Goal: Task Accomplishment & Management: Complete application form

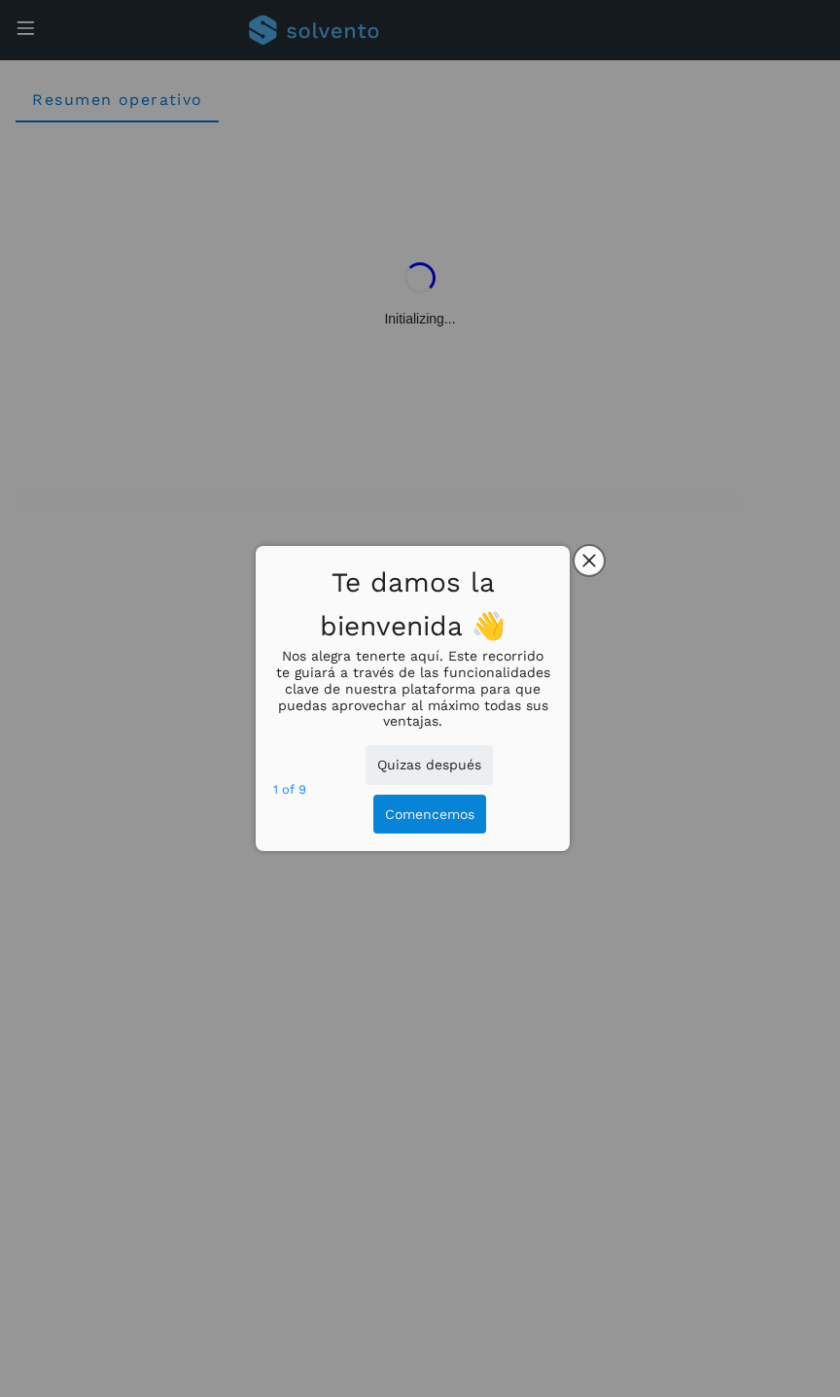
click at [602, 562] on button "close," at bounding box center [588, 560] width 29 height 29
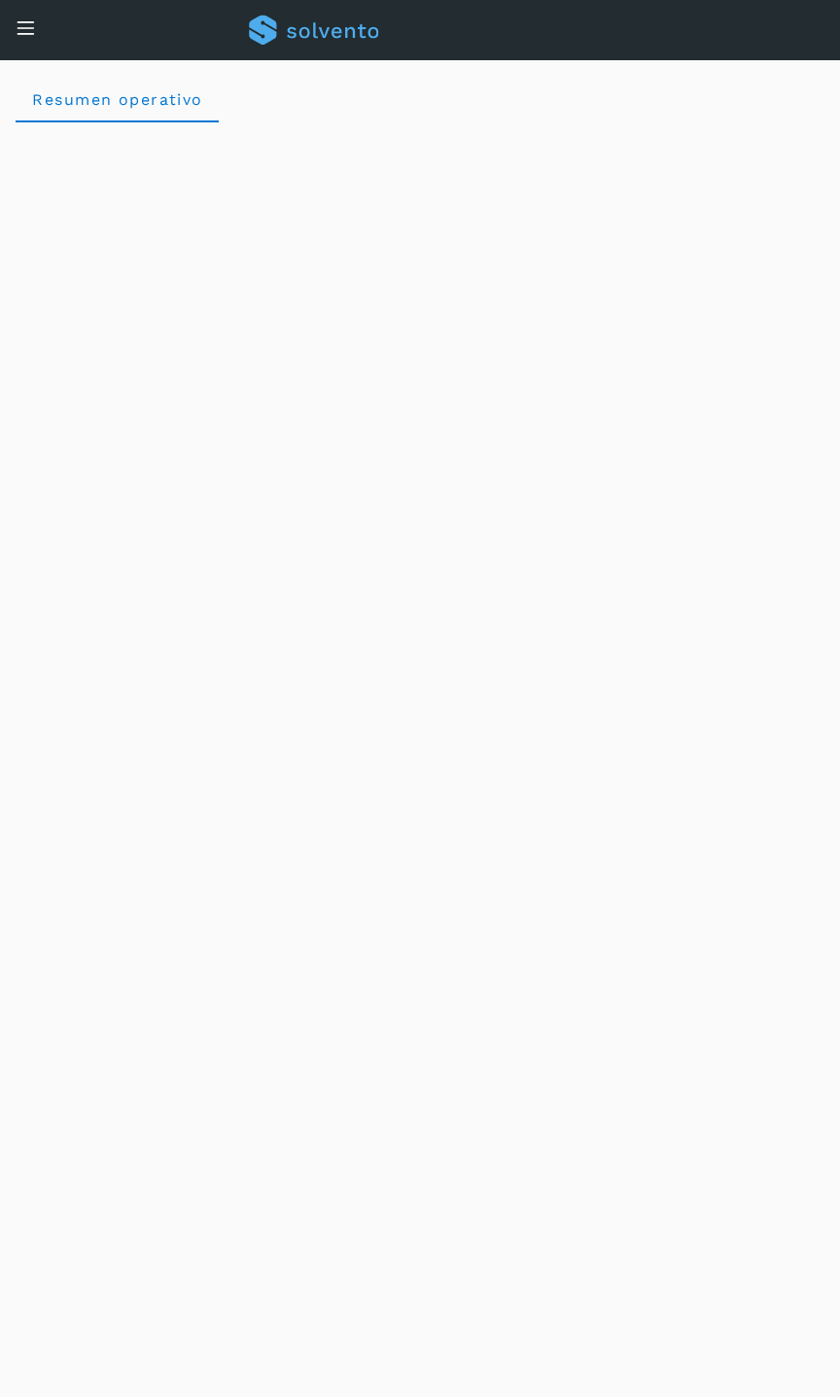
click at [4, 17] on div "Conoce nuestros beneficios MF Hola, MONICA FONTES CHAVEZ" at bounding box center [420, 30] width 840 height 60
click at [17, 27] on icon at bounding box center [26, 27] width 20 height 20
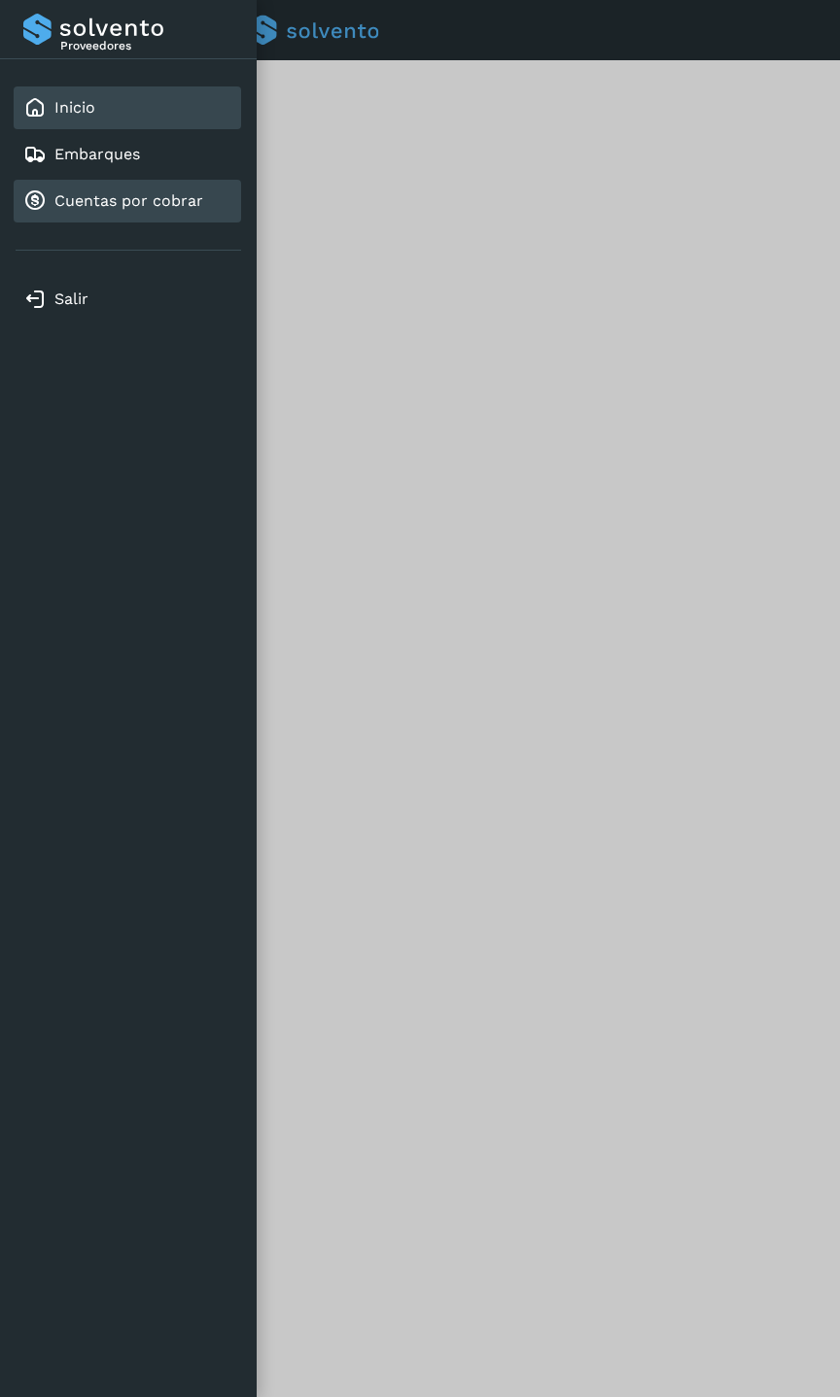
click at [57, 195] on link "Cuentas por cobrar" at bounding box center [128, 200] width 149 height 18
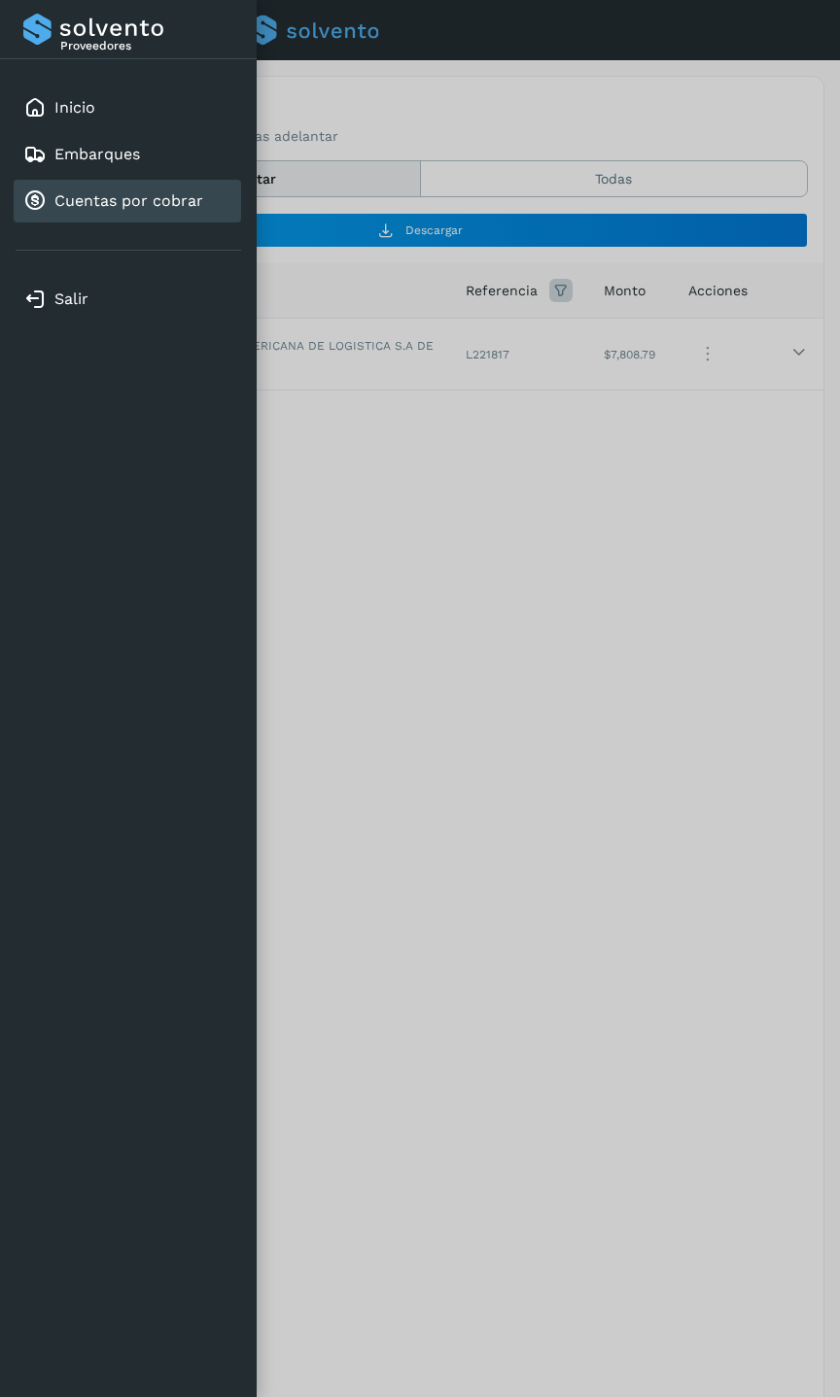
click at [384, 445] on div at bounding box center [420, 698] width 840 height 1397
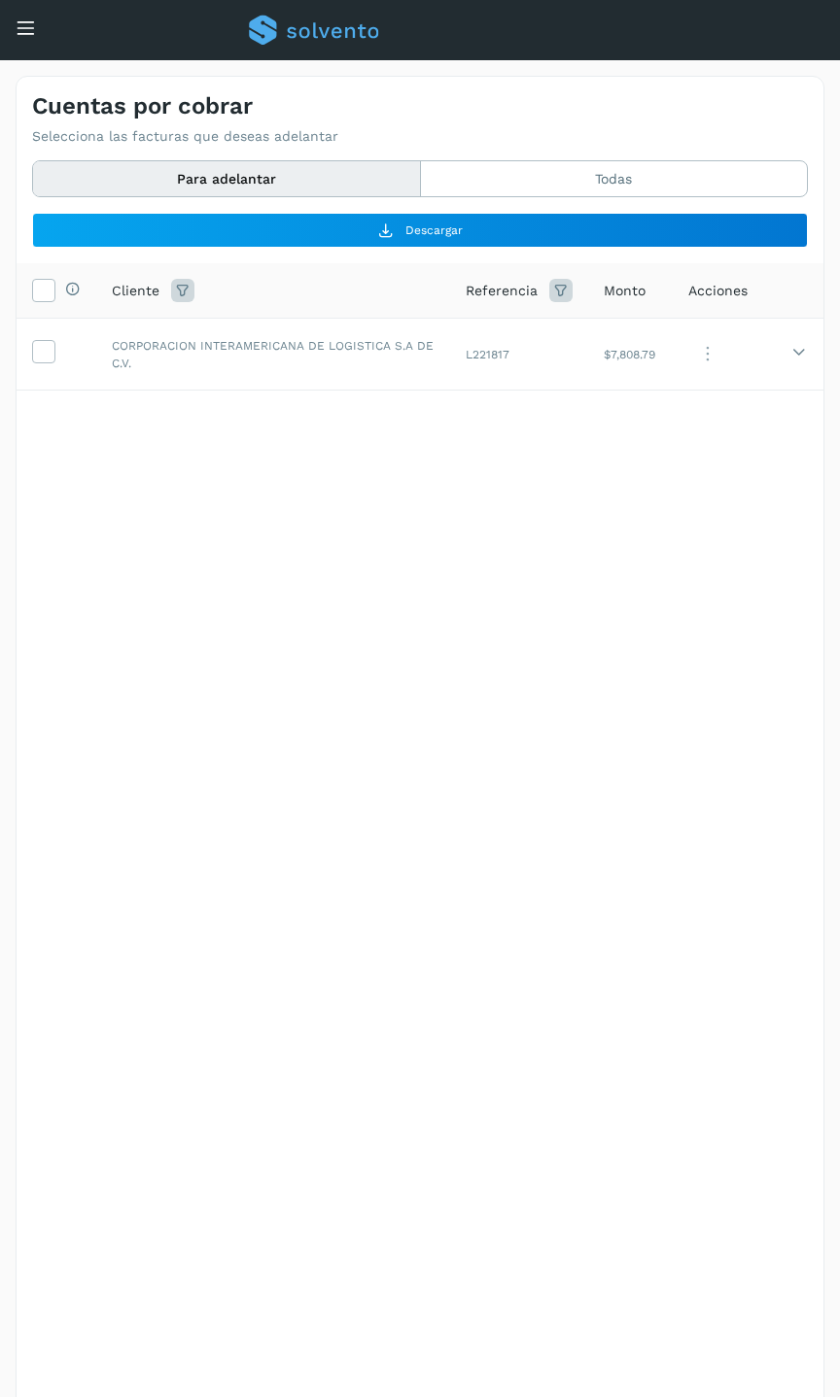
click at [21, 26] on icon at bounding box center [26, 27] width 20 height 20
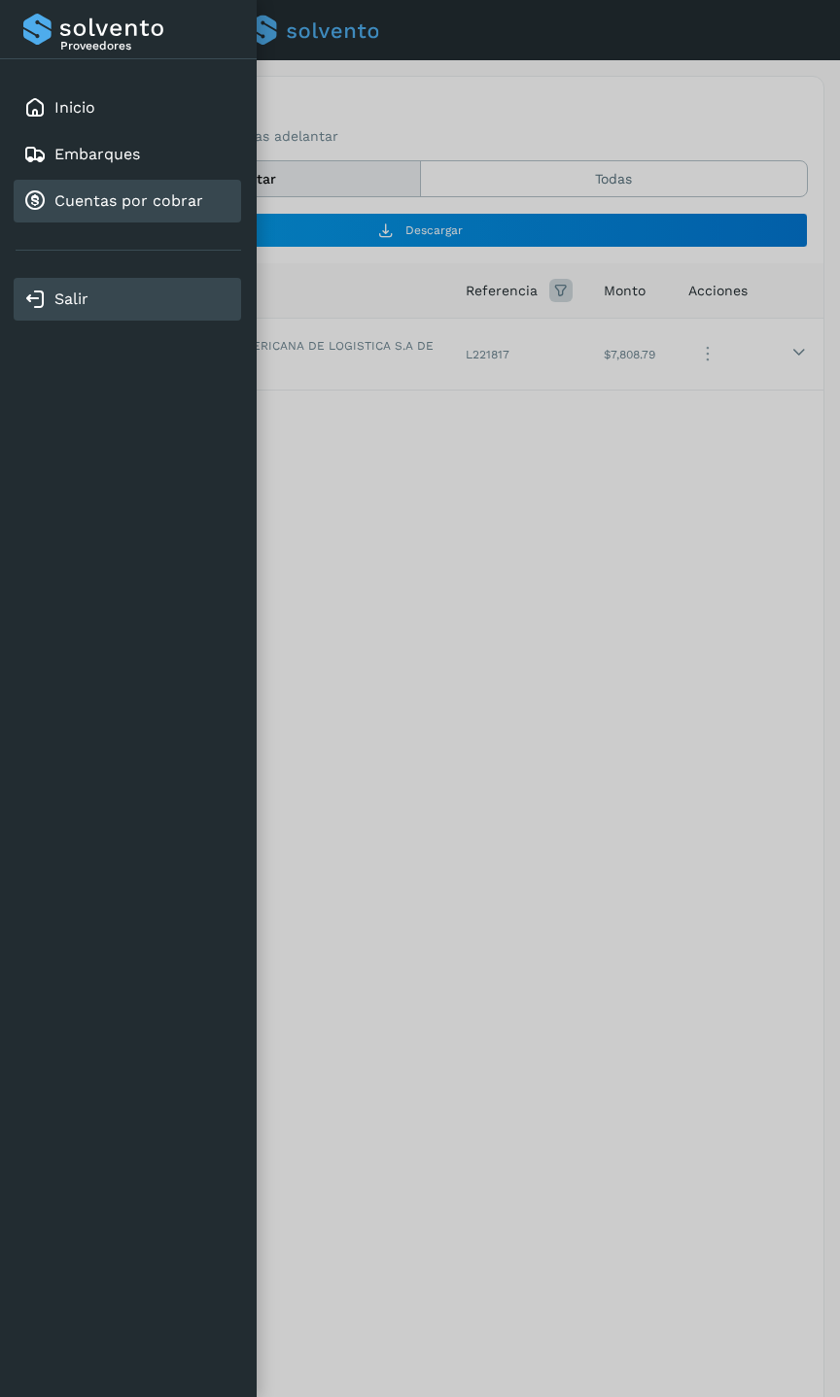
click at [90, 292] on div "Salir" at bounding box center [127, 299] width 208 height 23
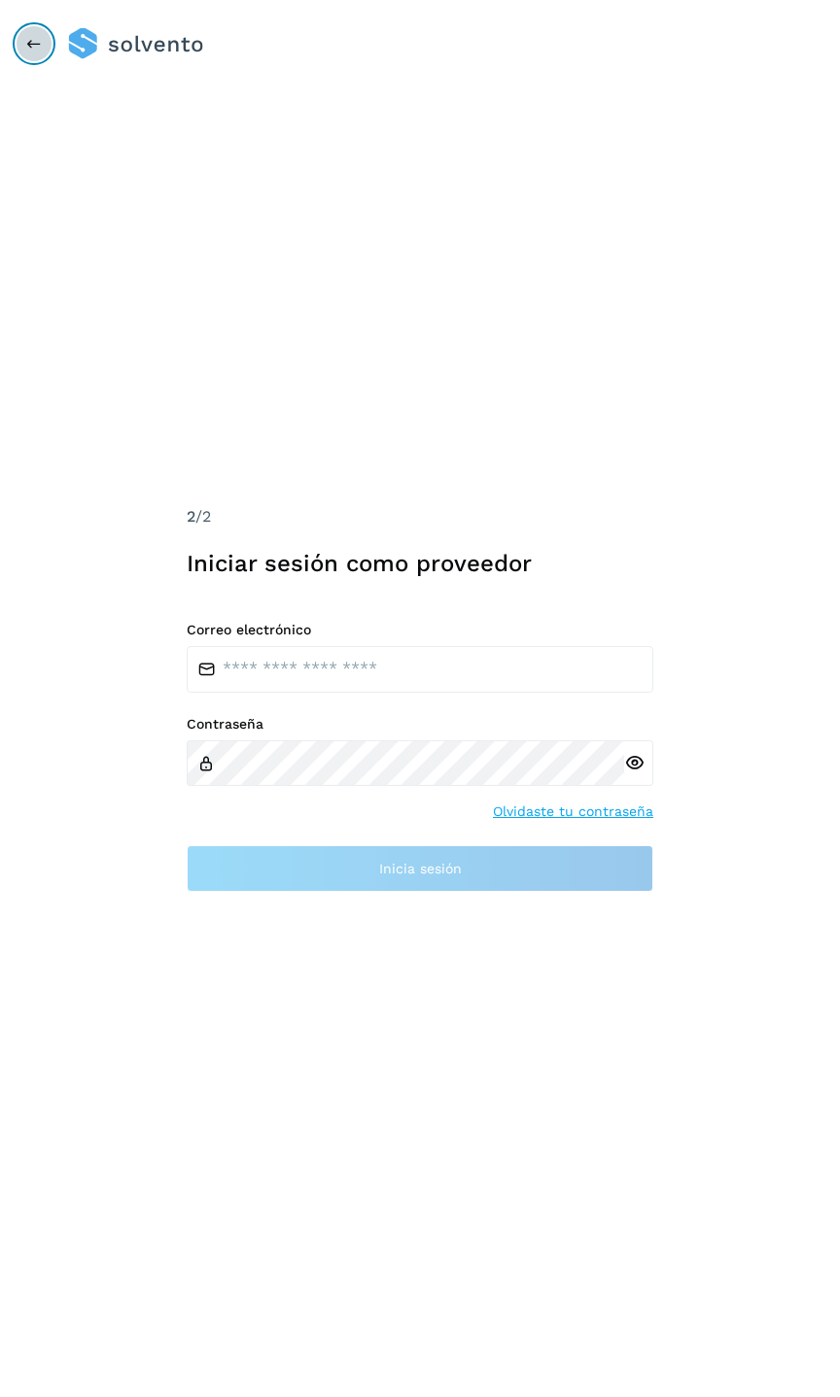
click at [39, 39] on icon at bounding box center [34, 44] width 16 height 16
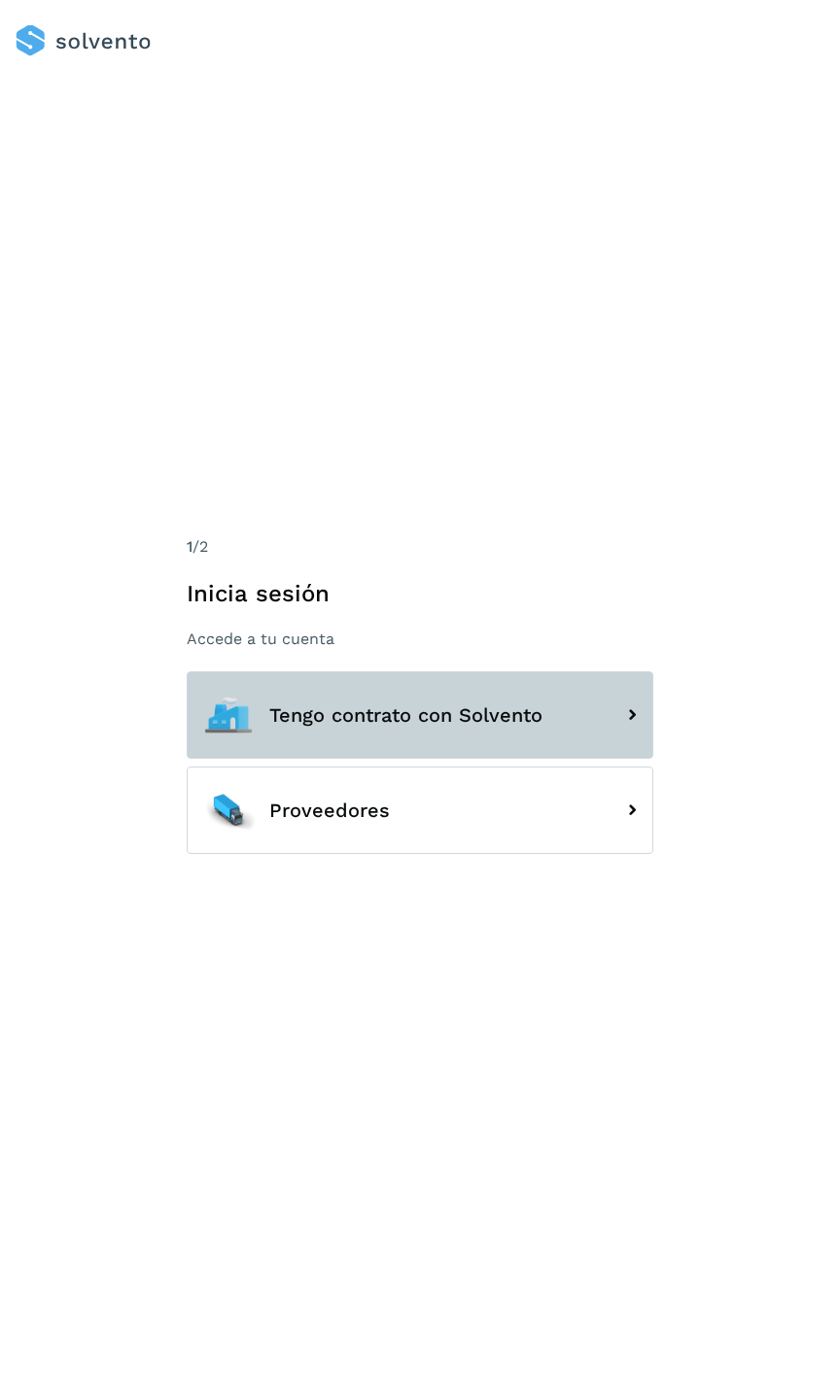
click at [384, 708] on span "Tengo contrato con Solvento" at bounding box center [405, 714] width 273 height 21
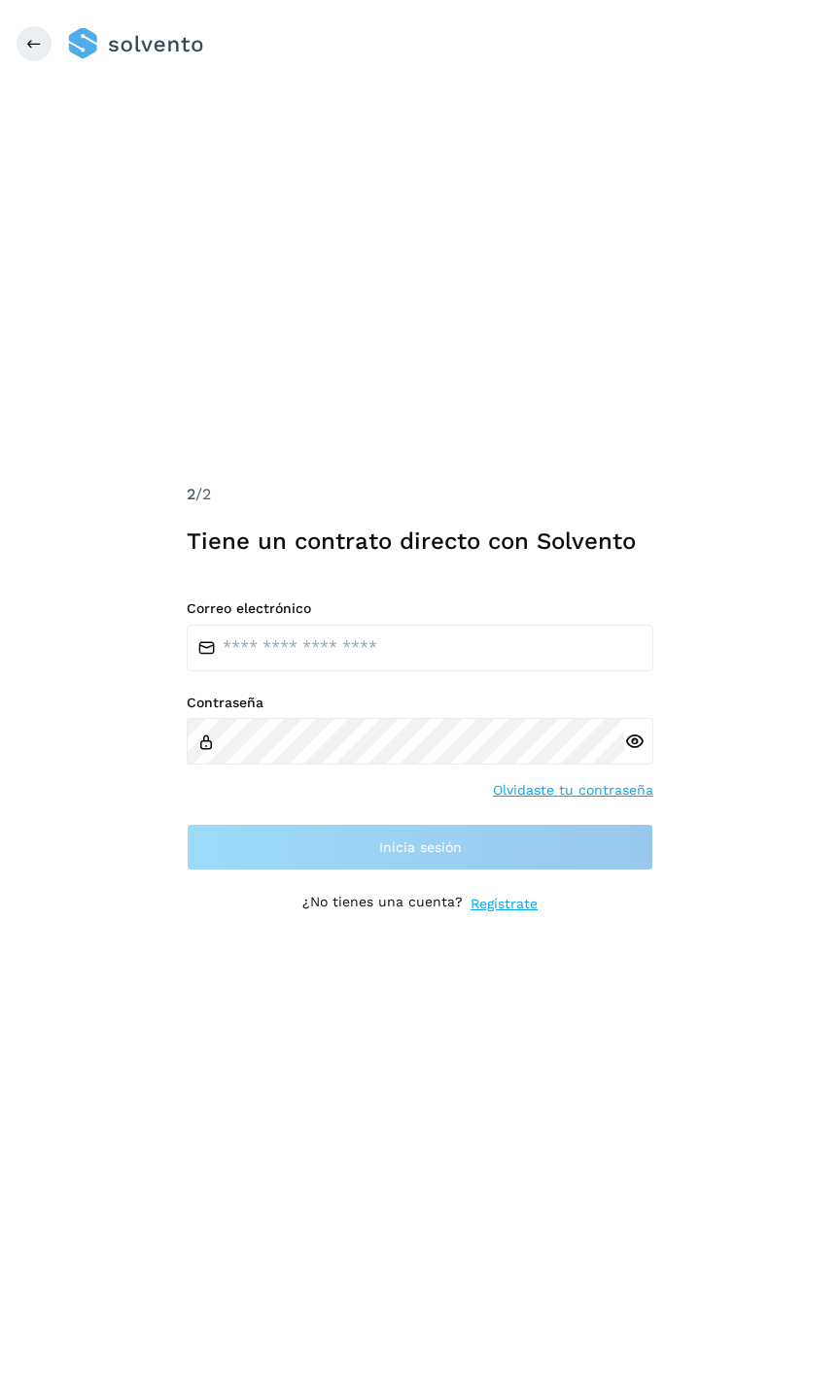
click at [524, 789] on link "Olvidaste tu contraseña" at bounding box center [573, 790] width 160 height 20
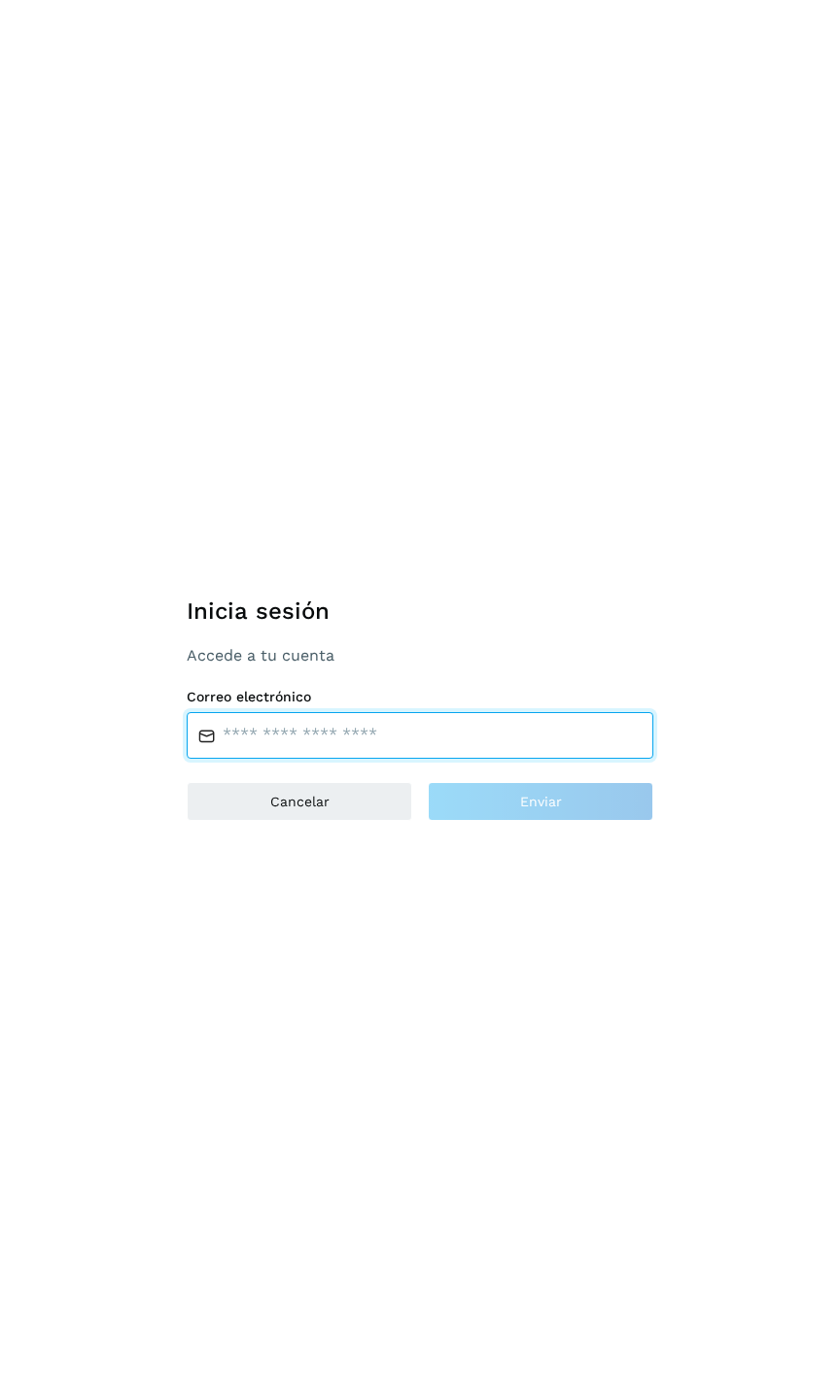
click at [309, 744] on input "email" at bounding box center [420, 735] width 466 height 47
click at [276, 723] on input "email" at bounding box center [420, 735] width 466 height 47
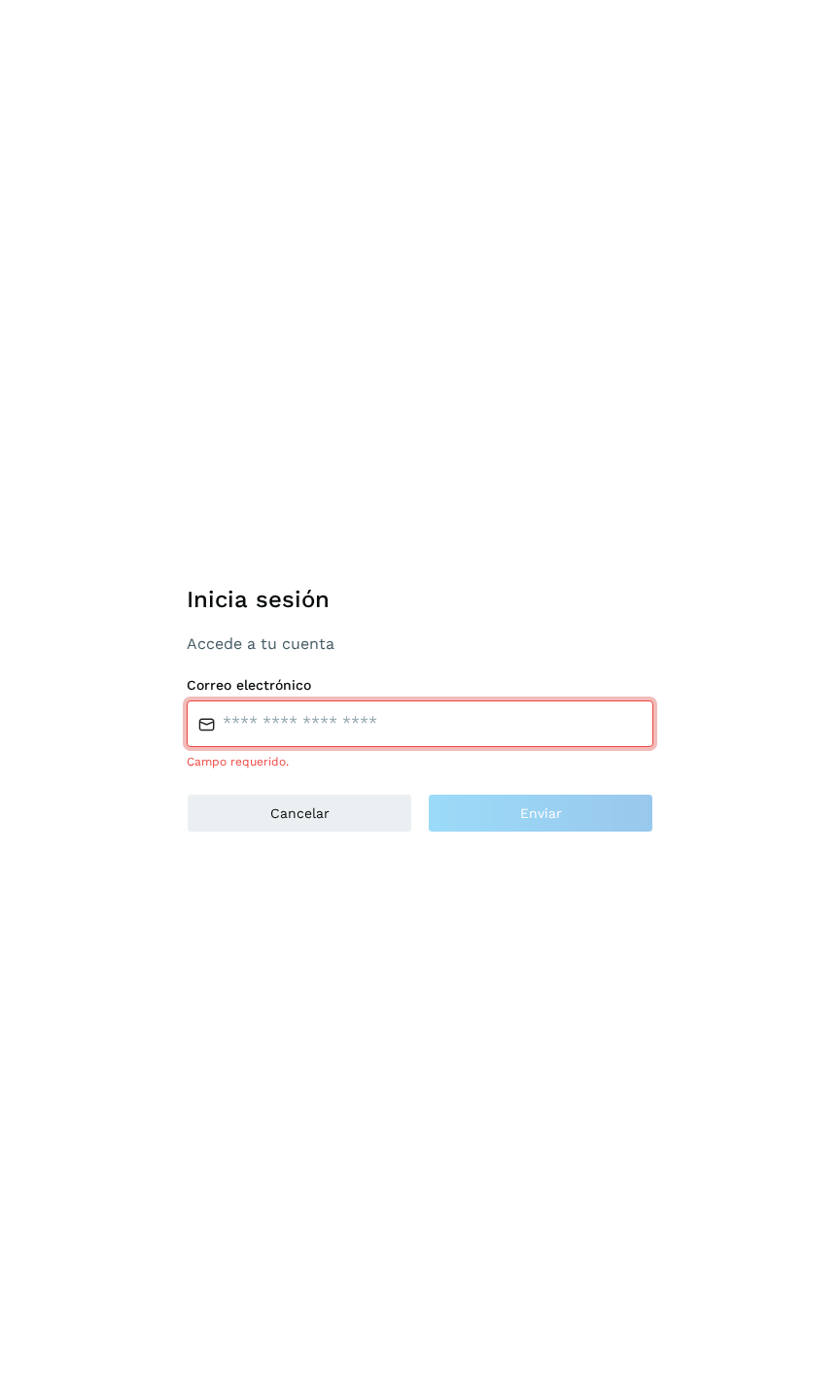
click at [239, 943] on div "Inicia sesión Accede a tu cuenta Correo electrónico Campo requerido. Cancelar E…" at bounding box center [420, 698] width 840 height 1397
click at [294, 828] on button "Cancelar" at bounding box center [299, 813] width 225 height 39
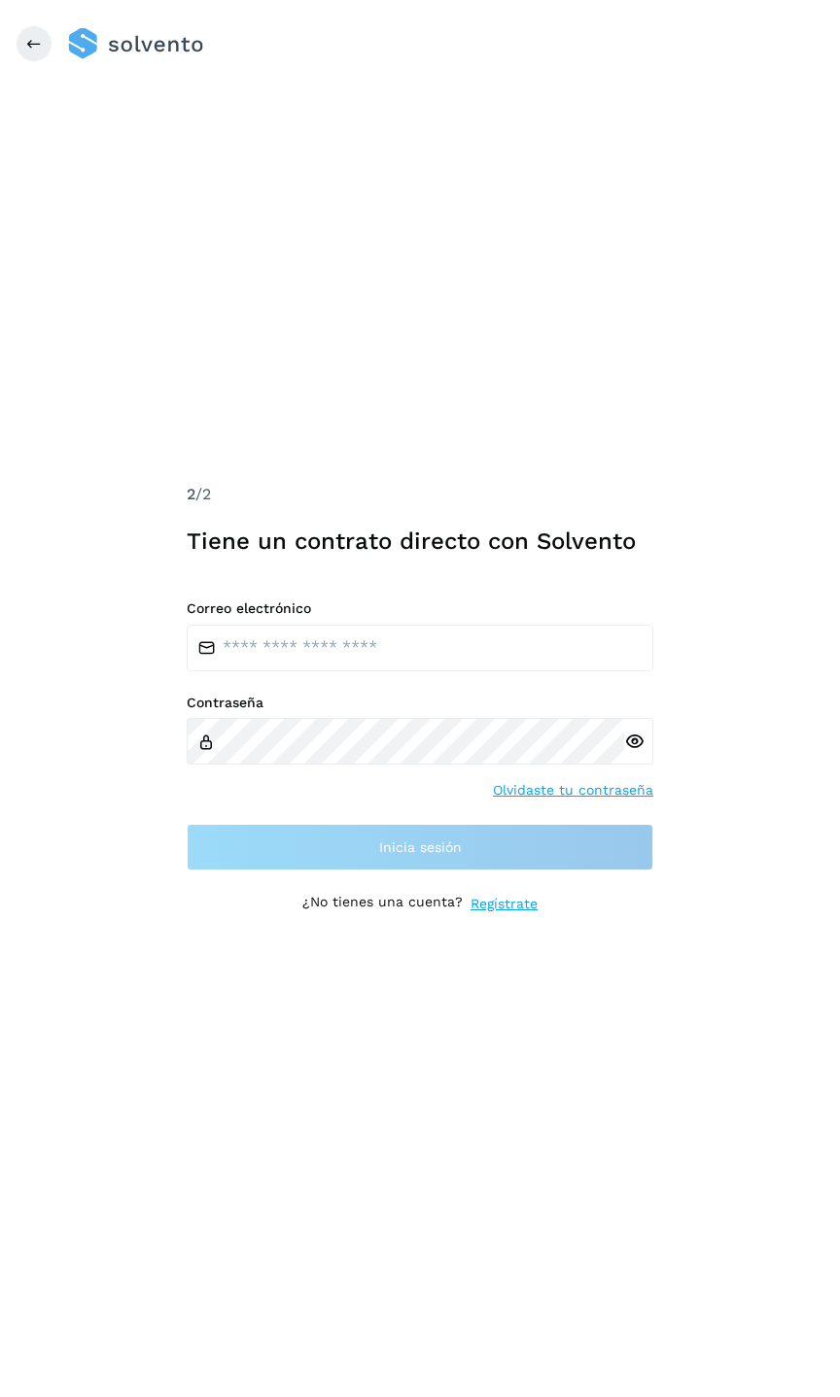
click at [290, 622] on div "Correo electrónico" at bounding box center [420, 636] width 466 height 71
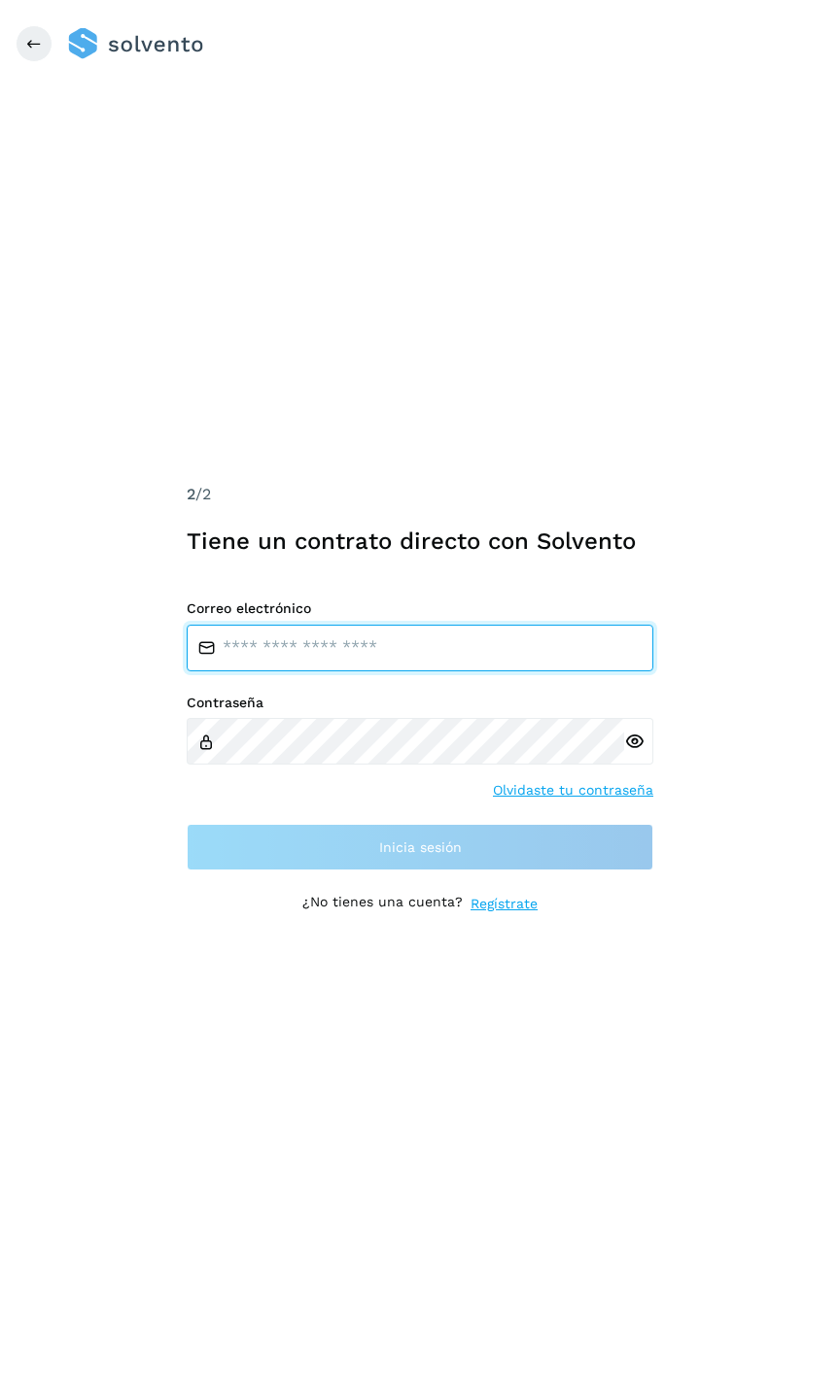
click at [295, 644] on input "email" at bounding box center [420, 648] width 466 height 47
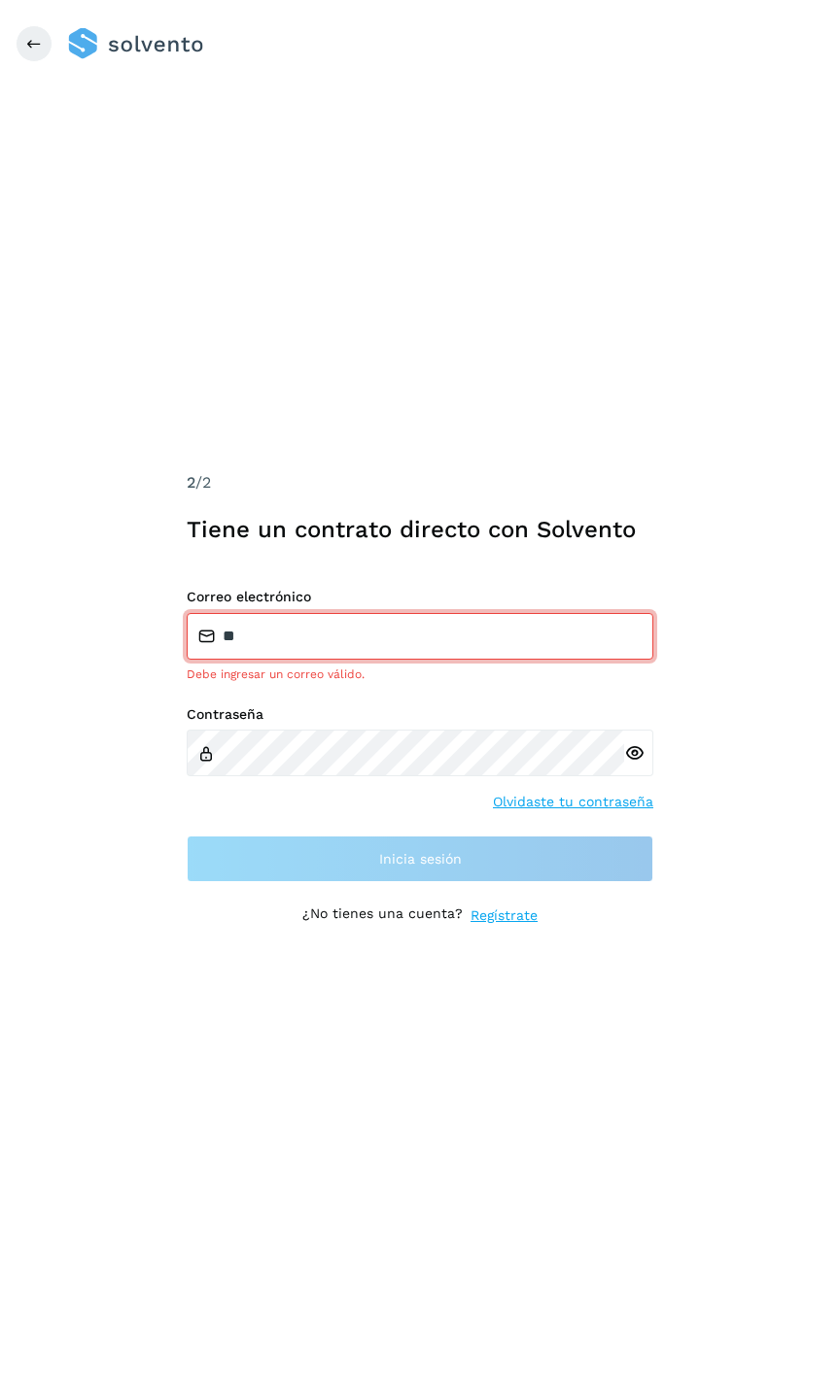
type input "**********"
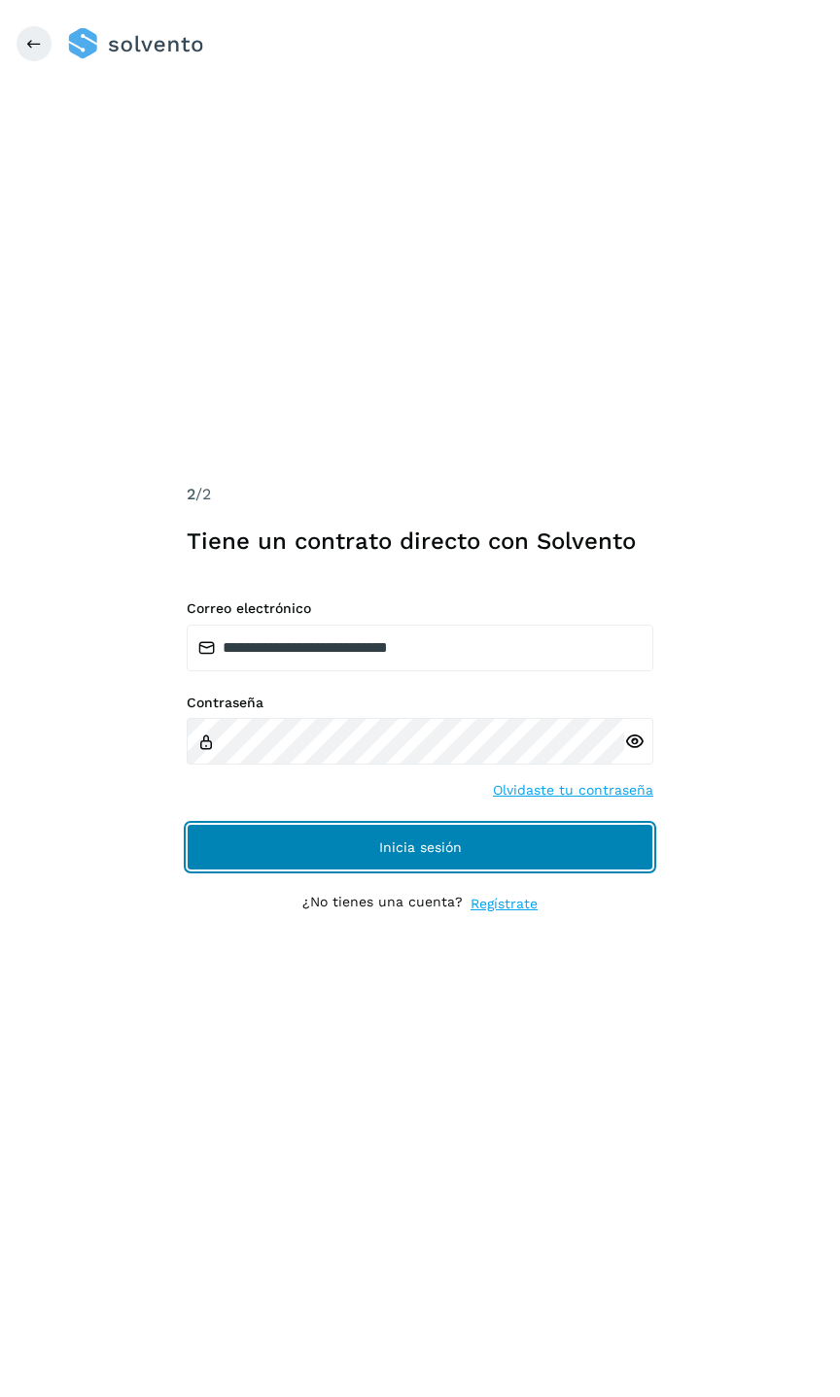
click at [485, 832] on button "Inicia sesión" at bounding box center [420, 847] width 466 height 47
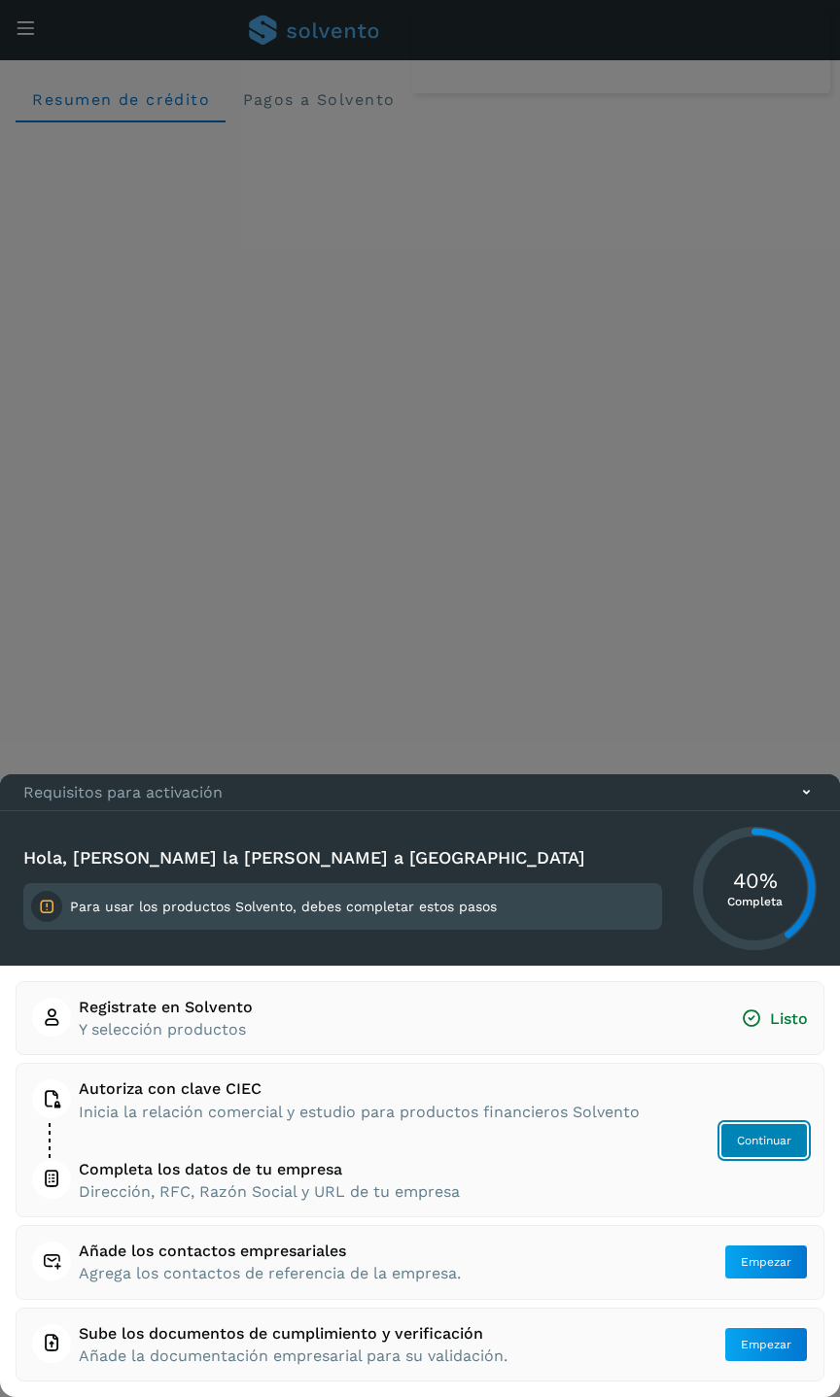
click at [778, 1145] on span "Continuar" at bounding box center [764, 1140] width 54 height 17
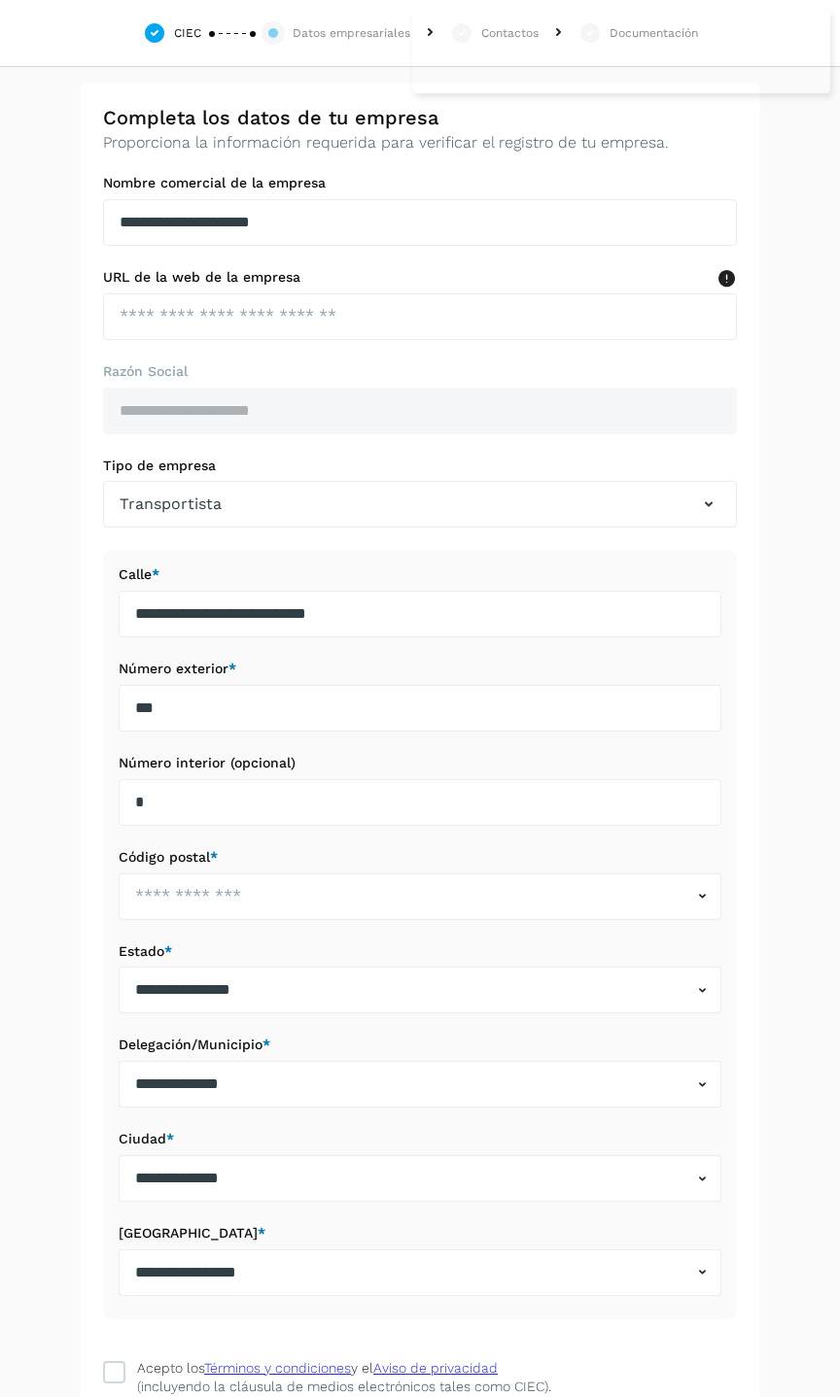
scroll to position [126, 0]
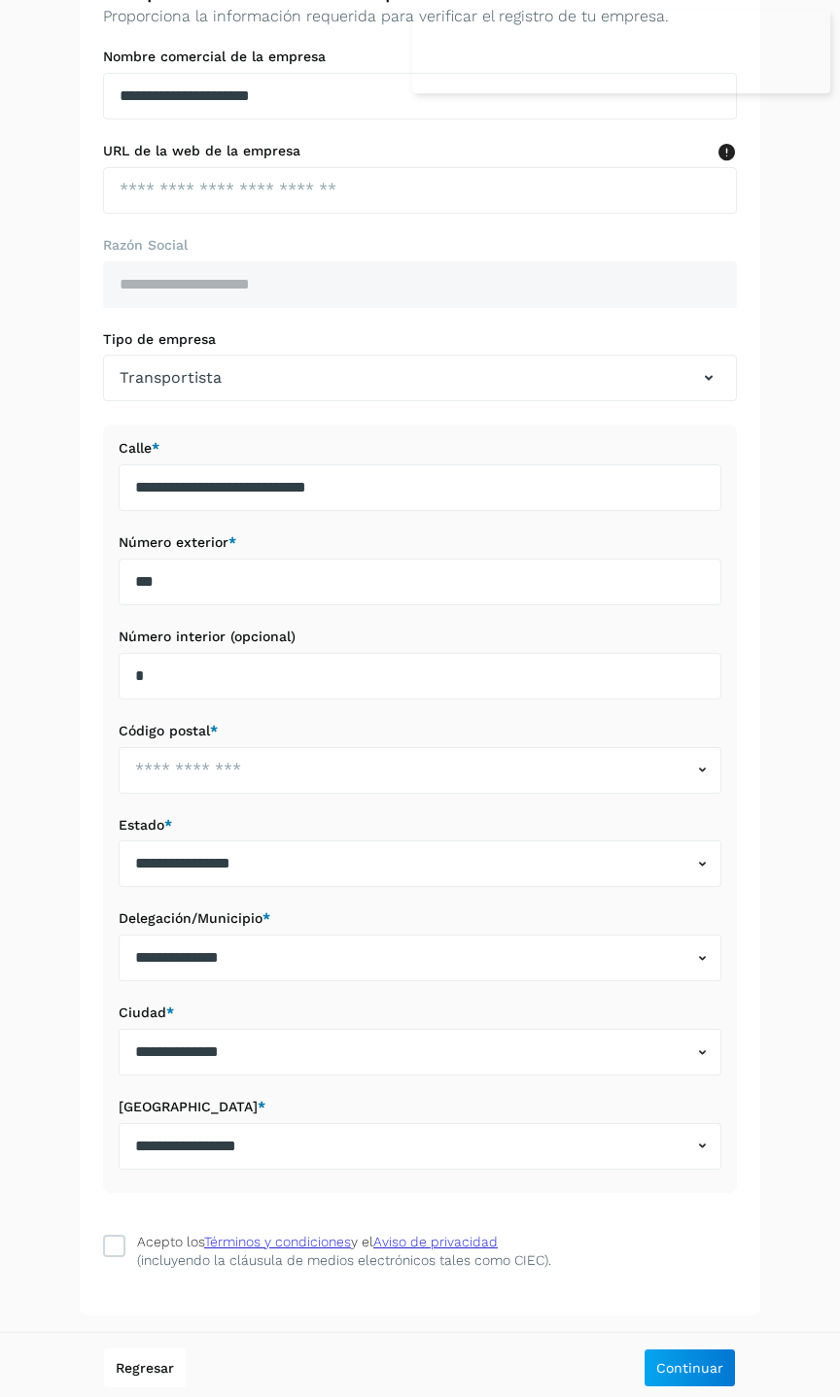
drag, startPoint x: 125, startPoint y: 1236, endPoint x: 120, endPoint y: 1225, distance: 12.2
click at [123, 1234] on label "Acepto los Términos y condiciones y el Aviso de privacidad (incluyendo la cláus…" at bounding box center [420, 1250] width 634 height 37
click at [675, 1374] on button "Continuar" at bounding box center [689, 1368] width 92 height 39
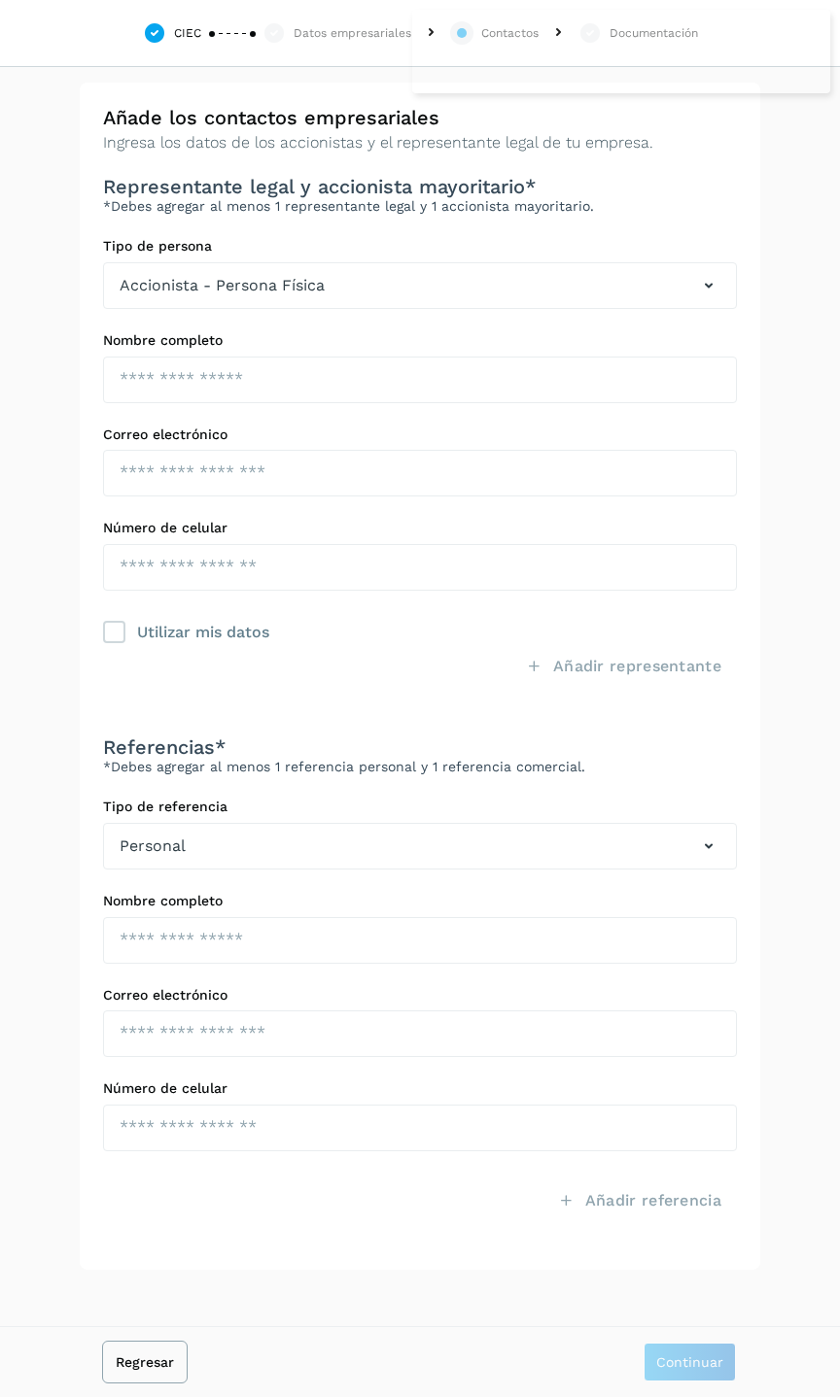
click at [148, 1352] on button "Regresar" at bounding box center [145, 1362] width 82 height 39
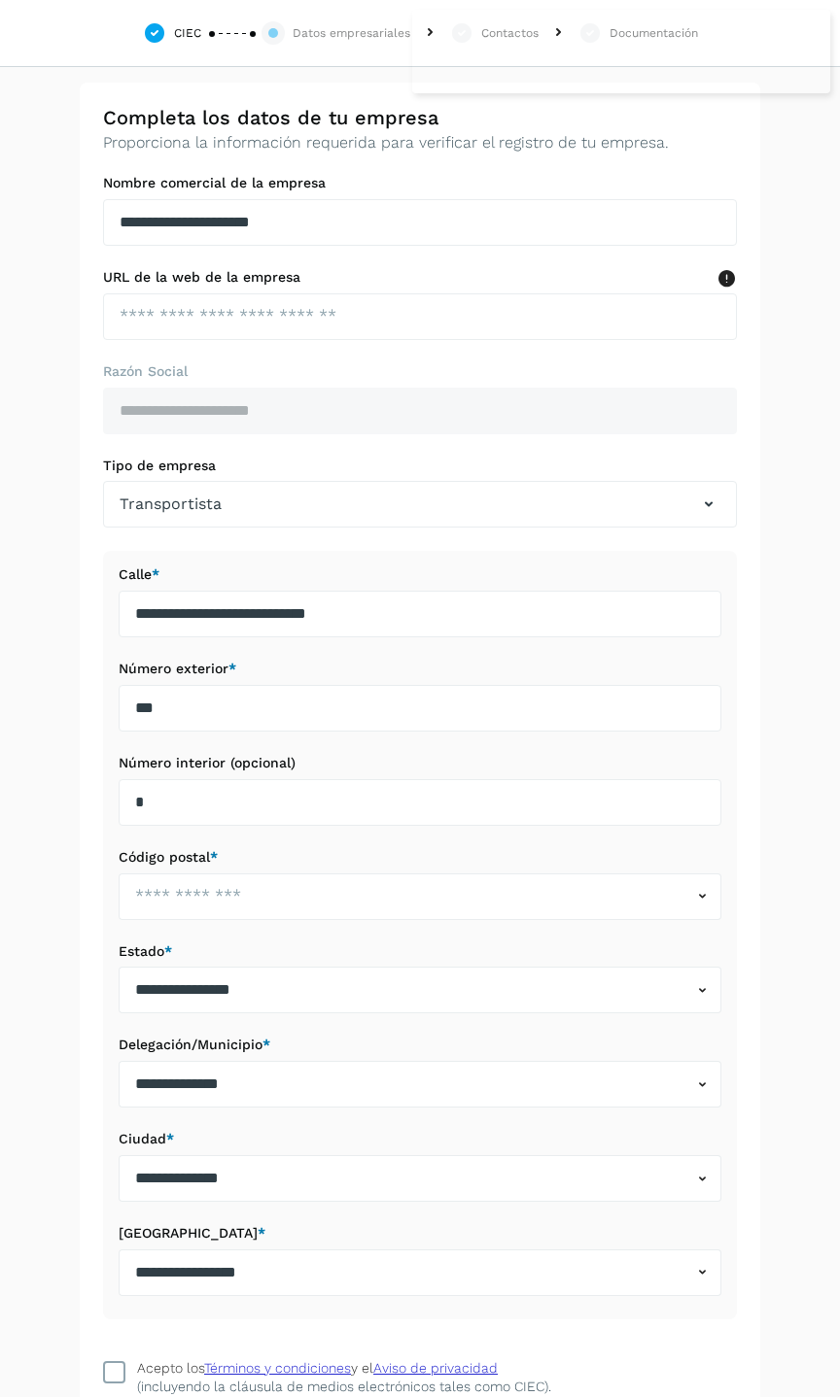
click at [121, 1378] on span at bounding box center [114, 1372] width 22 height 22
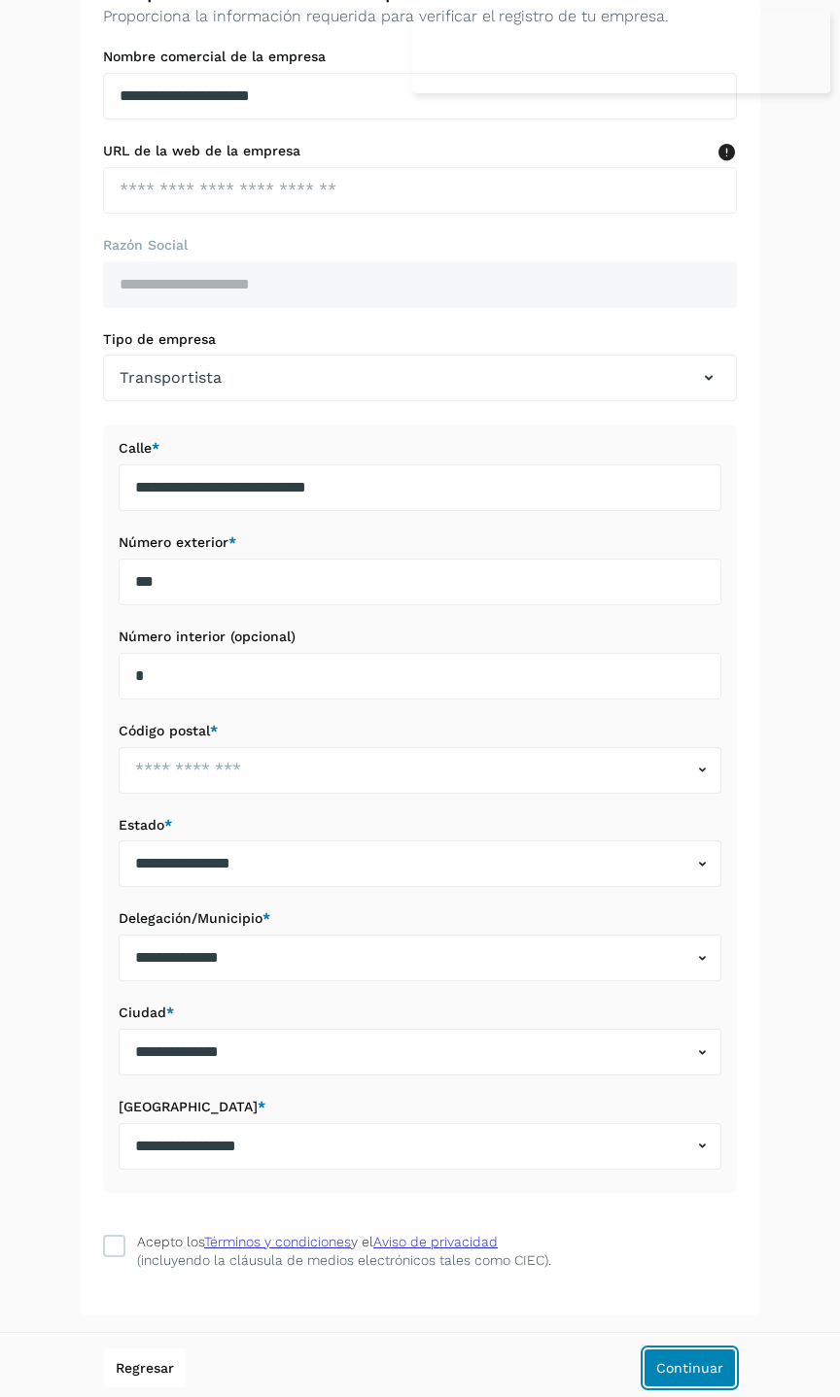
click at [673, 1361] on span "Continuar" at bounding box center [689, 1368] width 67 height 14
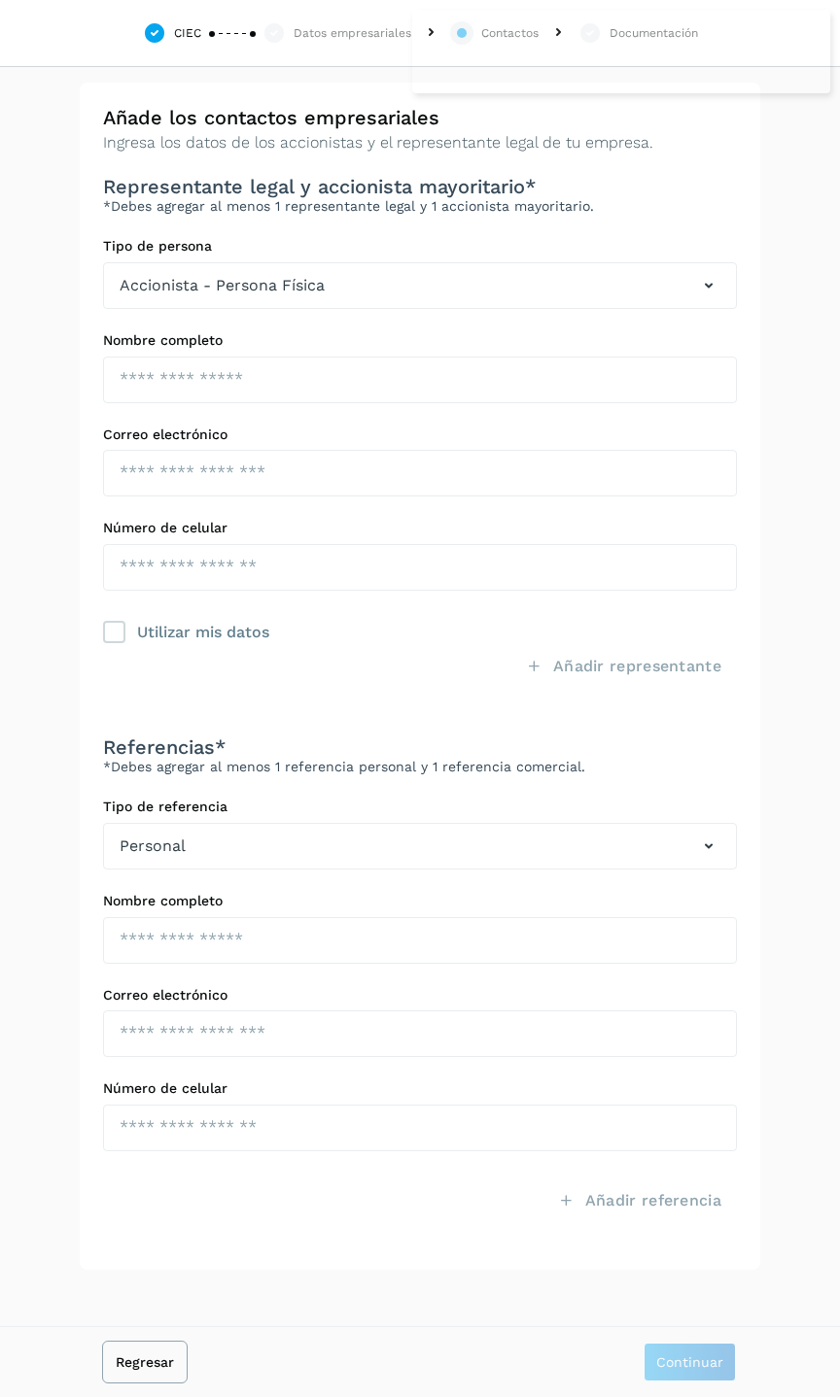
click at [154, 1356] on span "Regresar" at bounding box center [145, 1363] width 58 height 14
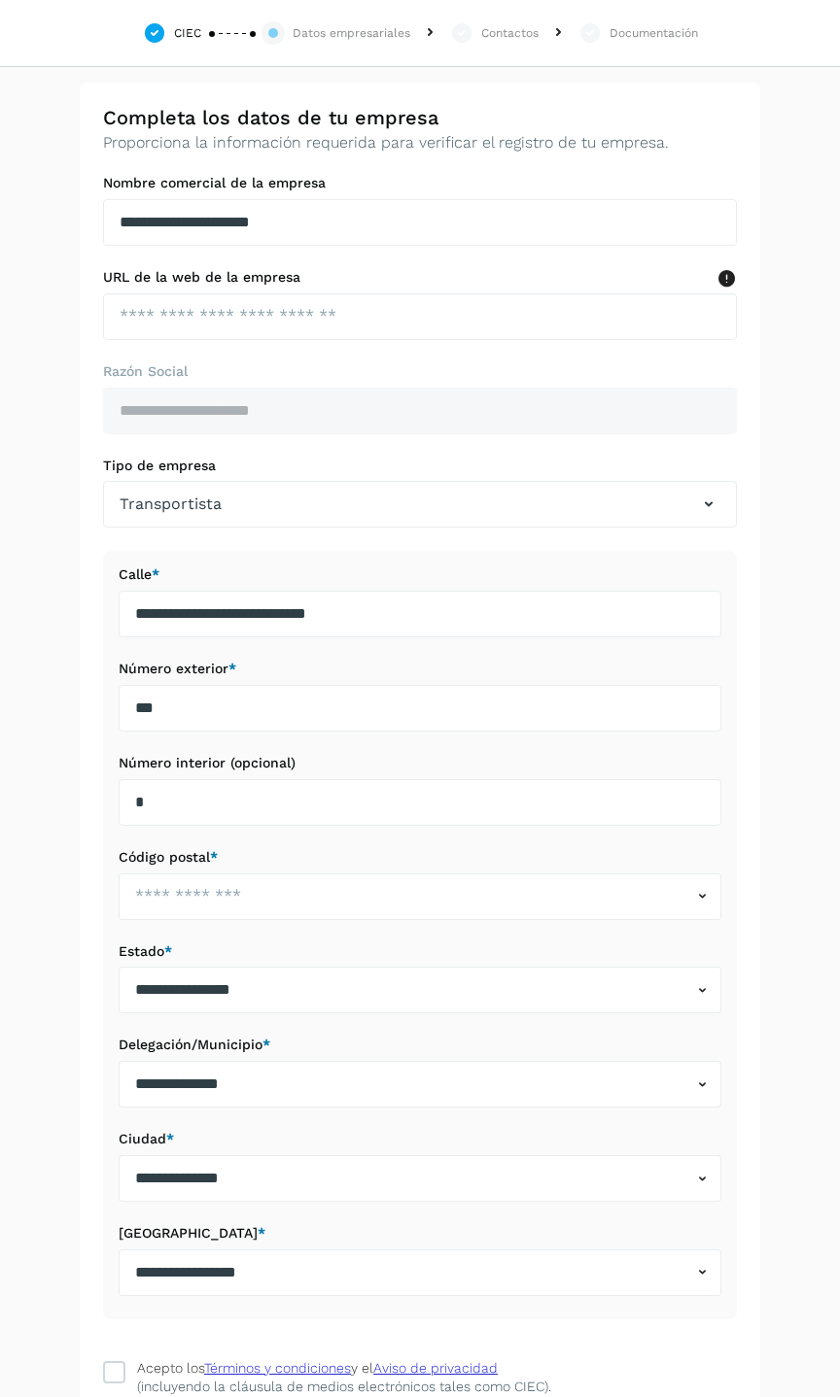
click at [157, 30] on icon at bounding box center [154, 32] width 24 height 23
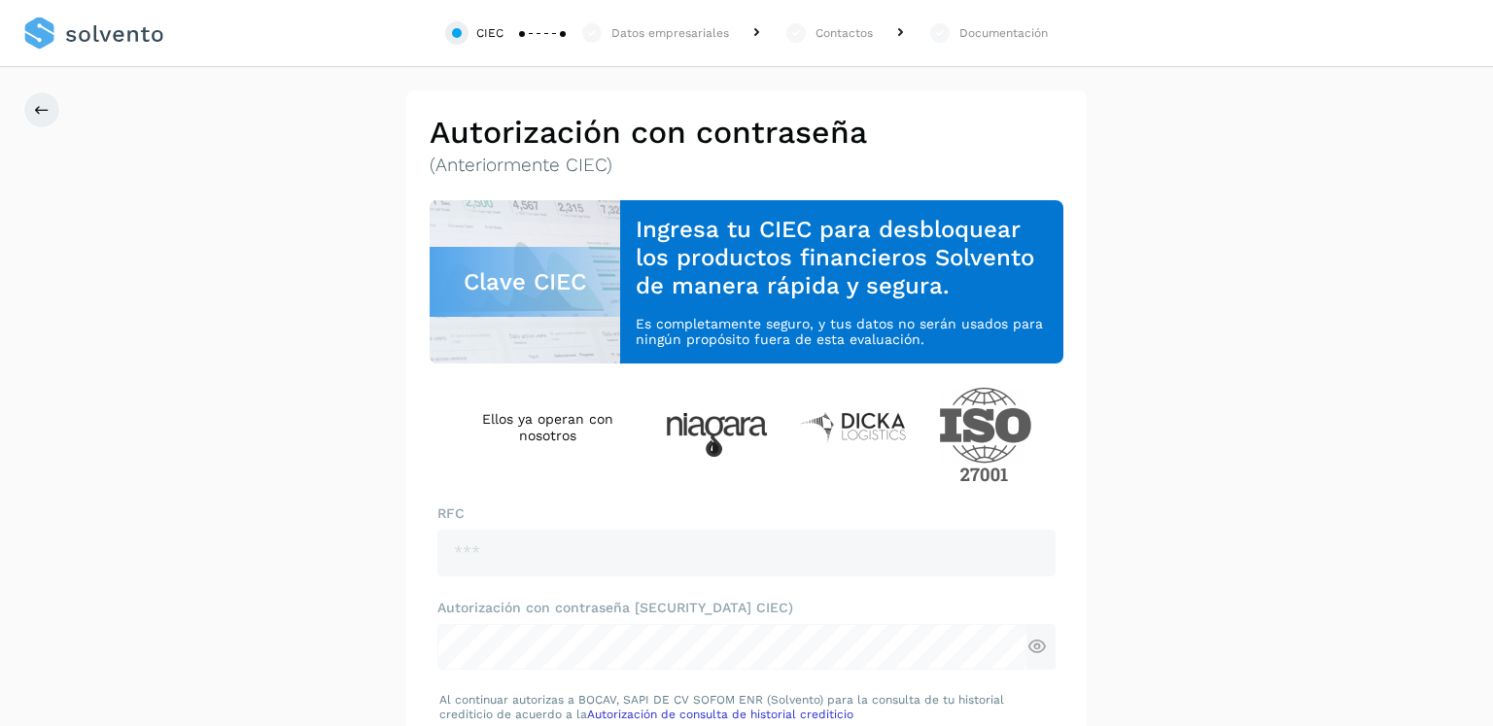
click at [157, 36] on link at bounding box center [93, 33] width 141 height 67
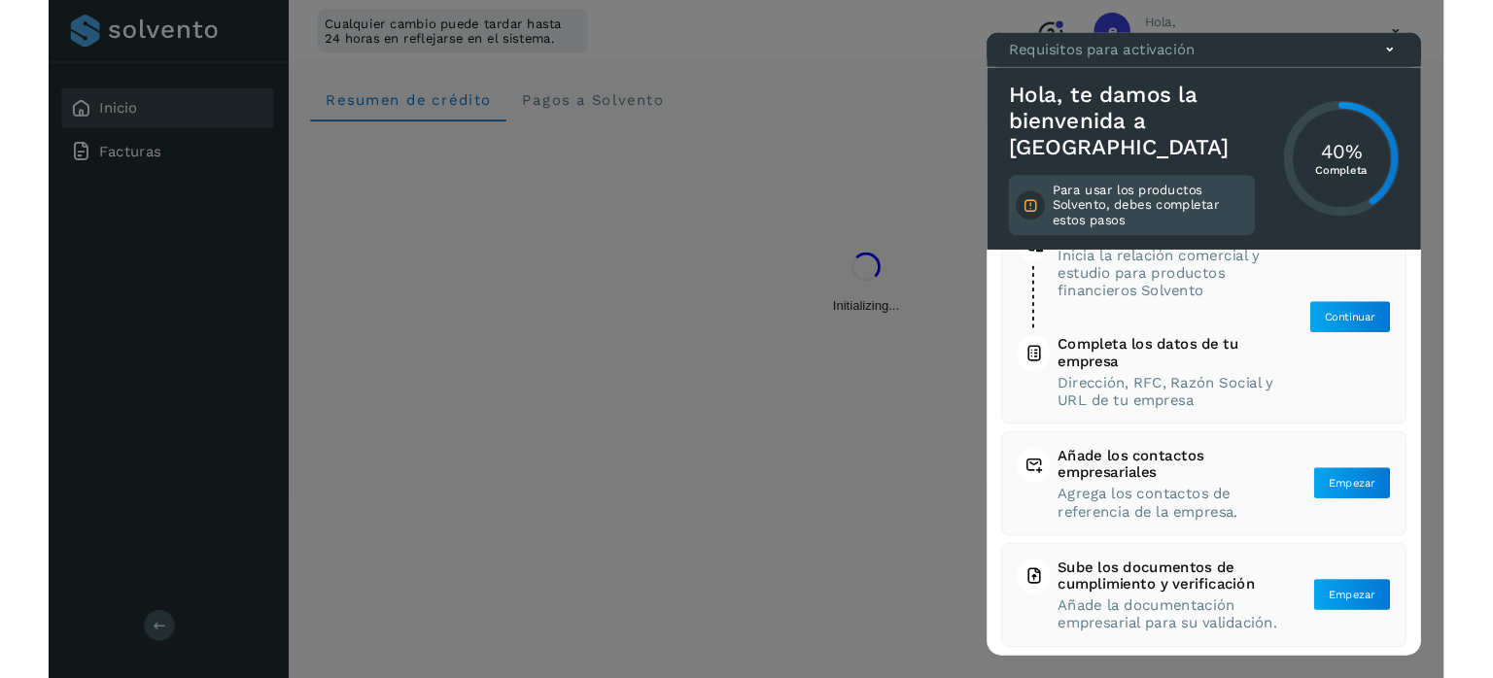
scroll to position [144, 0]
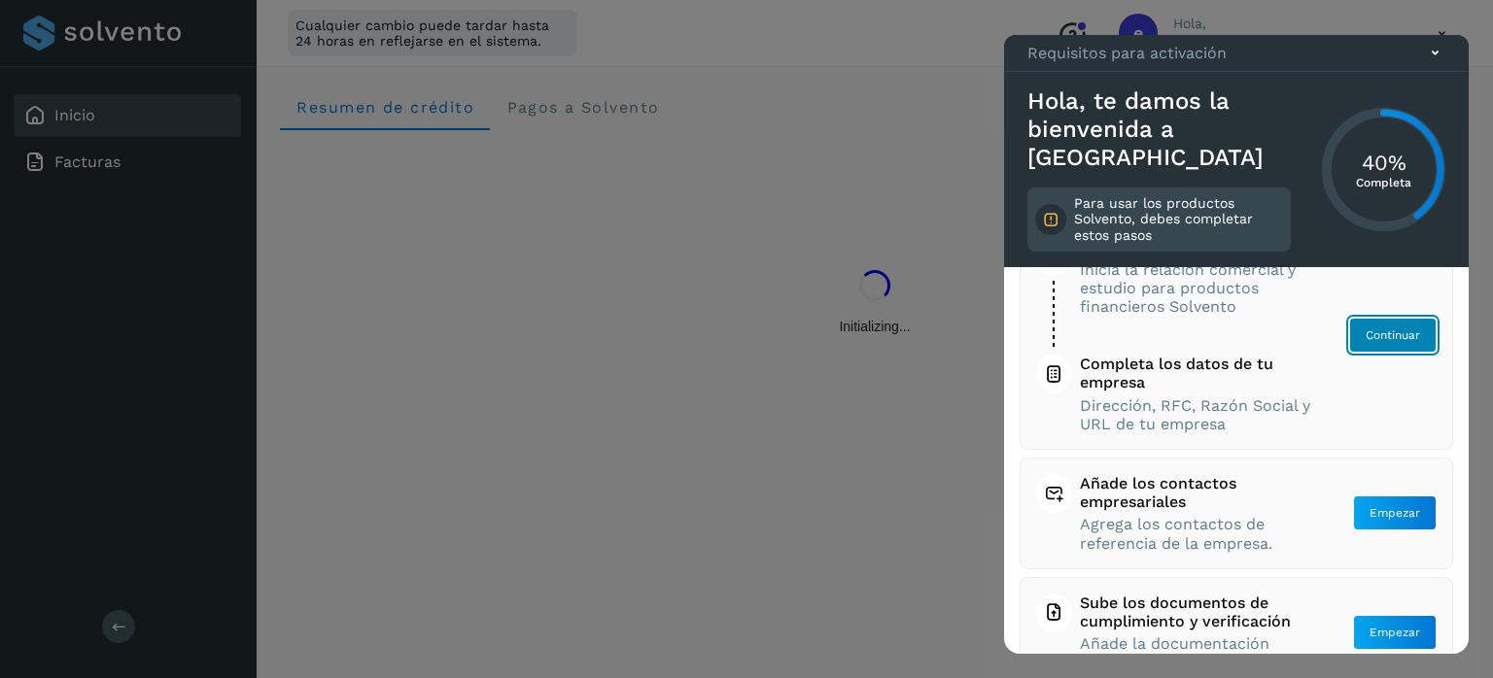
click at [1388, 336] on span "Continuar" at bounding box center [1392, 334] width 54 height 17
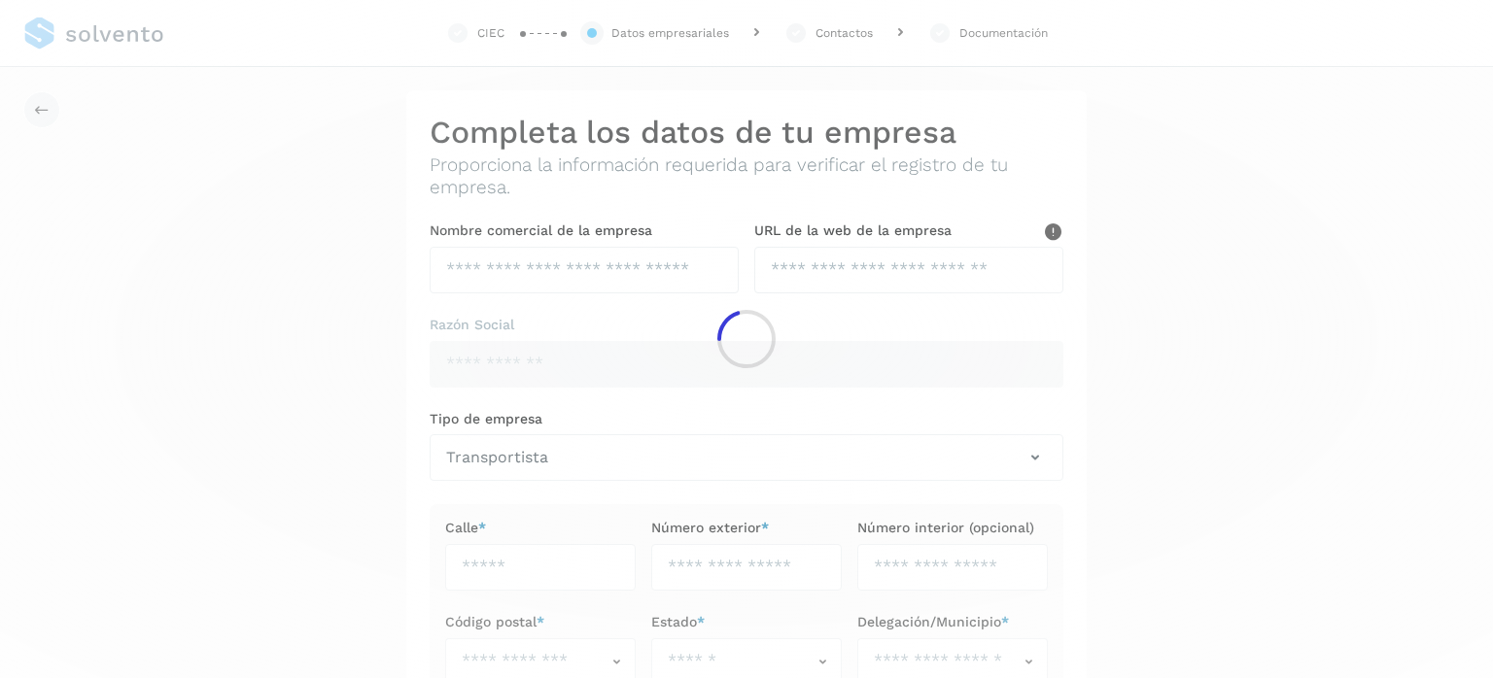
type input "**********"
type input "***"
type input "*"
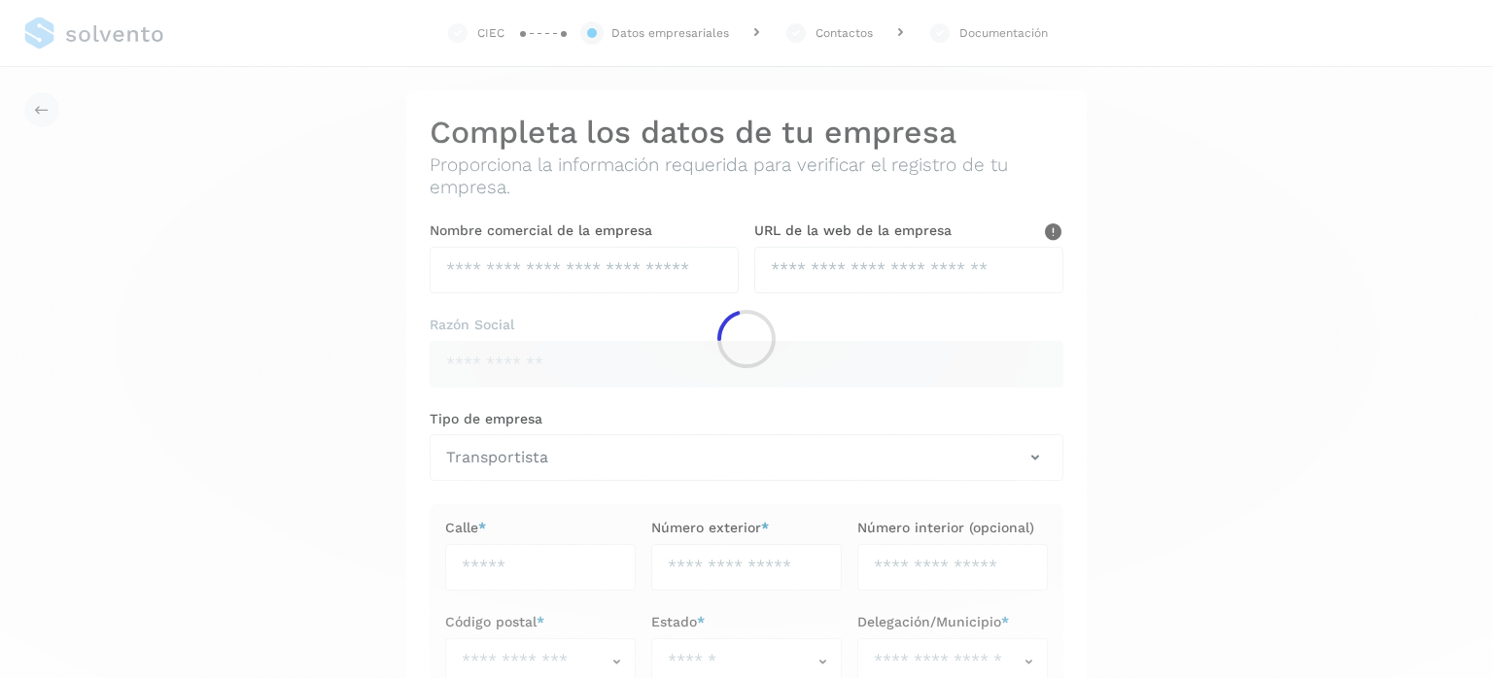
type input "*****"
type input "**********"
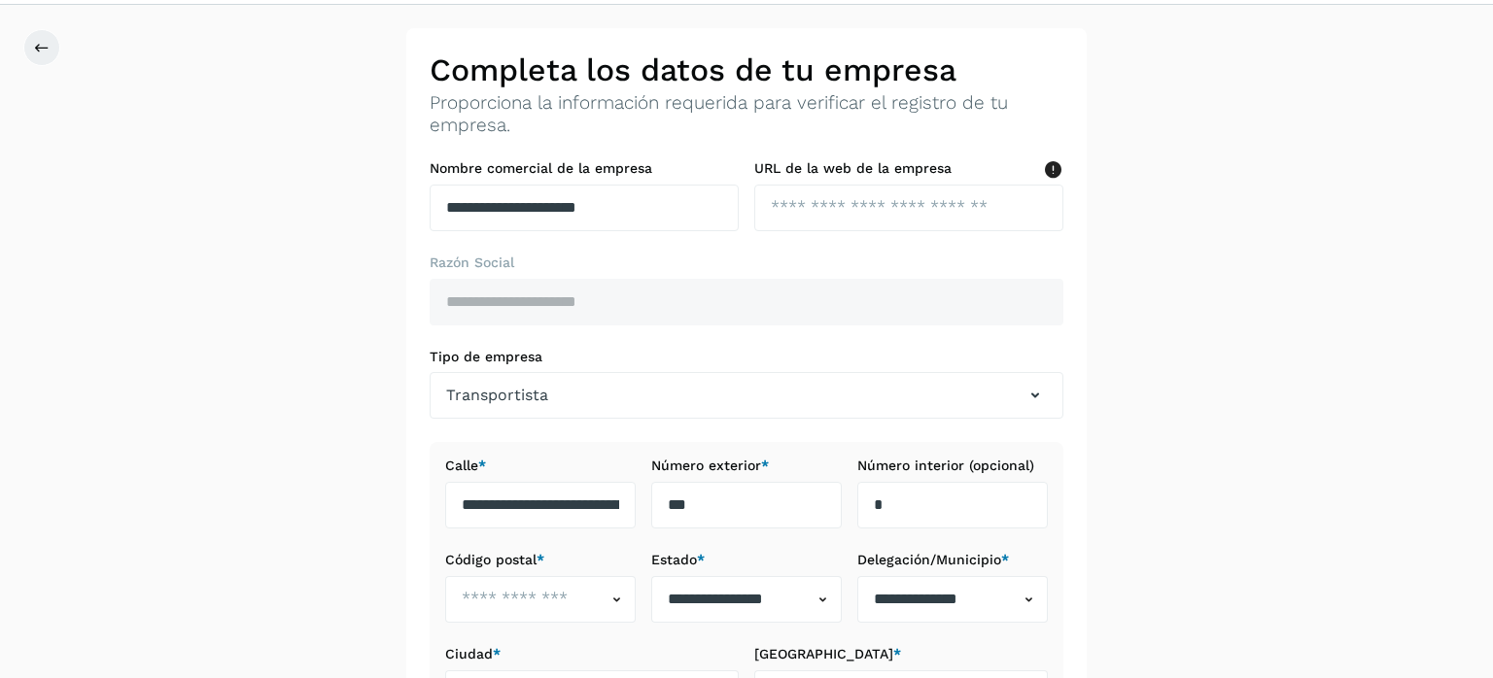
scroll to position [303, 0]
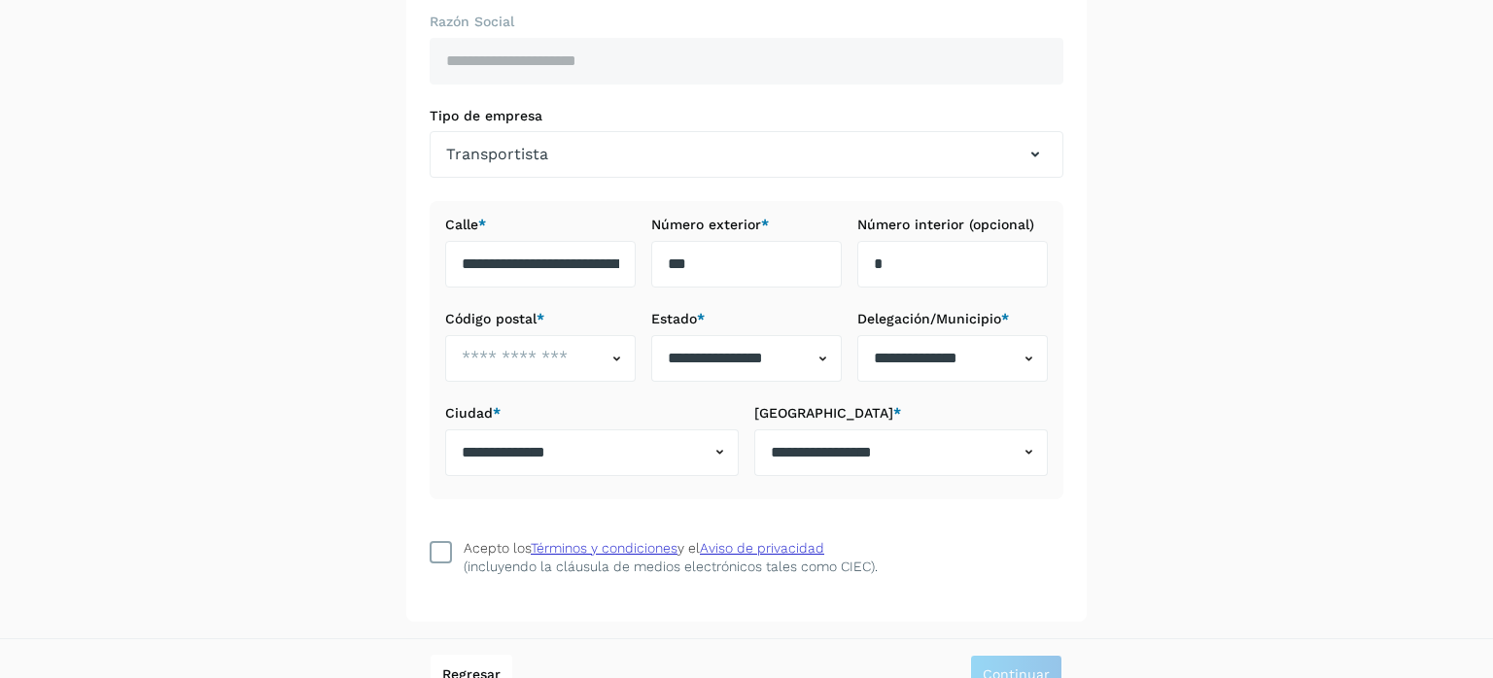
click at [443, 552] on icon at bounding box center [440, 551] width 19 height 19
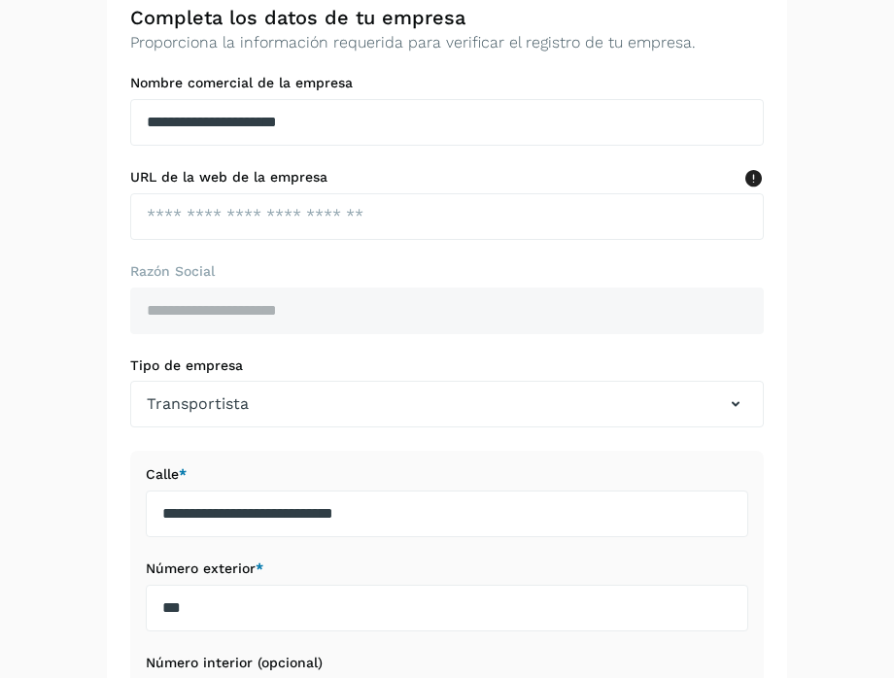
scroll to position [0, 0]
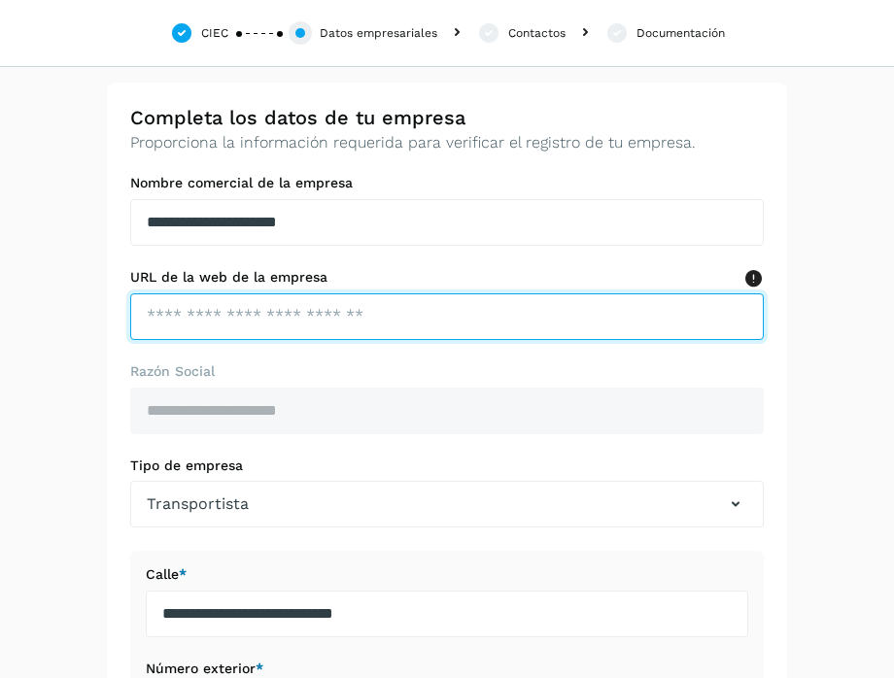
click at [423, 316] on input "text" at bounding box center [447, 316] width 634 height 47
paste input "**********"
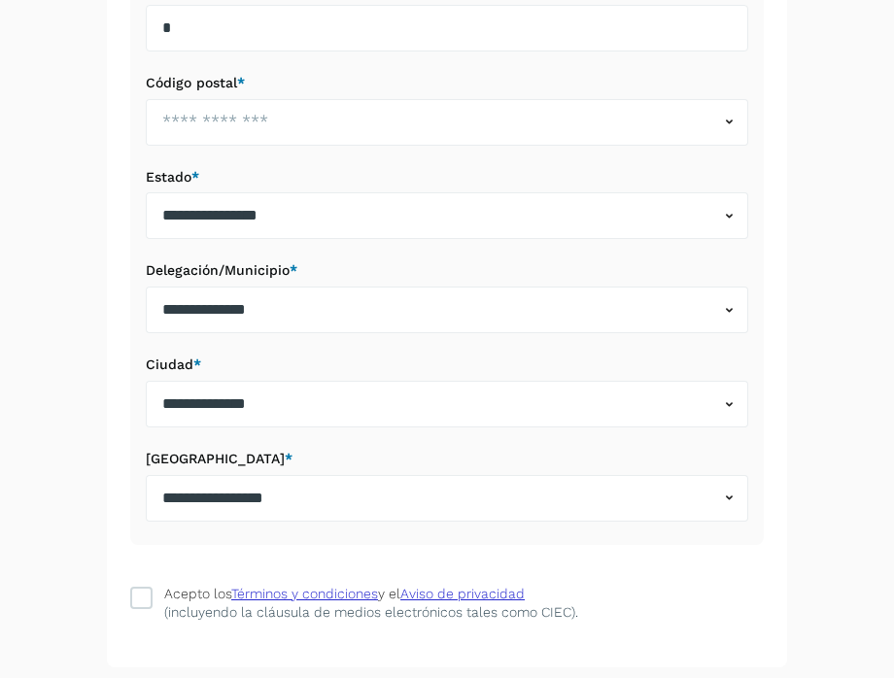
scroll to position [846, 0]
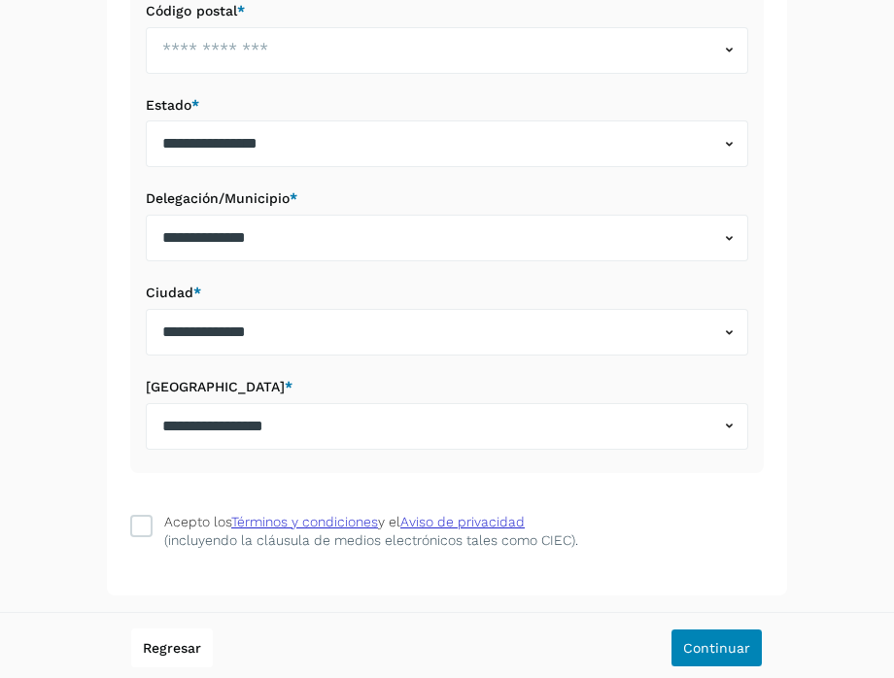
type input "**********"
click at [722, 647] on span "Continuar" at bounding box center [716, 648] width 67 height 14
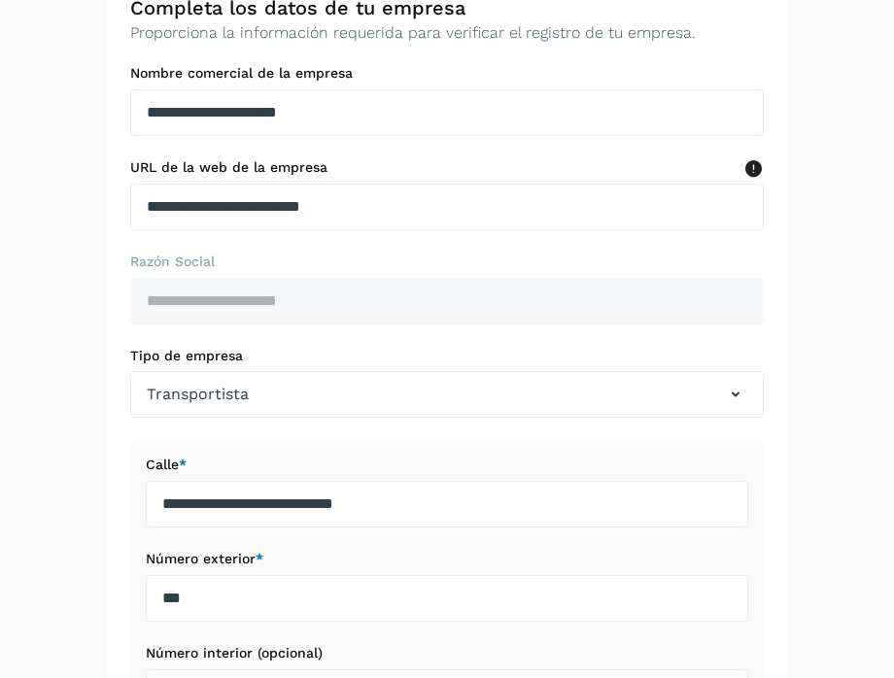
scroll to position [0, 0]
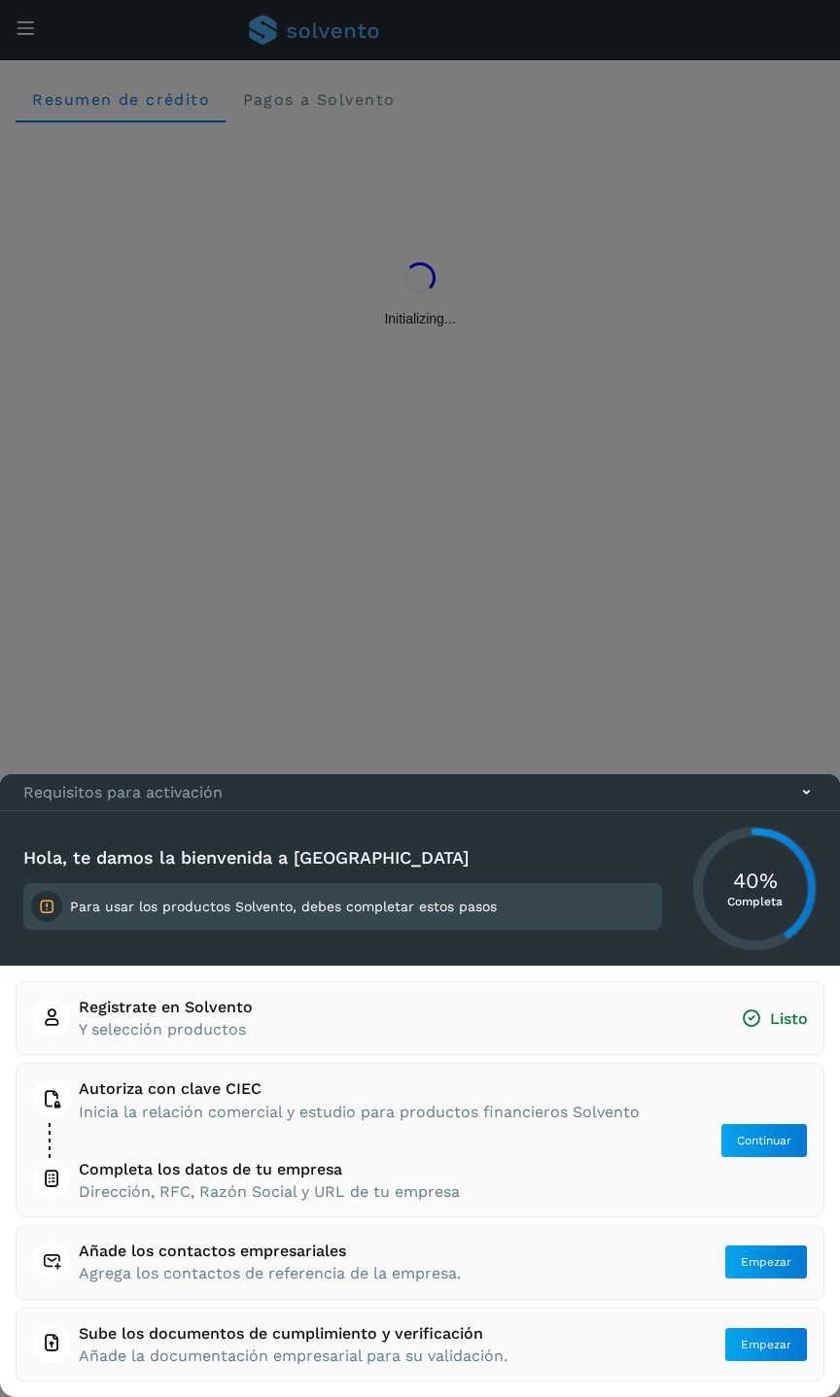
drag, startPoint x: 807, startPoint y: 797, endPoint x: 794, endPoint y: 775, distance: 25.3
click at [807, 797] on icon at bounding box center [806, 792] width 20 height 20
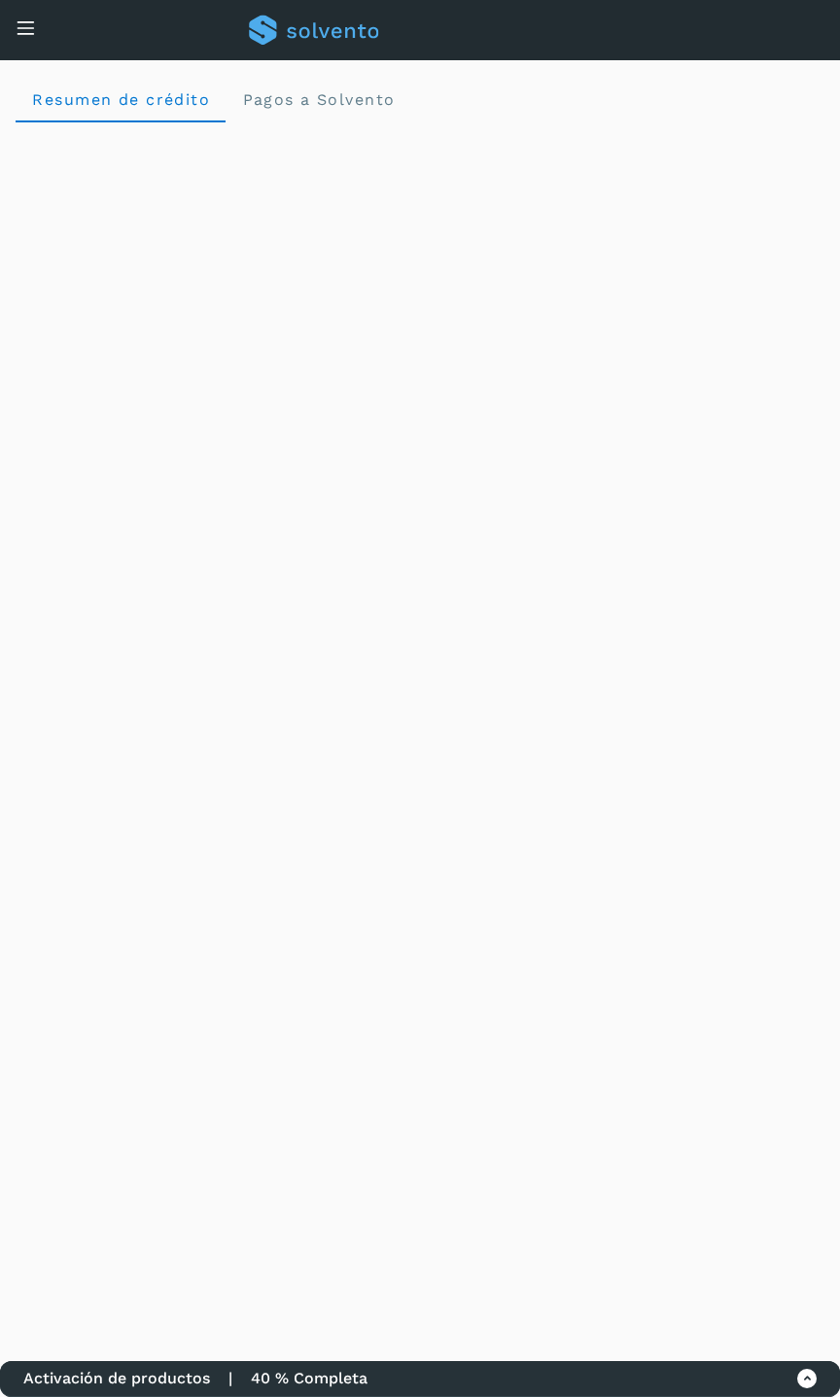
click at [31, 34] on icon at bounding box center [26, 27] width 20 height 20
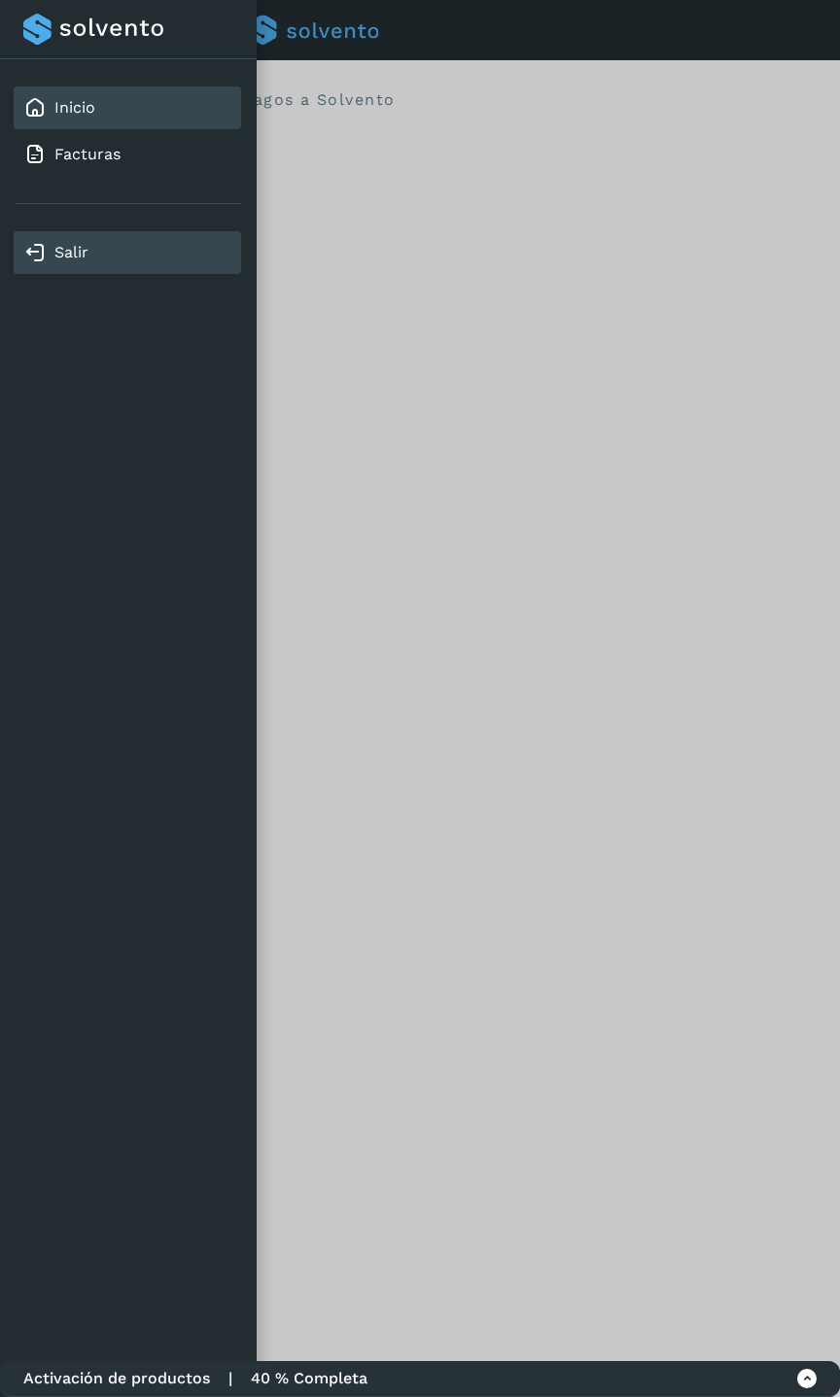
click at [94, 251] on div "Salir" at bounding box center [127, 252] width 208 height 23
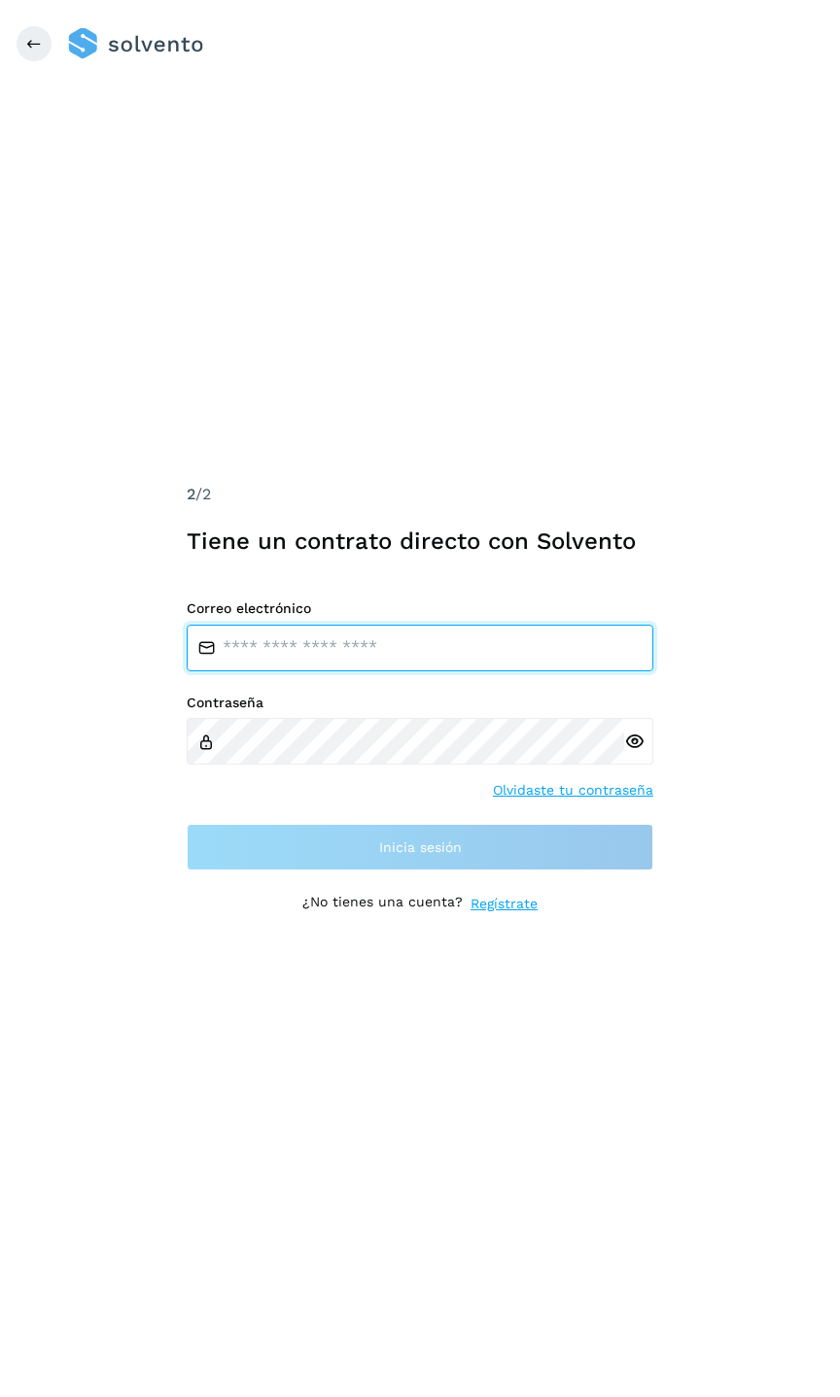
click at [391, 657] on input "email" at bounding box center [420, 648] width 466 height 47
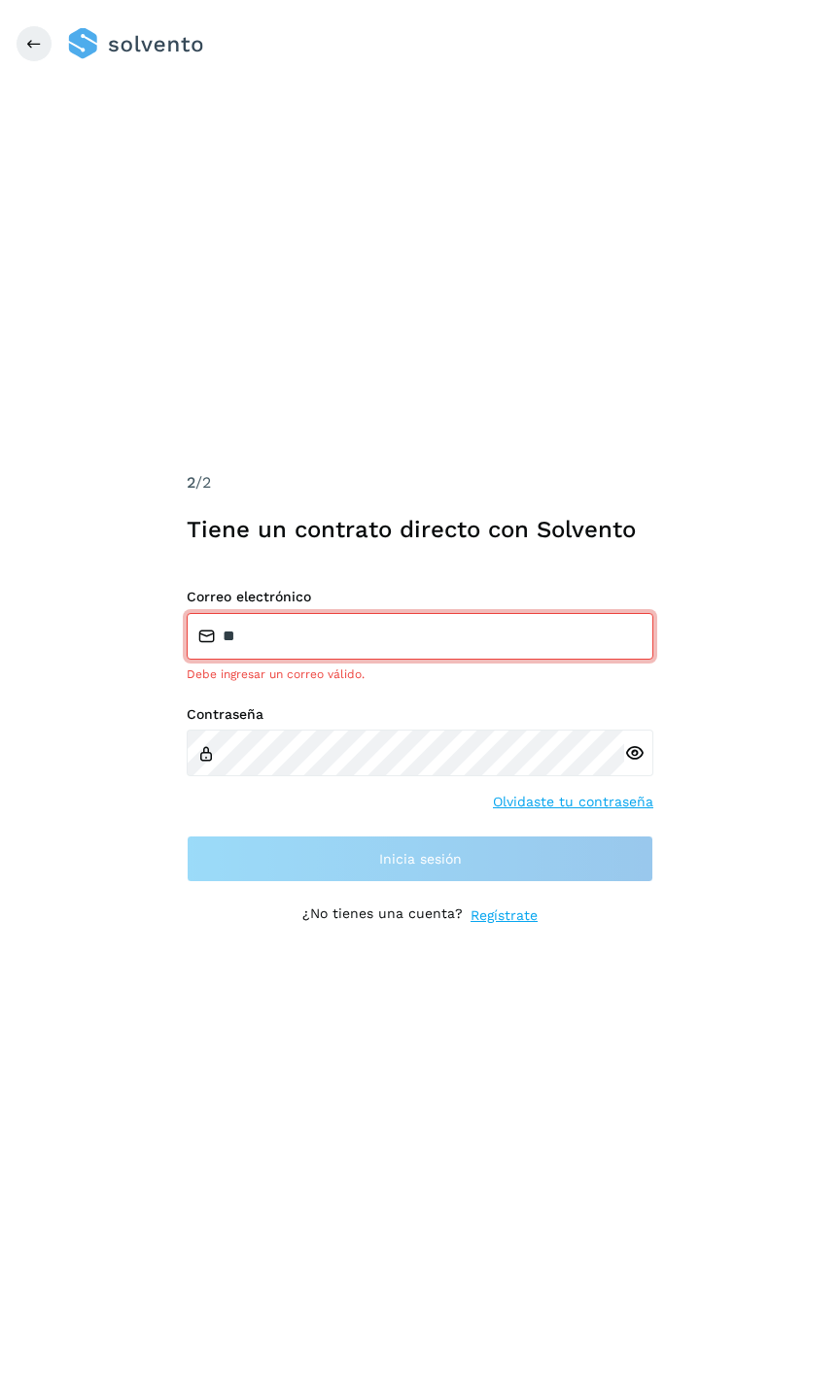
type input "**********"
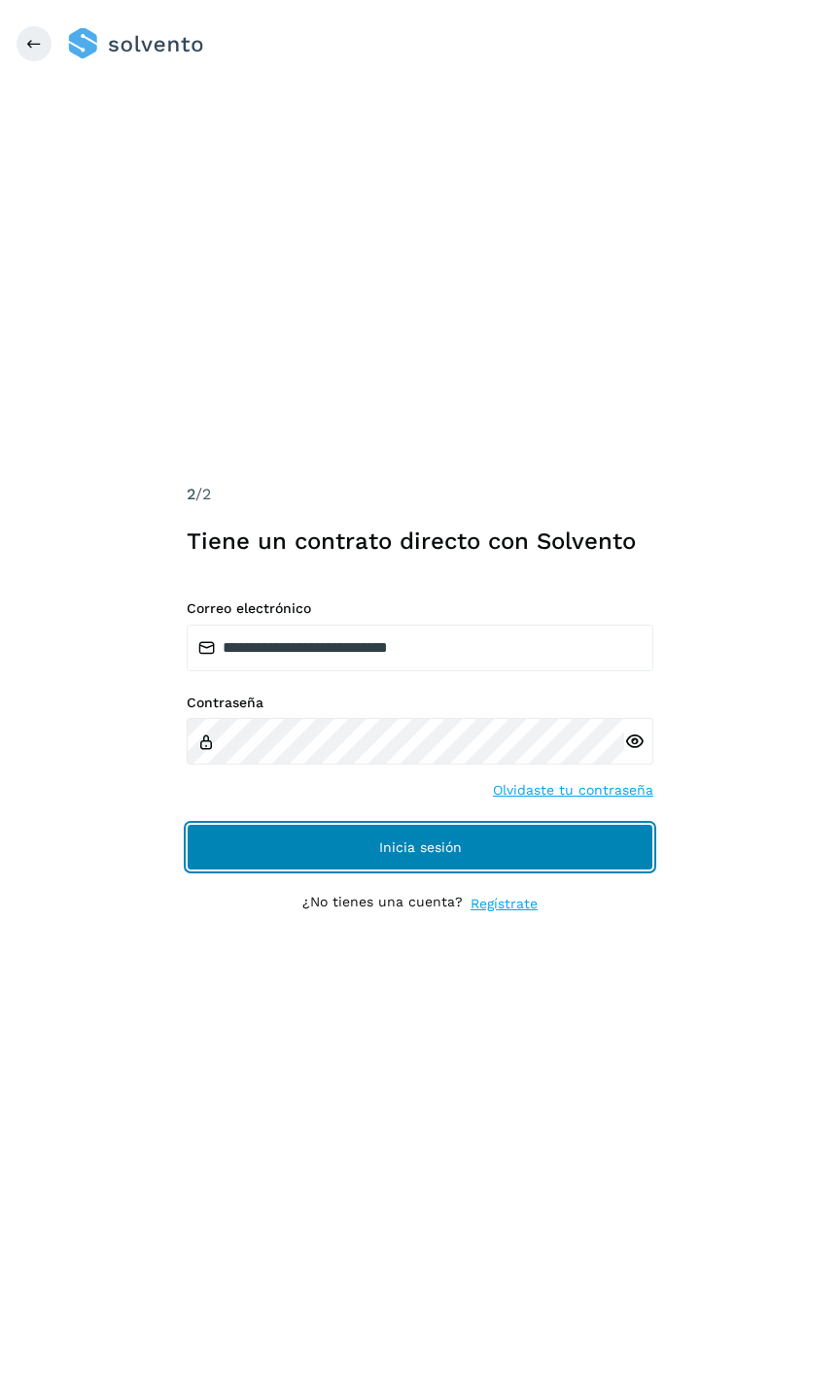
click at [412, 837] on button "Inicia sesión" at bounding box center [420, 847] width 466 height 47
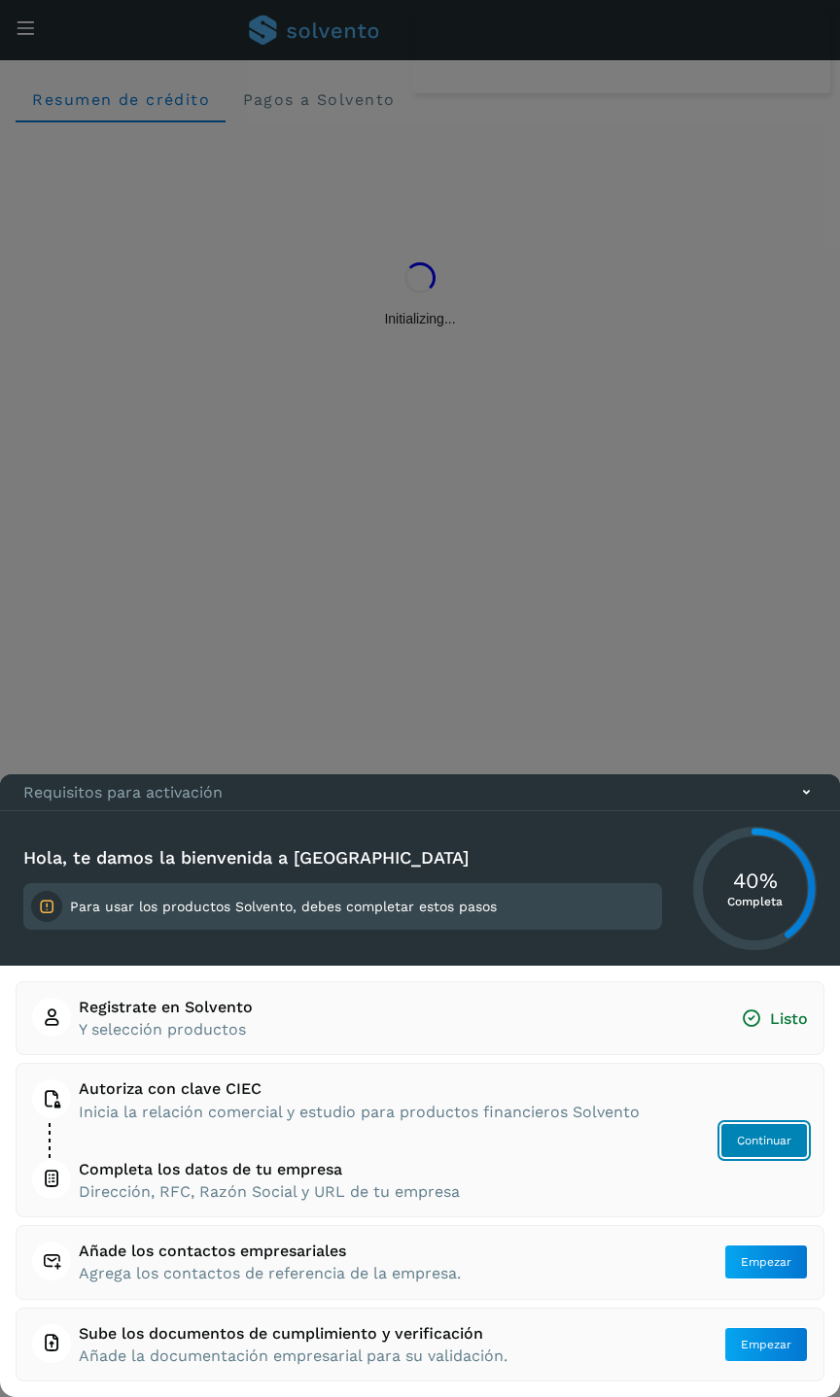
click at [755, 1133] on span "Continuar" at bounding box center [764, 1140] width 54 height 17
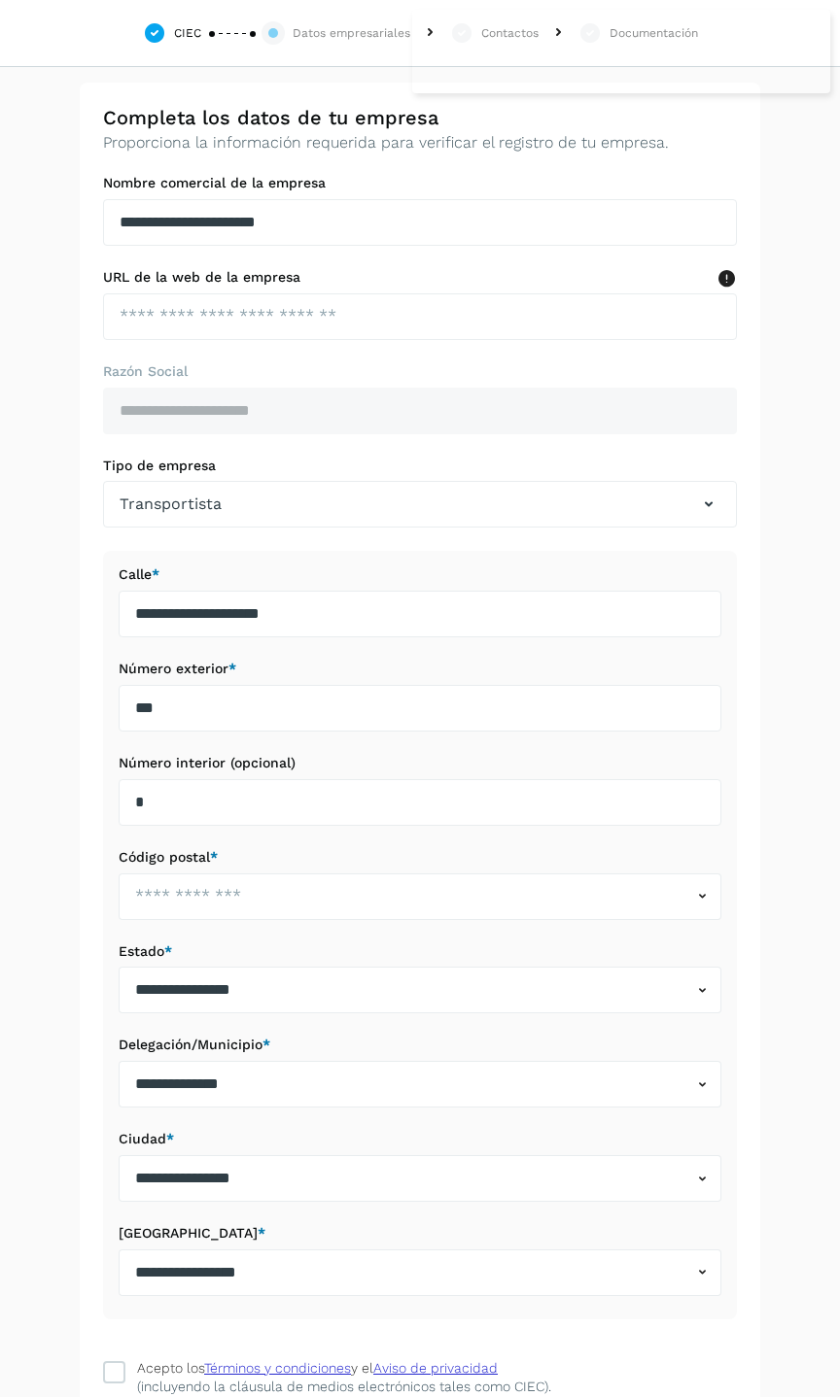
scroll to position [126, 0]
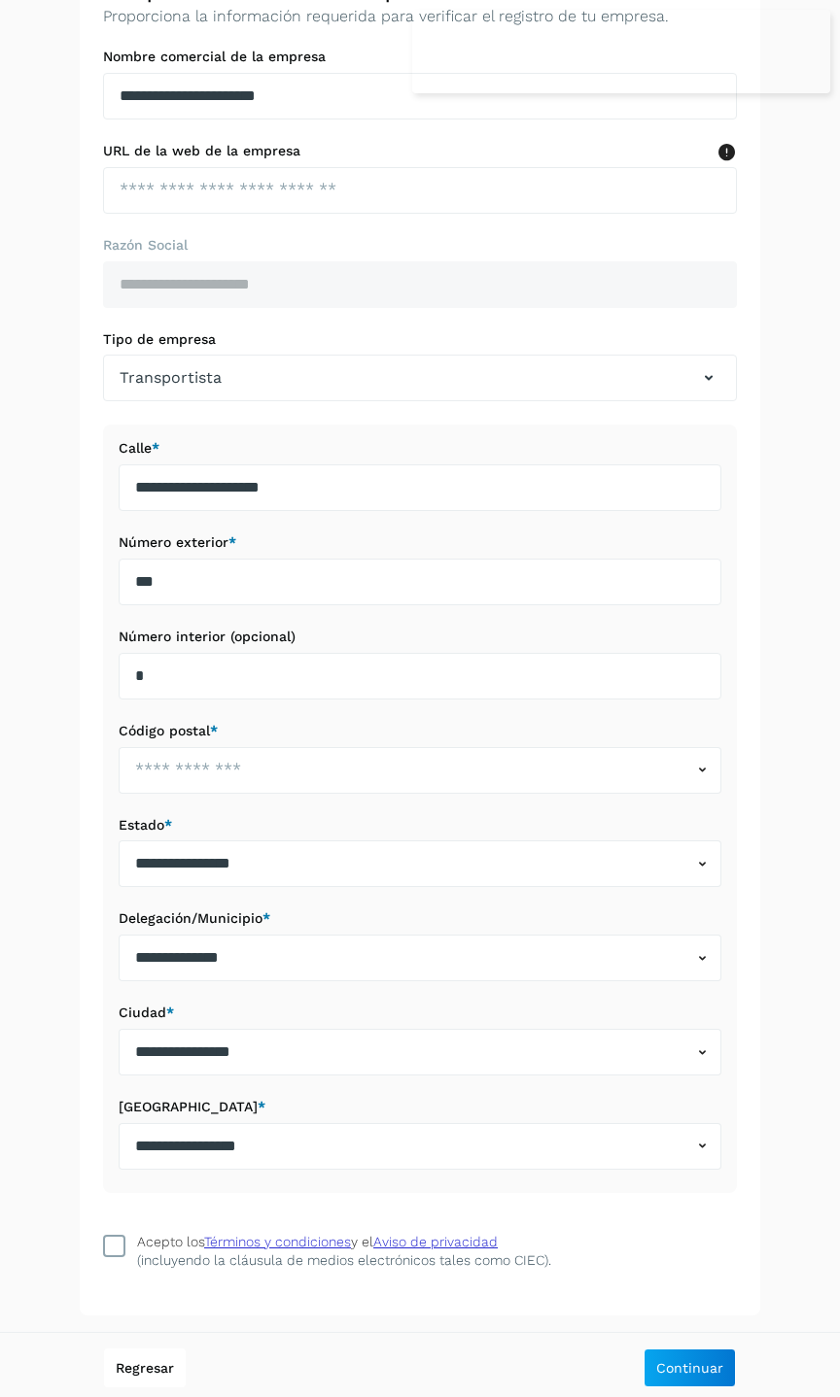
click at [129, 1248] on label "Acepto los Términos y condiciones y el Aviso de privacidad (incluyendo la cláus…" at bounding box center [420, 1250] width 634 height 37
click at [705, 1366] on span "Continuar" at bounding box center [689, 1368] width 67 height 14
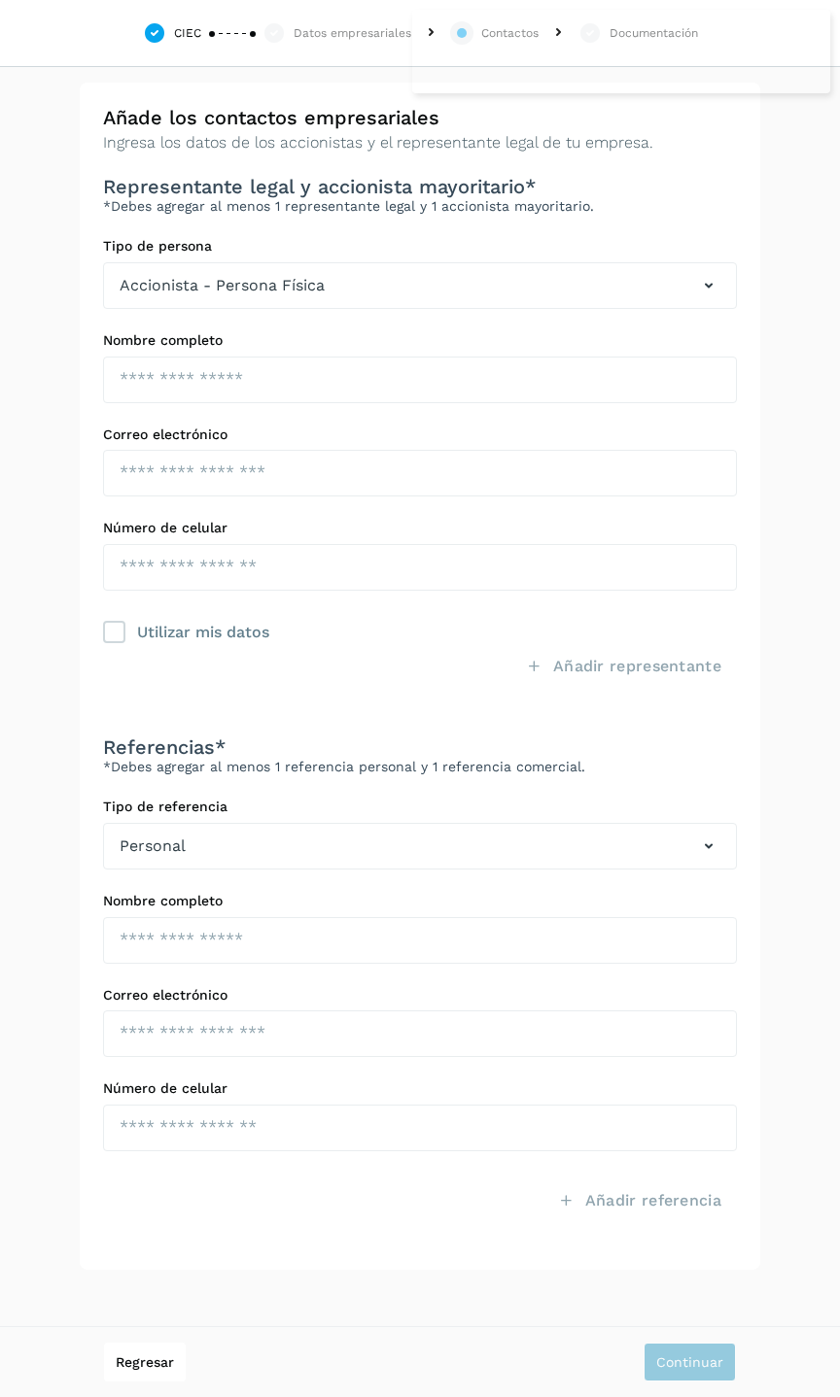
scroll to position [0, 0]
click at [170, 1369] on span "Regresar" at bounding box center [145, 1363] width 58 height 14
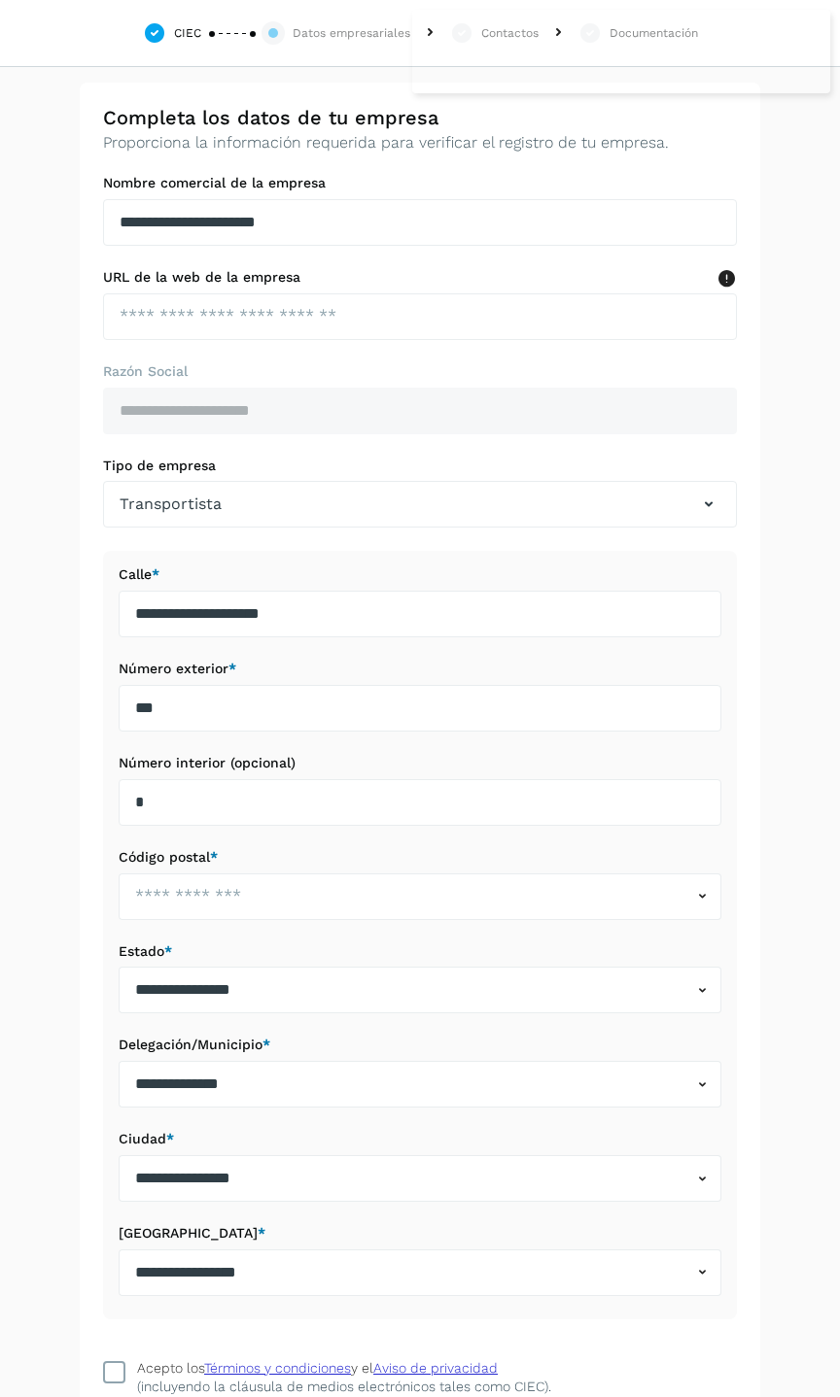
click at [168, 1369] on div "Acepto los Términos y condiciones y el Aviso de privacidad" at bounding box center [317, 1368] width 361 height 20
drag, startPoint x: 3, startPoint y: 20, endPoint x: 14, endPoint y: 15, distance: 12.2
click at [4, 19] on div "CIEC Datos empresariales Contactos Documentación" at bounding box center [420, 33] width 840 height 67
click at [155, 36] on icon at bounding box center [154, 32] width 24 height 23
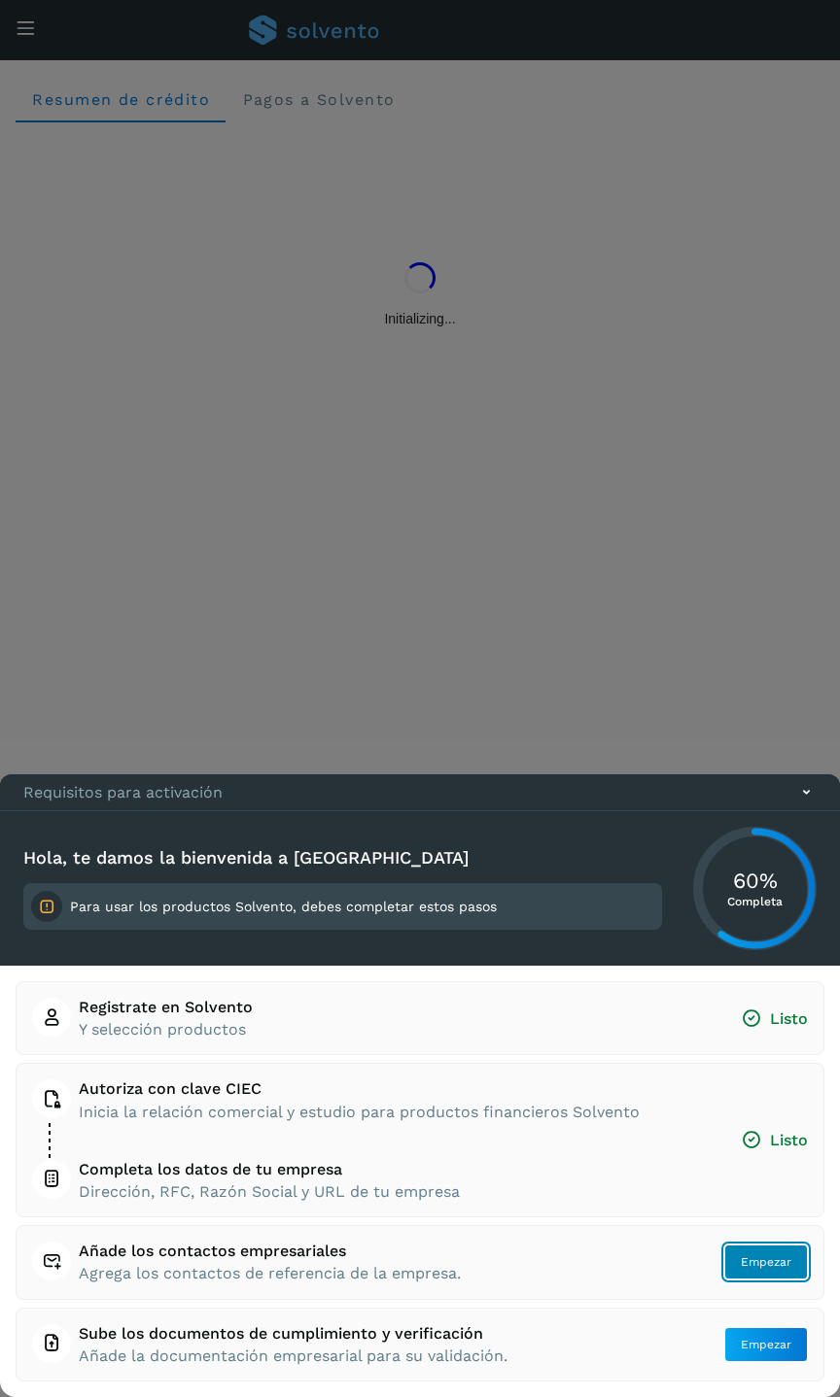
click at [770, 1258] on span "Empezar" at bounding box center [765, 1261] width 51 height 17
drag, startPoint x: 17, startPoint y: 51, endPoint x: 43, endPoint y: 38, distance: 28.2
click at [17, 51] on div at bounding box center [420, 698] width 840 height 1397
click at [804, 800] on icon at bounding box center [806, 792] width 20 height 20
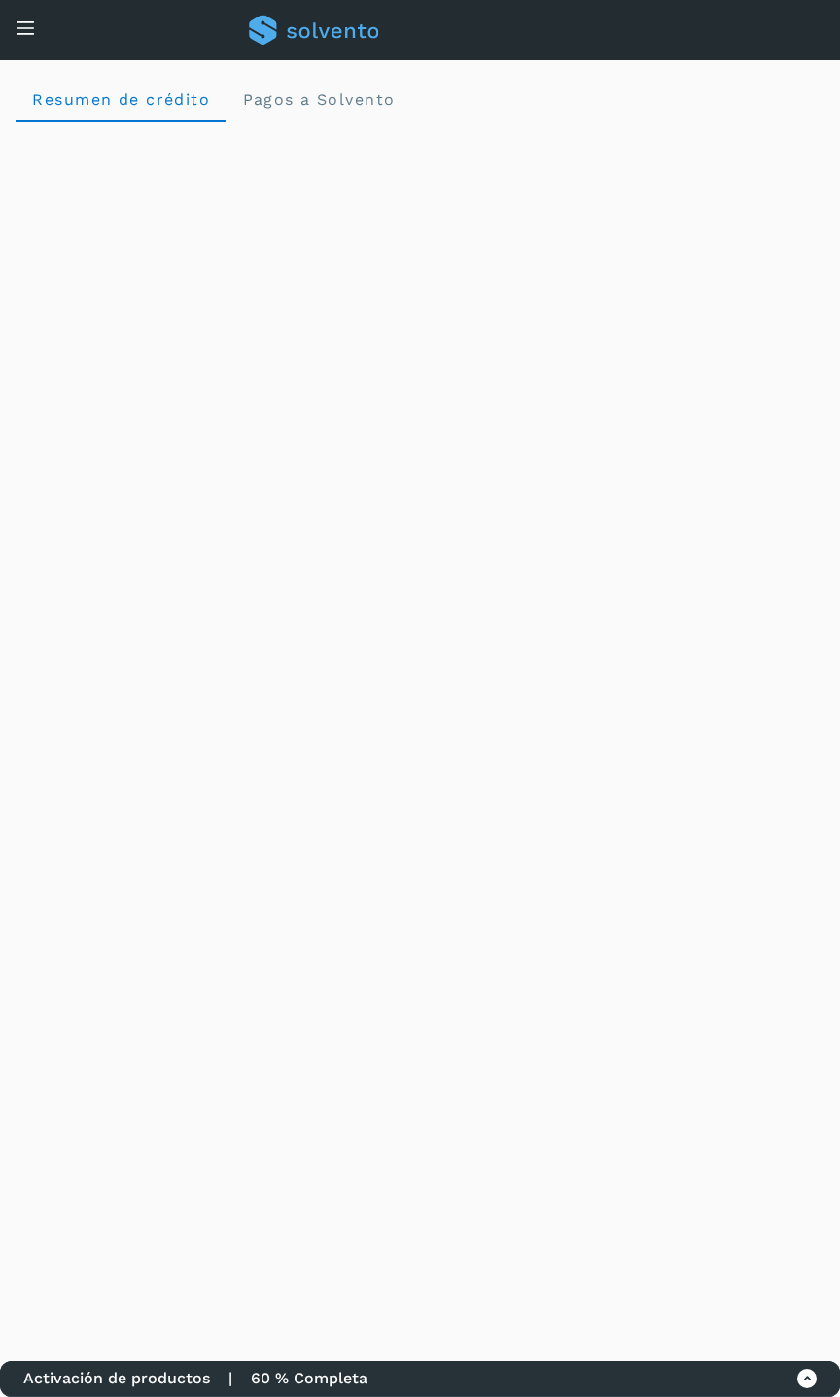
click at [25, 32] on div "Inicio Facturas" at bounding box center [14, 55] width 29 height 47
click at [26, 41] on div "Inicio Facturas" at bounding box center [14, 55] width 29 height 47
click at [25, 29] on icon at bounding box center [26, 27] width 20 height 20
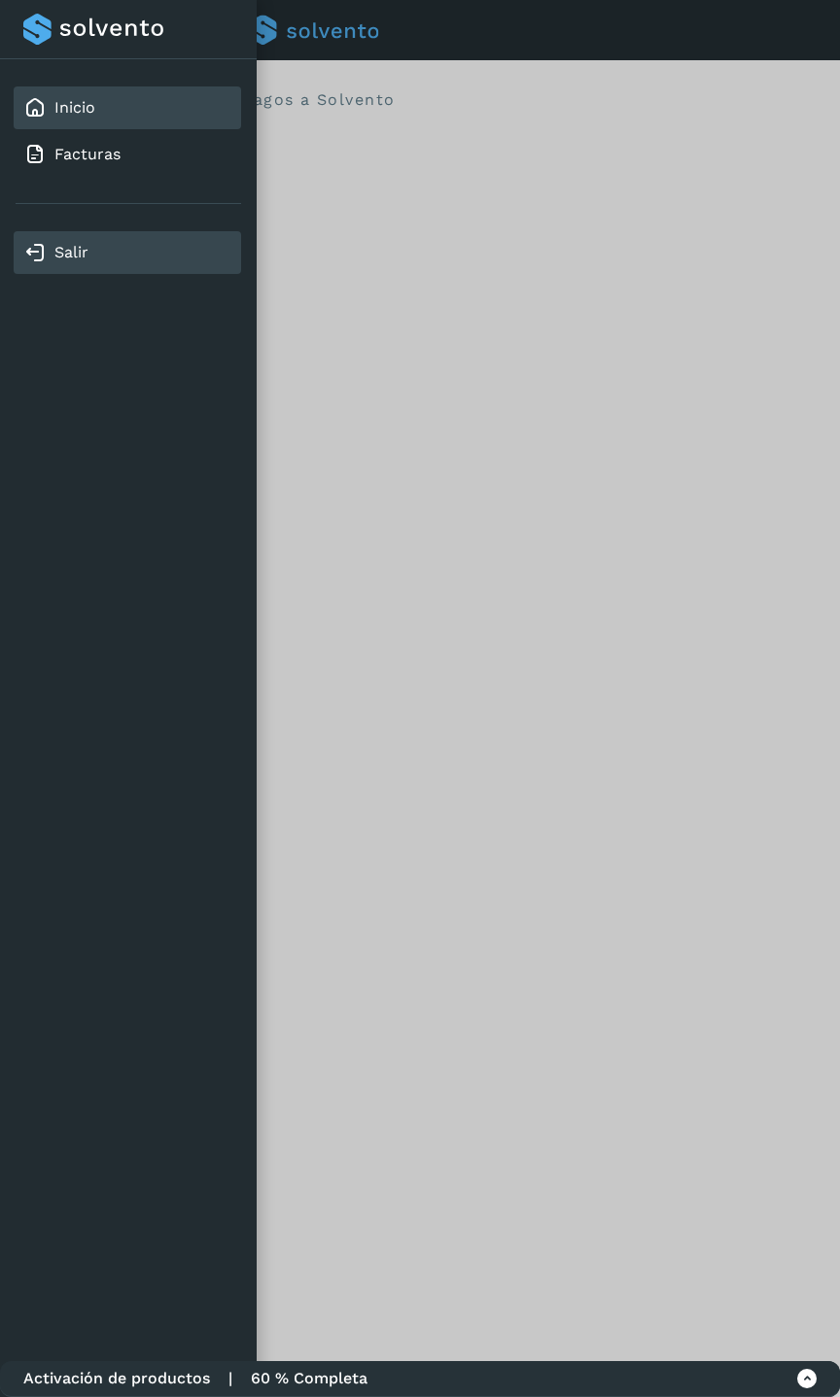
click at [68, 248] on link "Salir" at bounding box center [71, 252] width 34 height 18
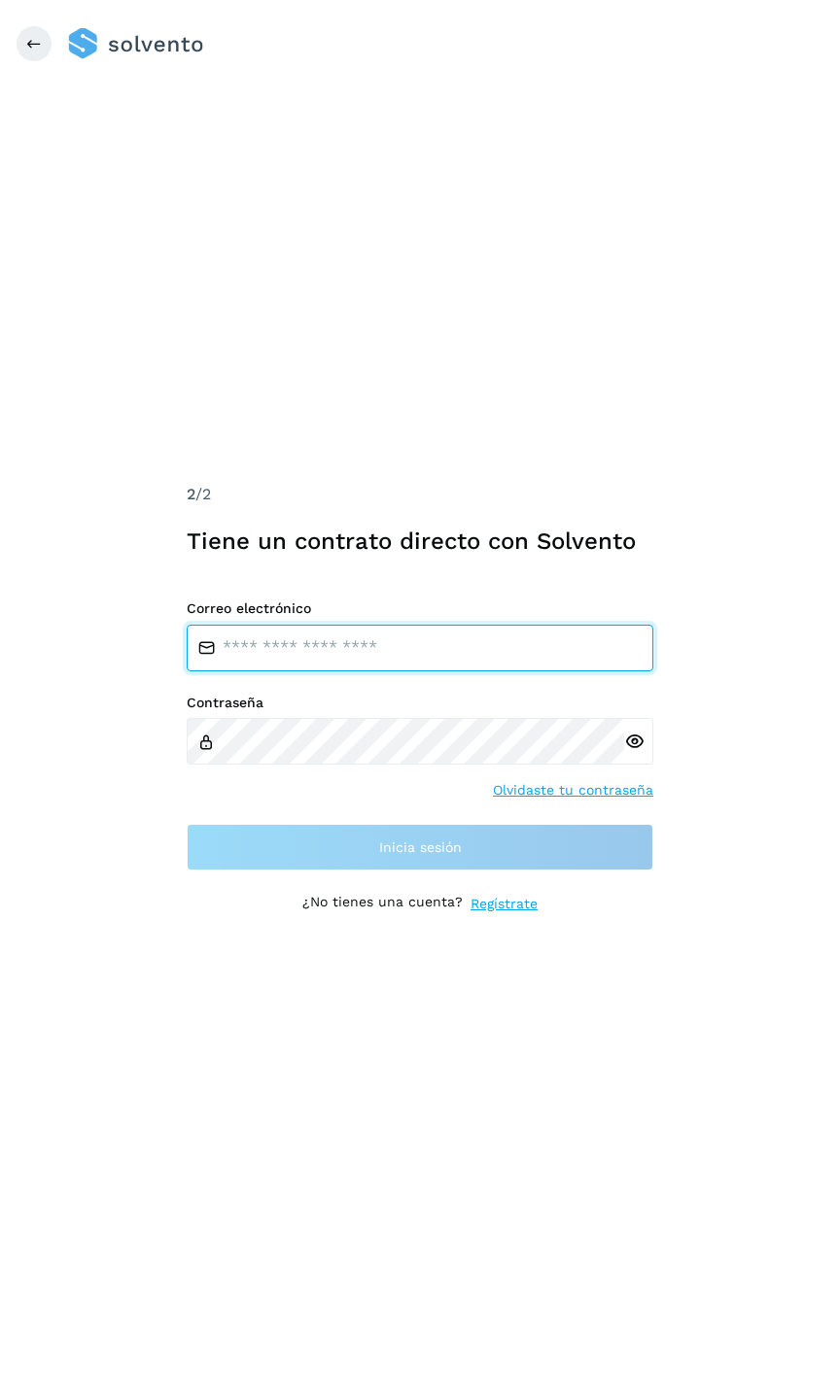
click at [309, 652] on input "email" at bounding box center [420, 648] width 466 height 47
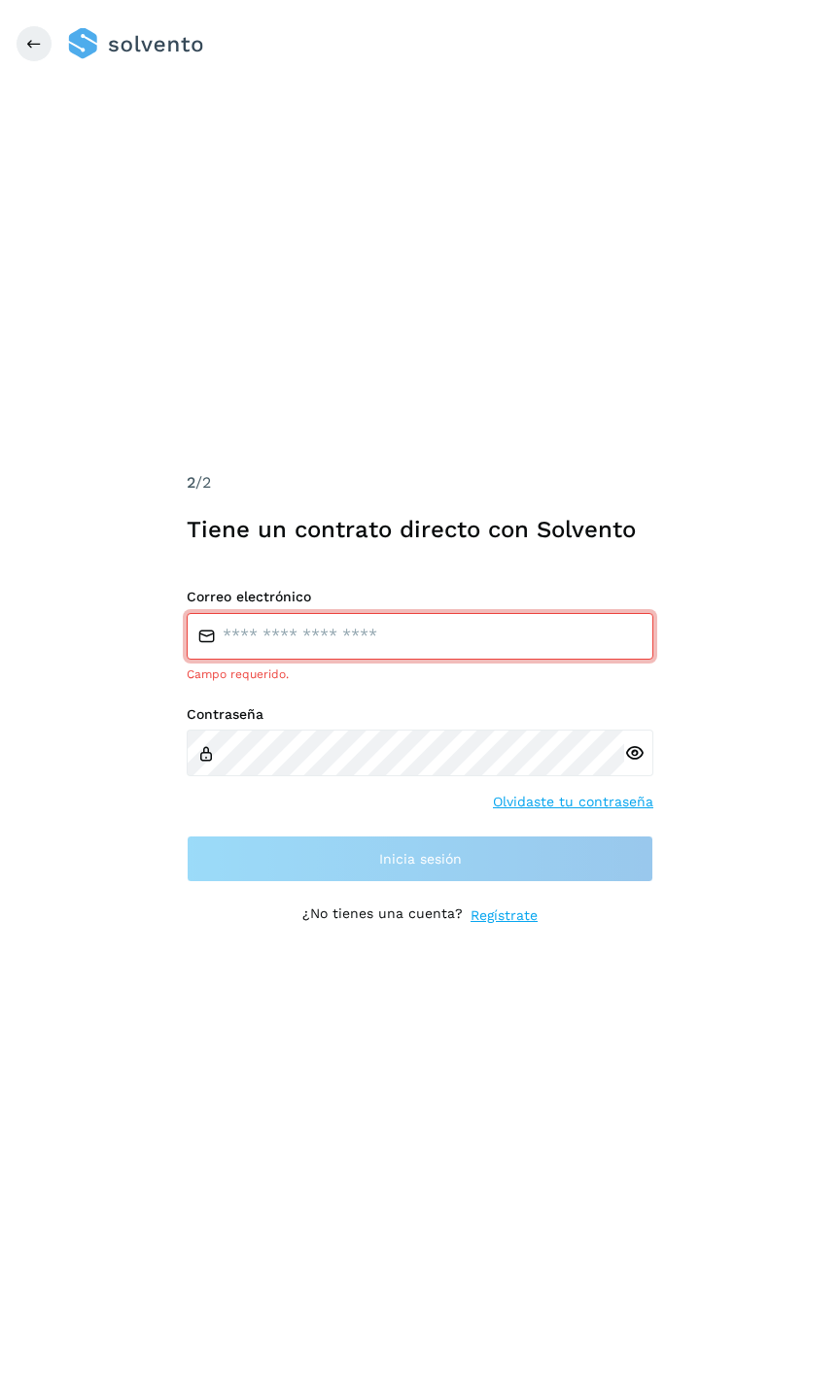
type input "**********"
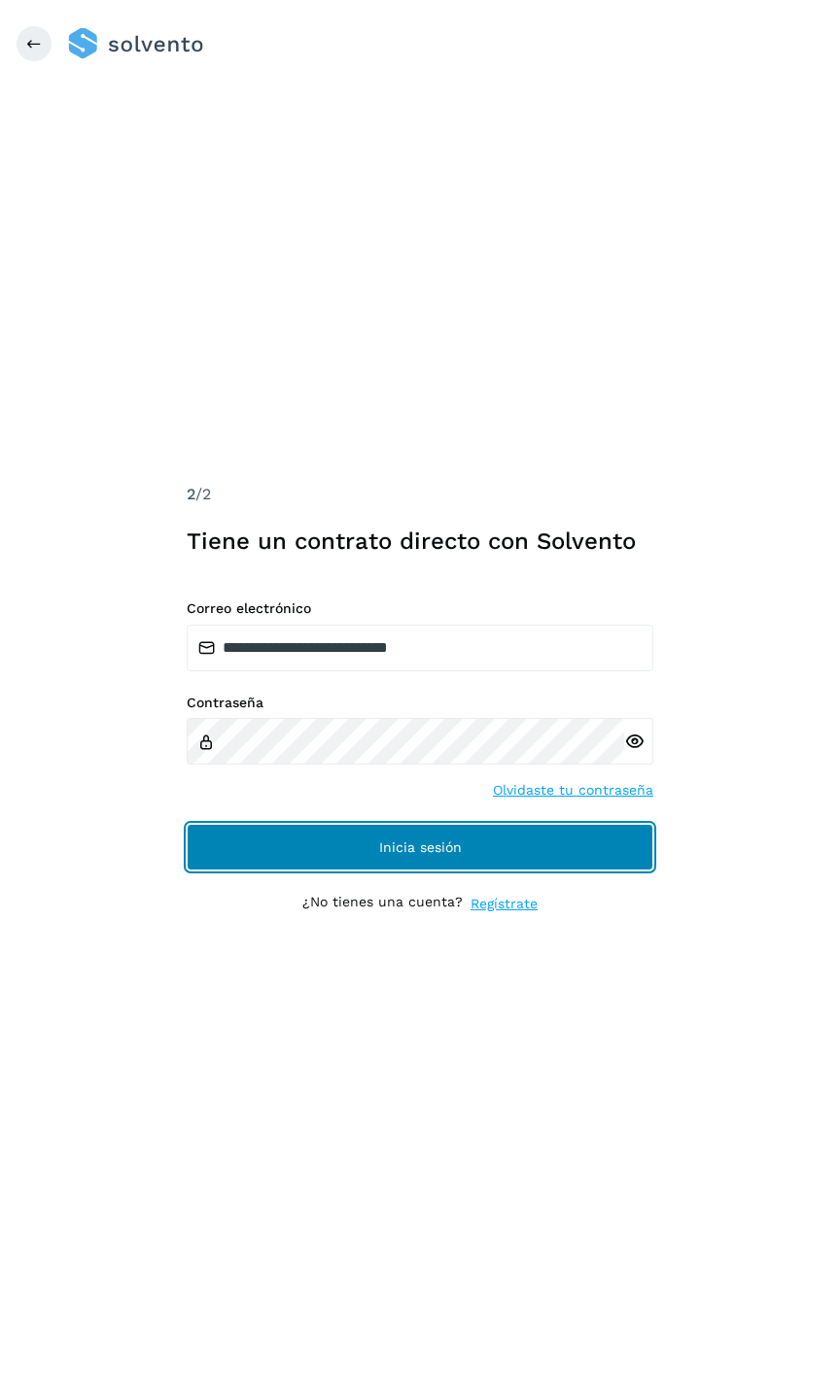
click at [324, 841] on button "Inicia sesión" at bounding box center [420, 847] width 466 height 47
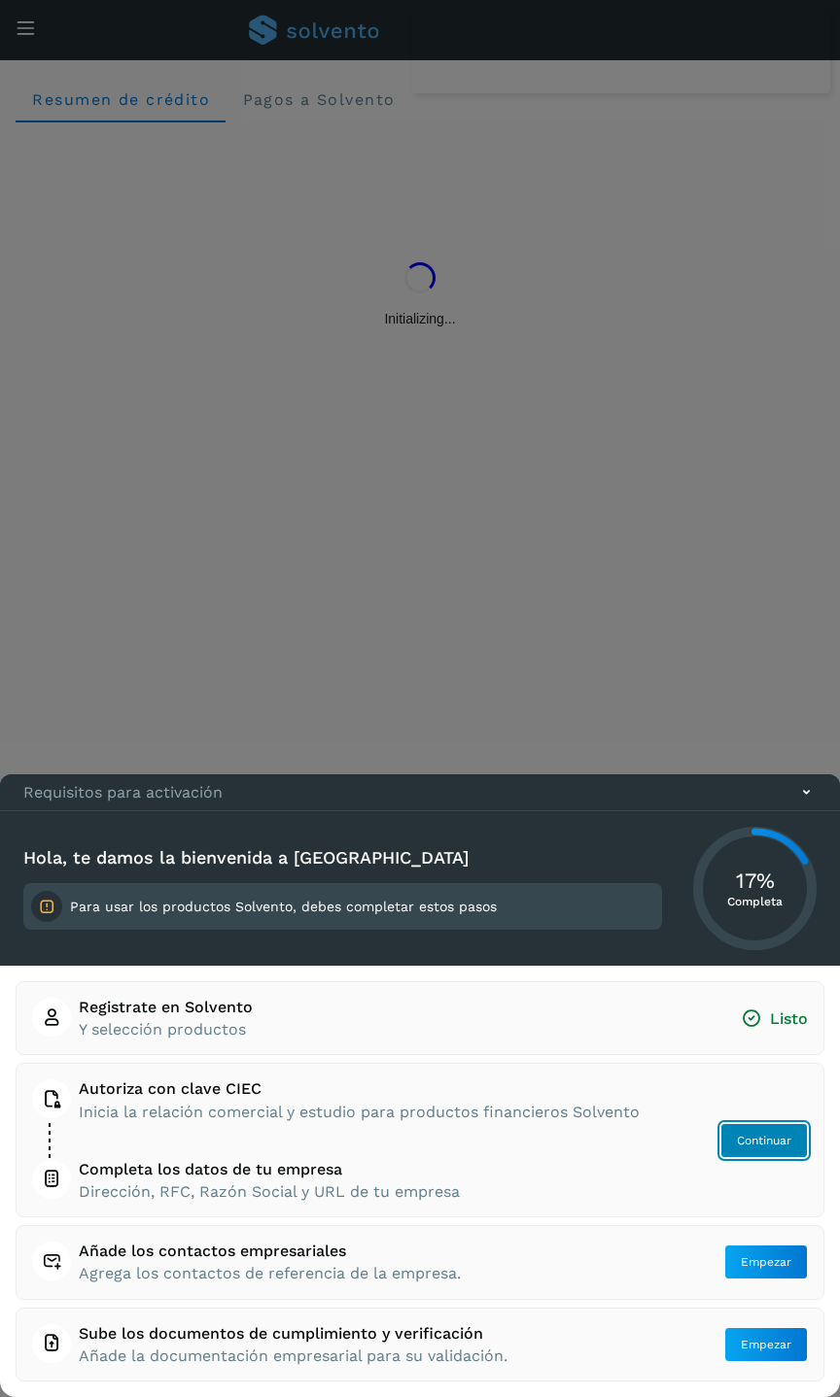
click at [748, 1140] on span "Continuar" at bounding box center [764, 1140] width 54 height 17
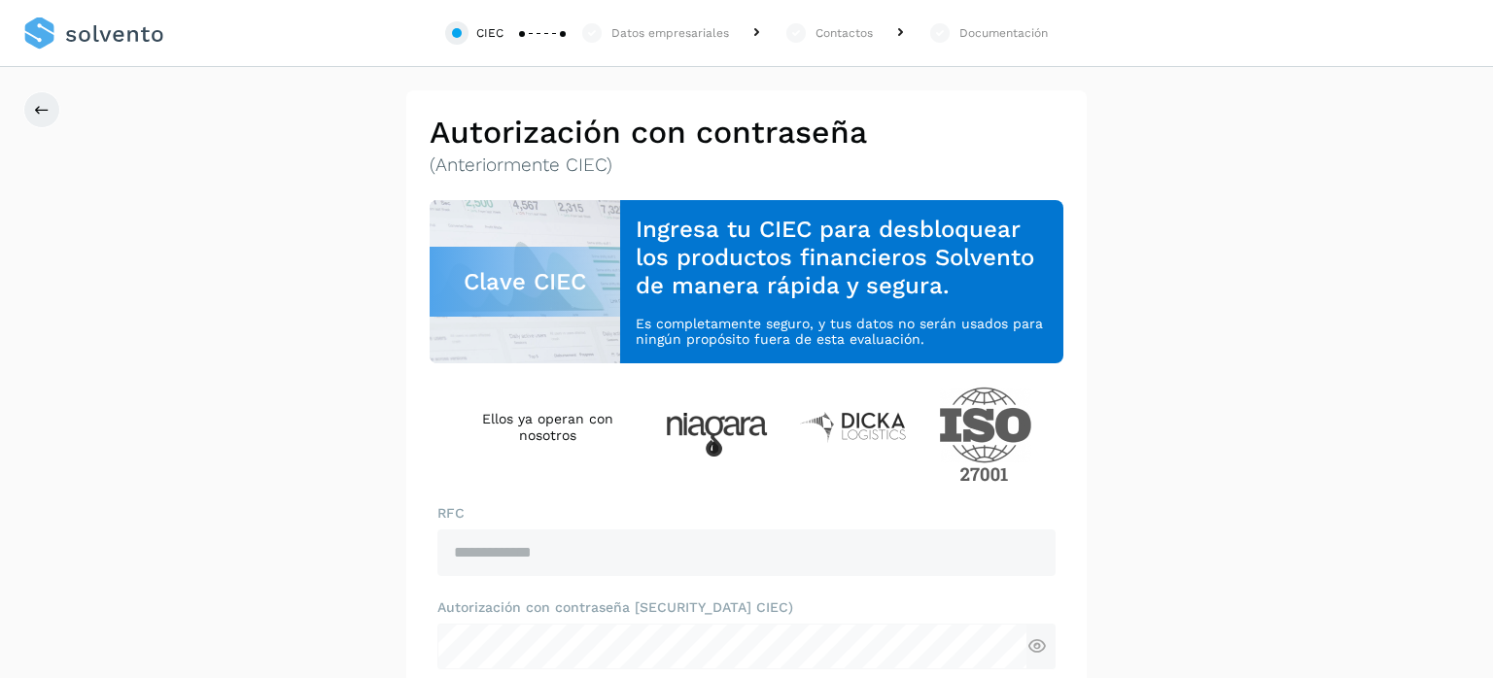
click at [126, 36] on link at bounding box center [93, 33] width 141 height 67
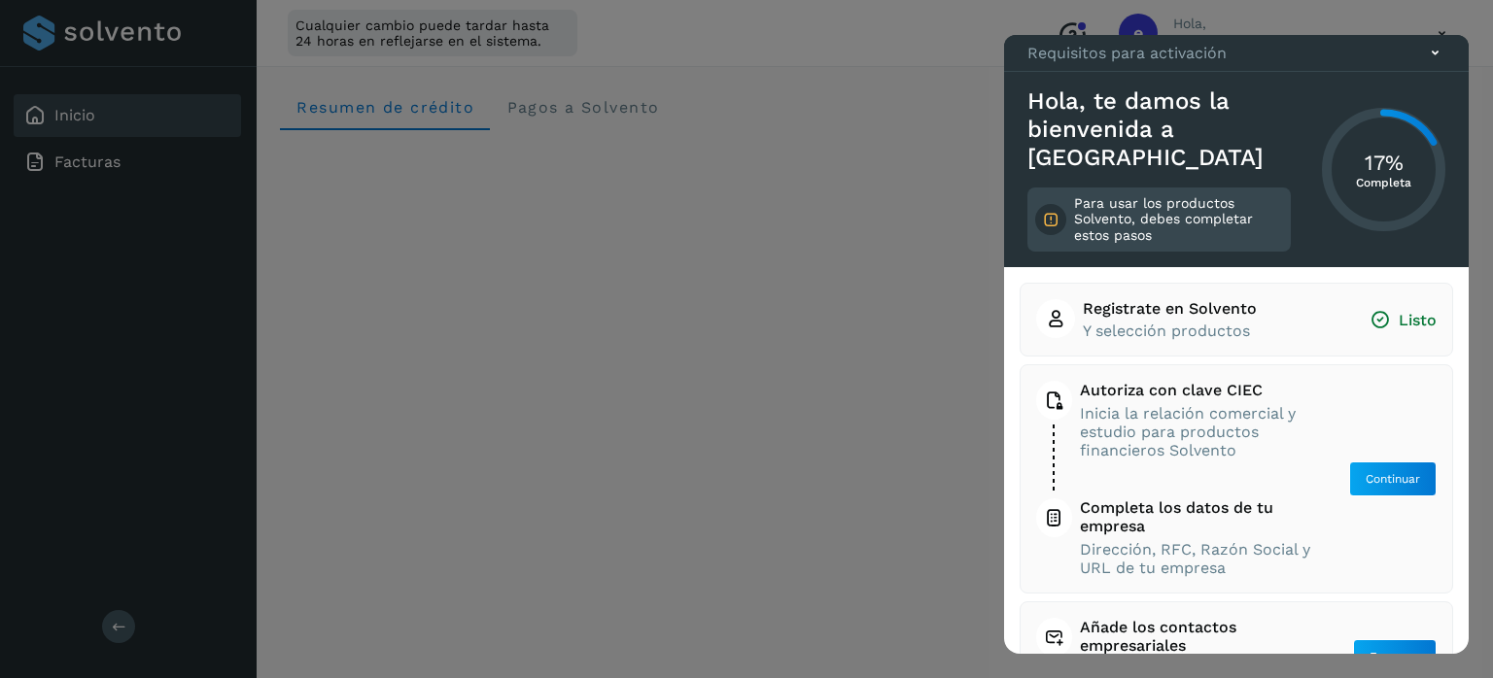
click at [1429, 63] on icon at bounding box center [1435, 53] width 20 height 20
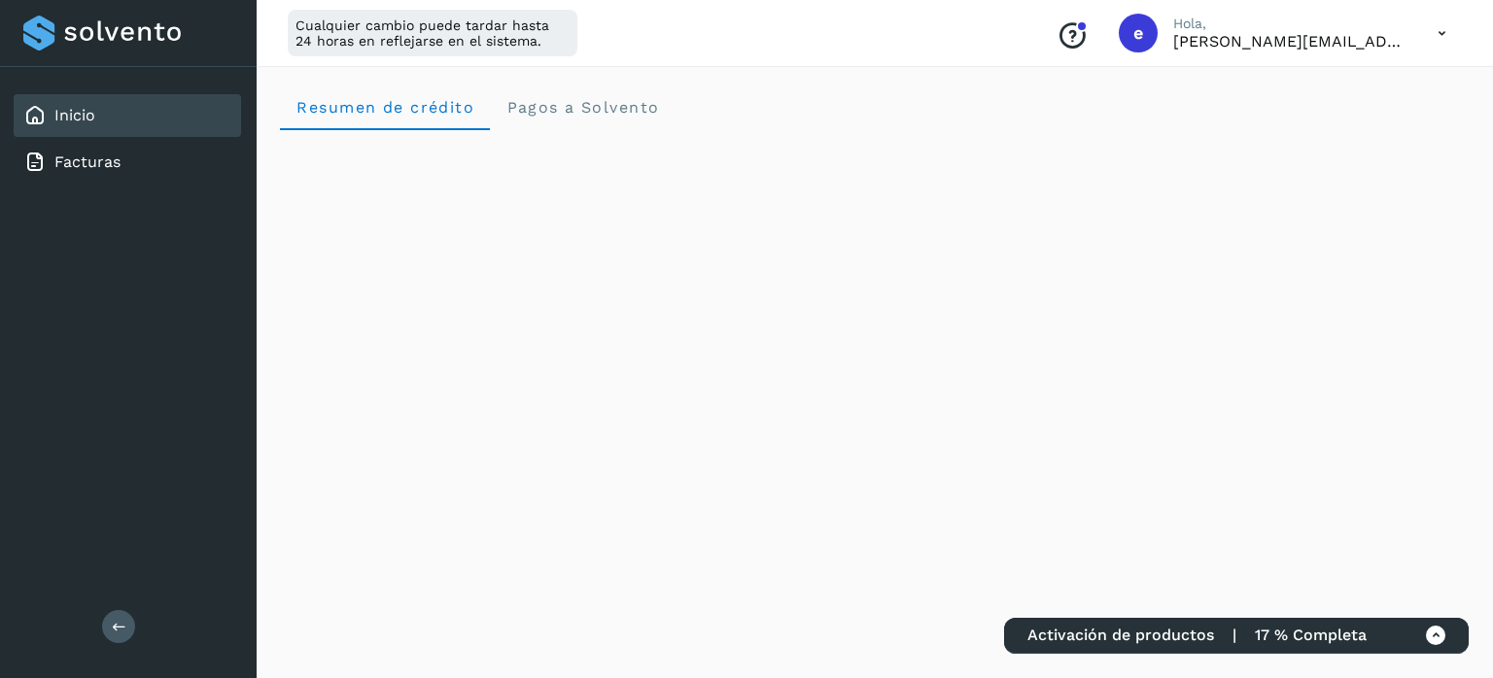
click at [1447, 32] on icon at bounding box center [1442, 34] width 40 height 40
click at [1326, 125] on div "Cerrar sesión" at bounding box center [1344, 125] width 231 height 37
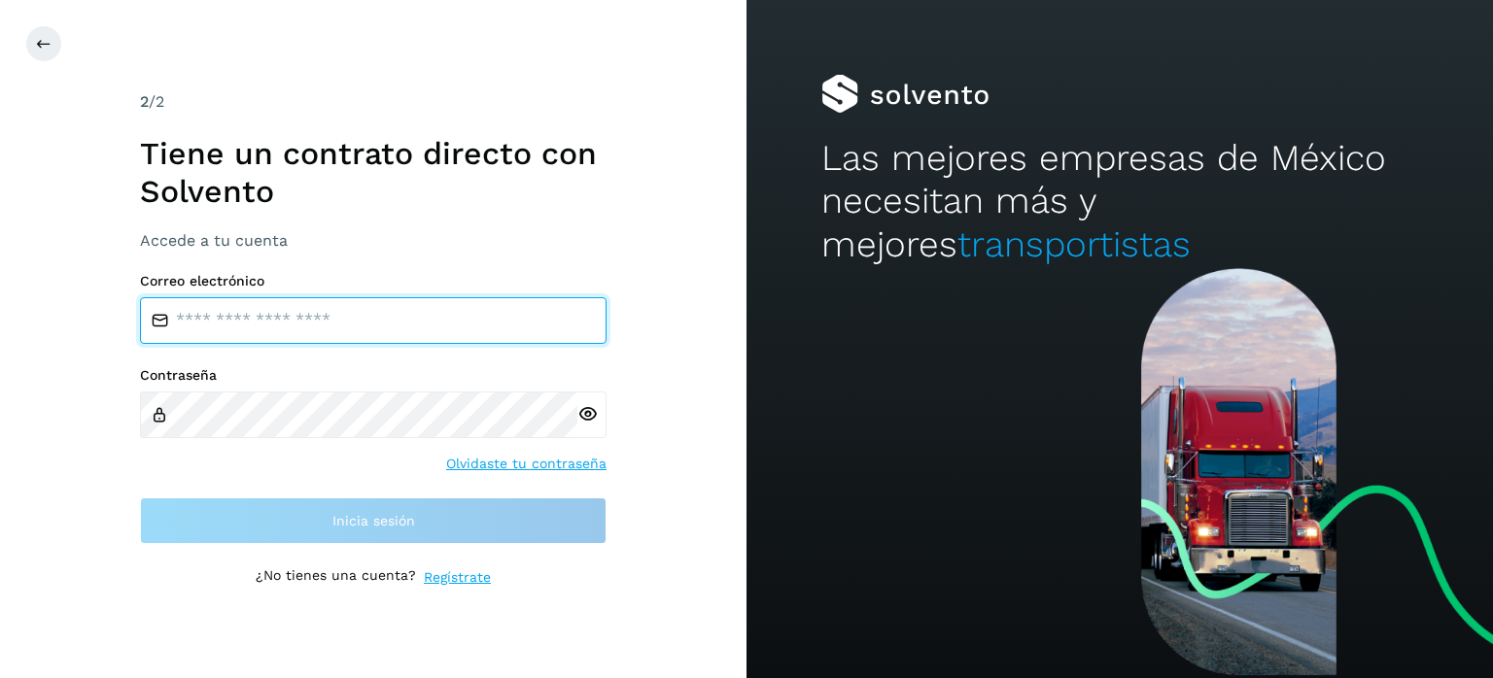
drag, startPoint x: 341, startPoint y: 310, endPoint x: 306, endPoint y: 327, distance: 39.1
click at [341, 310] on input "email" at bounding box center [373, 320] width 466 height 47
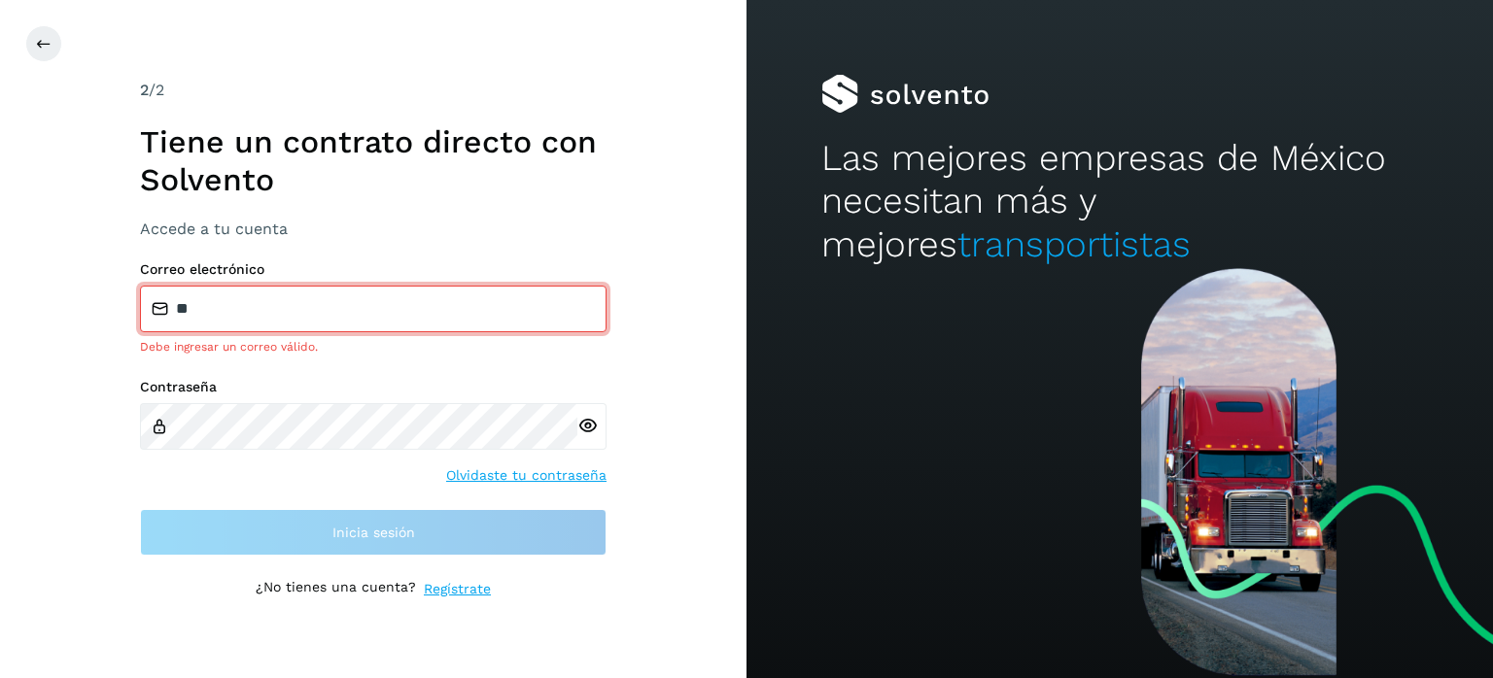
type input "**********"
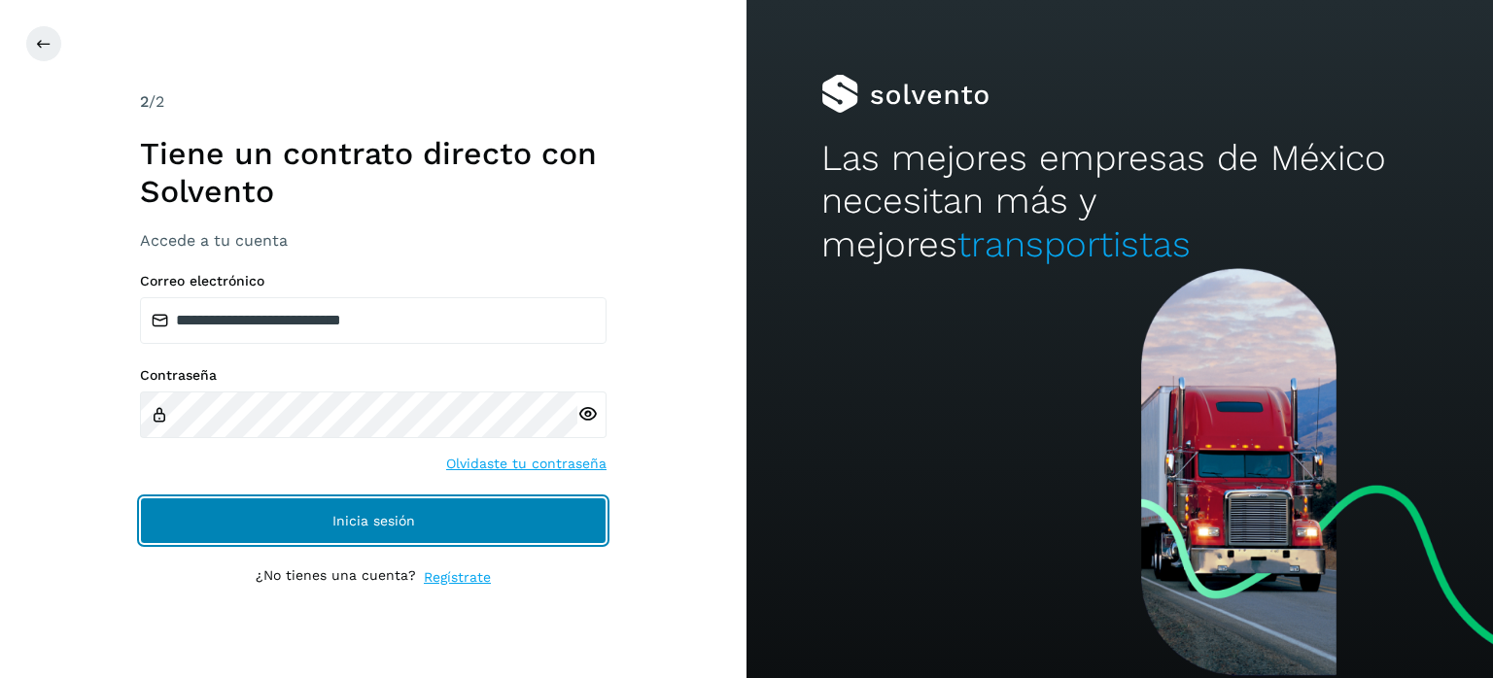
click at [335, 508] on button "Inicia sesión" at bounding box center [373, 521] width 466 height 47
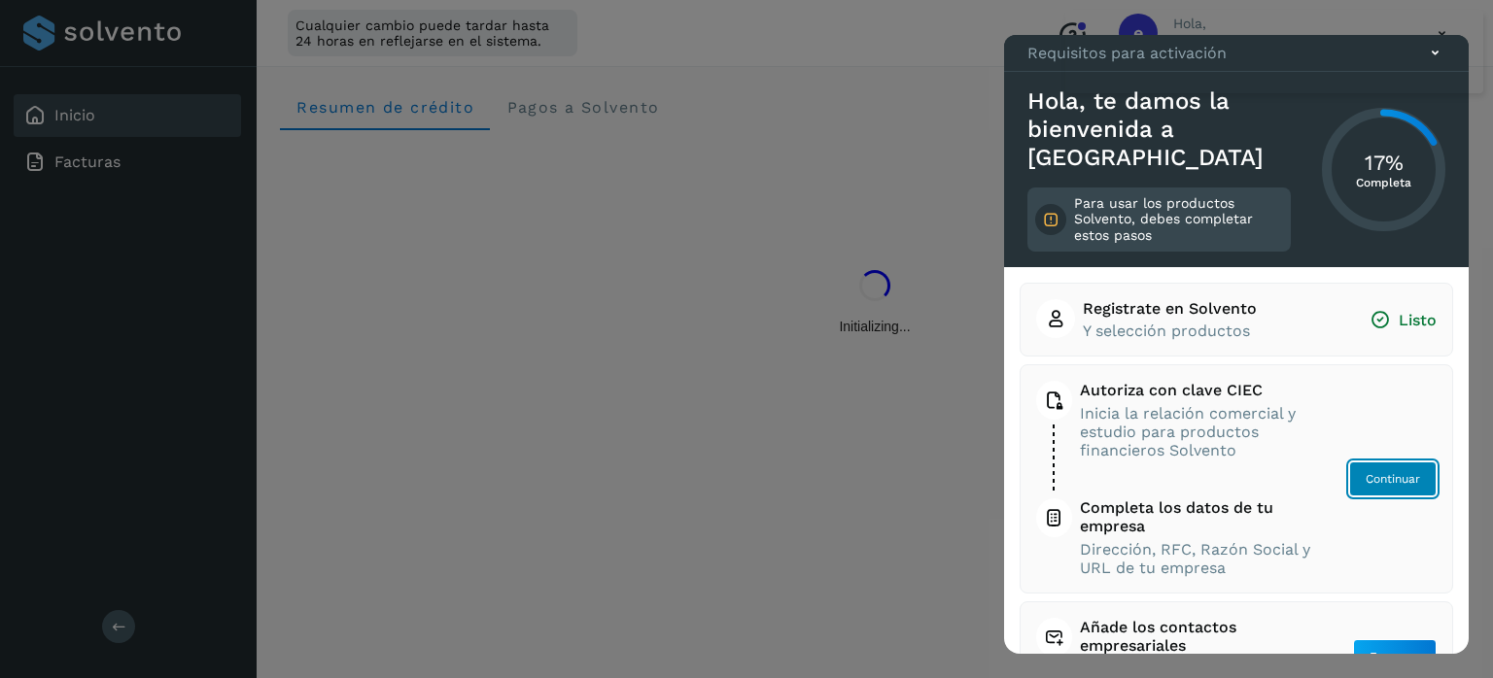
click at [1391, 480] on span "Continuar" at bounding box center [1392, 478] width 54 height 17
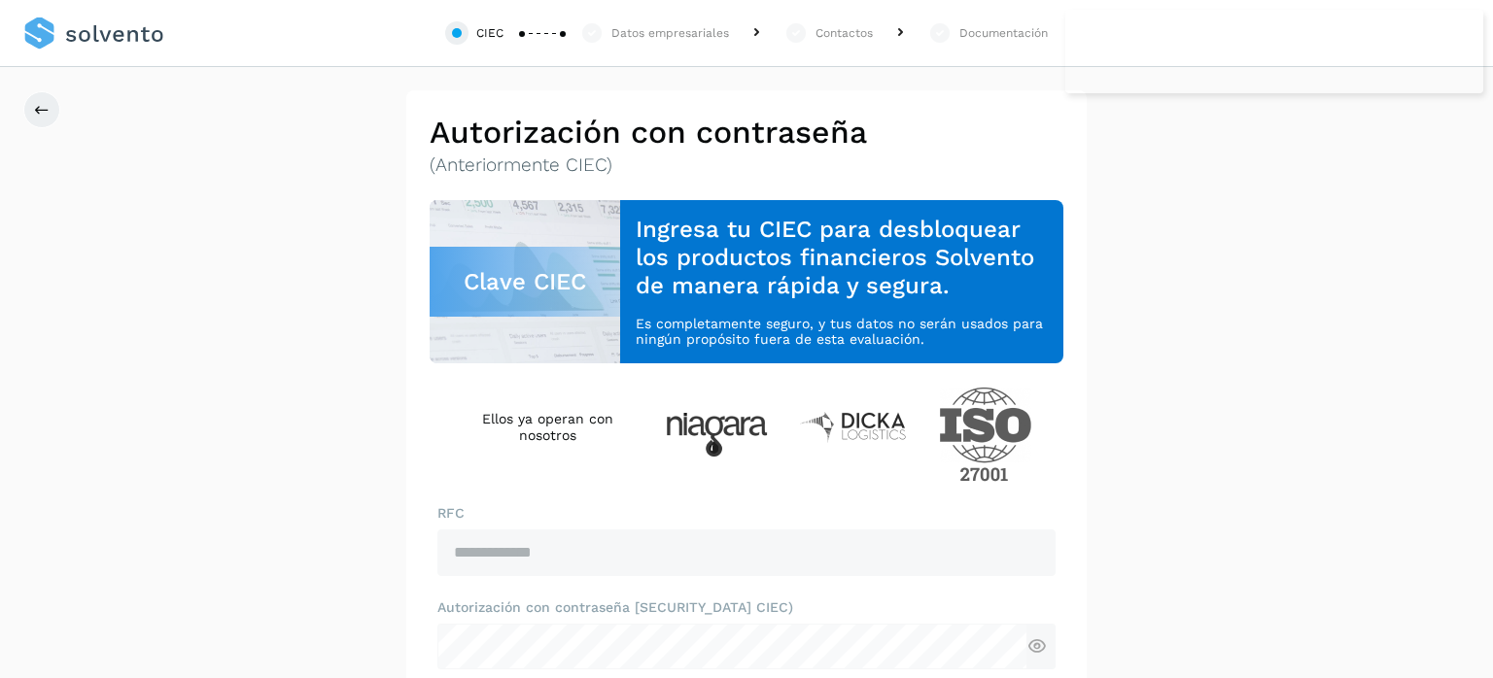
click at [143, 32] on link at bounding box center [93, 33] width 141 height 67
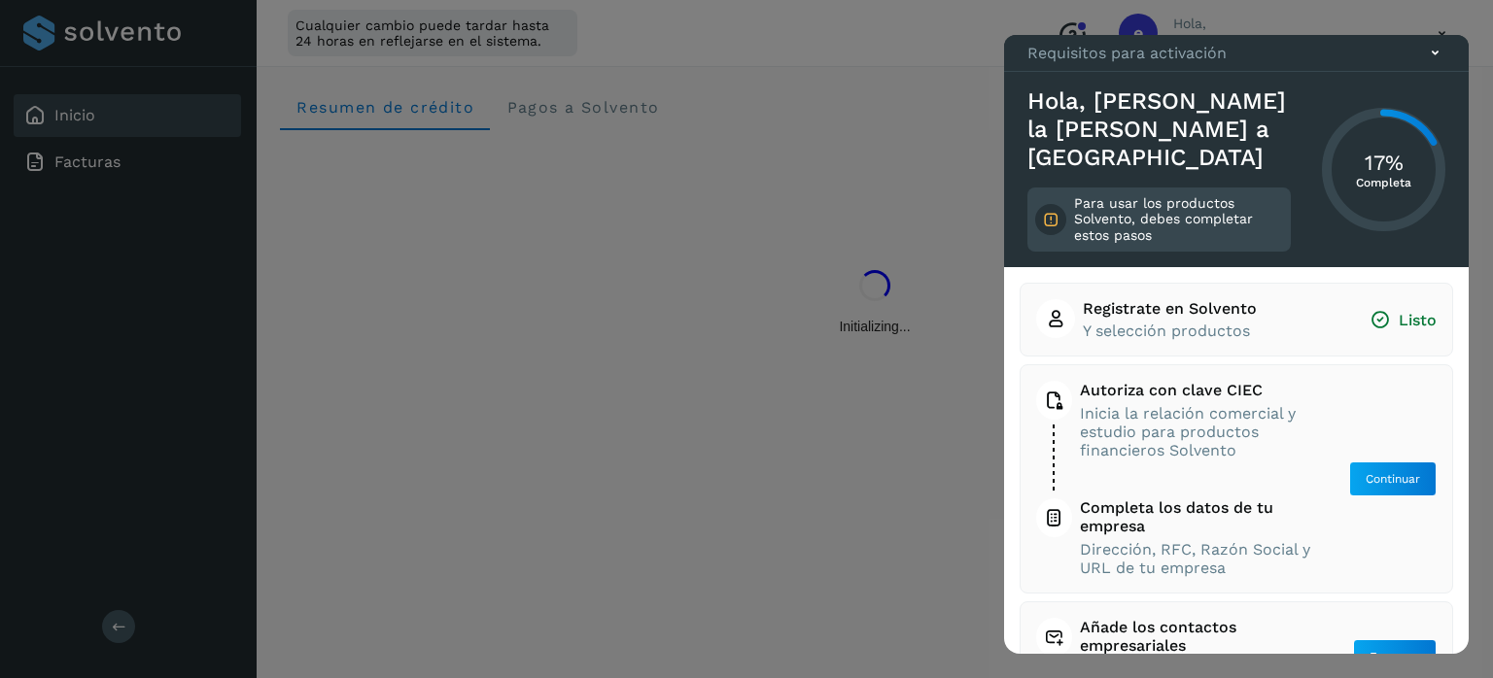
click at [1435, 63] on icon at bounding box center [1435, 53] width 20 height 20
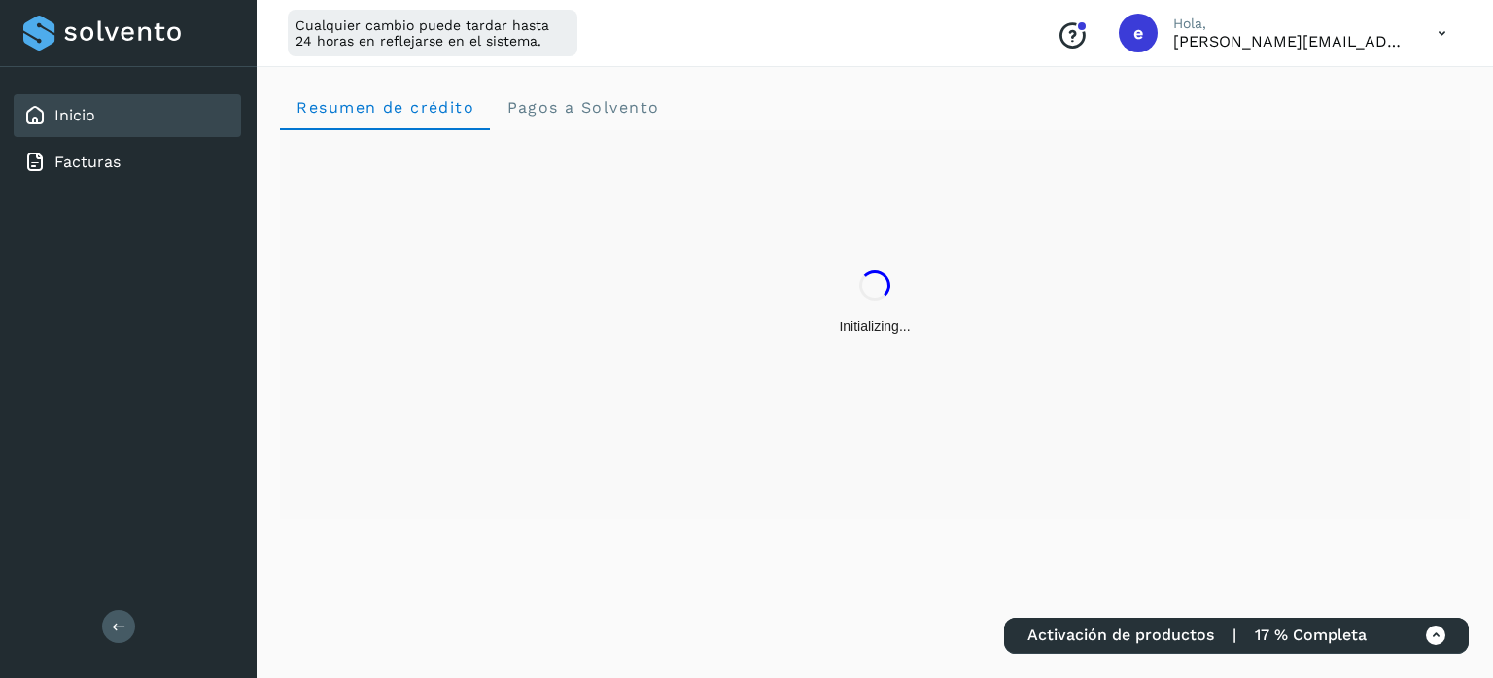
click at [1436, 31] on icon at bounding box center [1442, 34] width 40 height 40
click at [1372, 119] on div "Cerrar sesión" at bounding box center [1344, 125] width 231 height 37
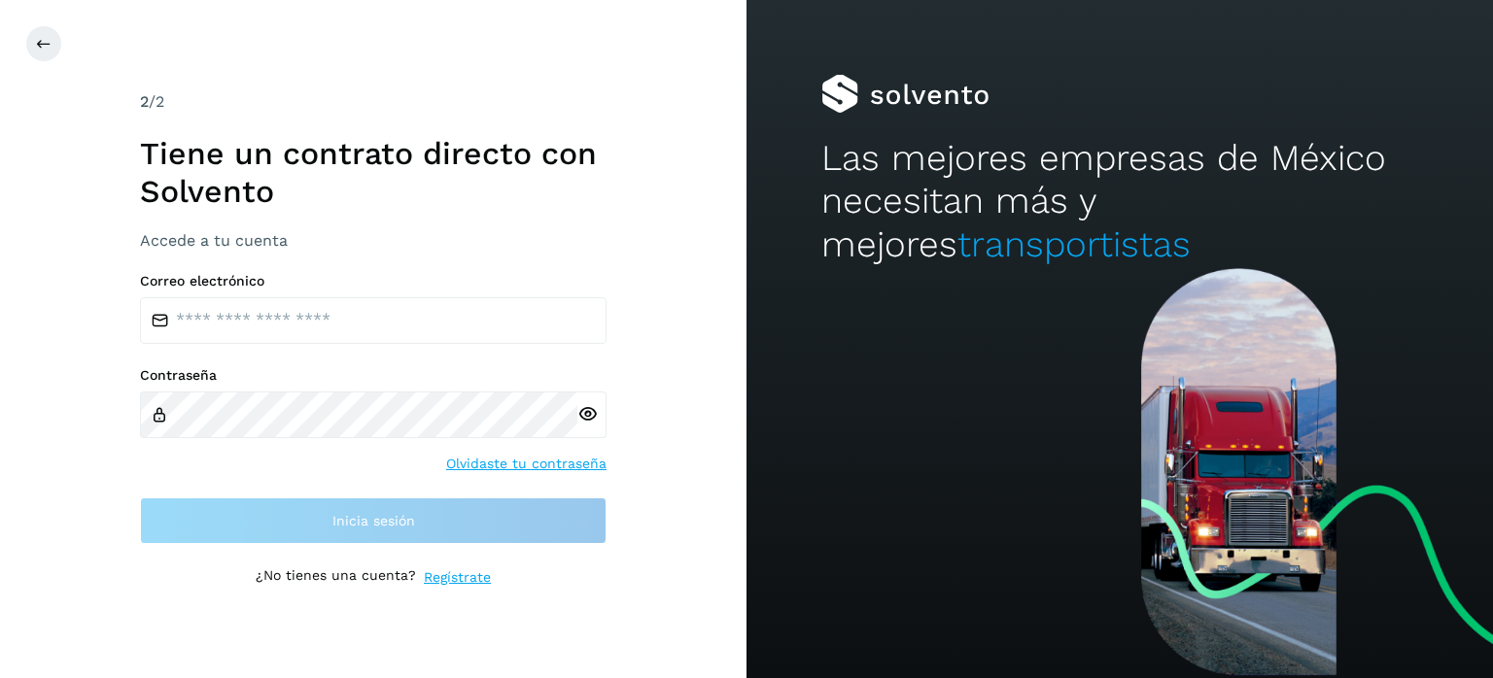
drag, startPoint x: 284, startPoint y: 293, endPoint x: 273, endPoint y: 312, distance: 21.3
click at [284, 294] on div "Correo electrónico" at bounding box center [373, 308] width 466 height 71
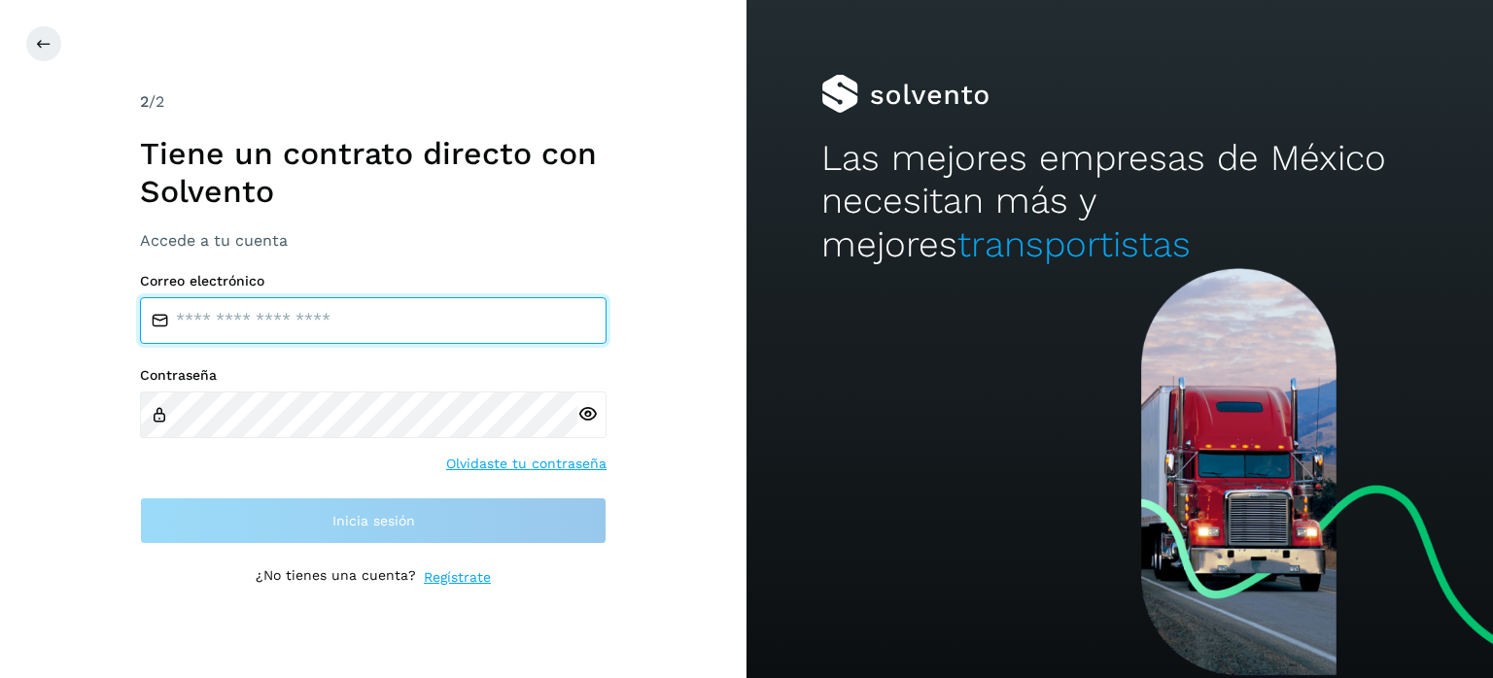
click at [269, 318] on input "email" at bounding box center [373, 320] width 466 height 47
type input "**********"
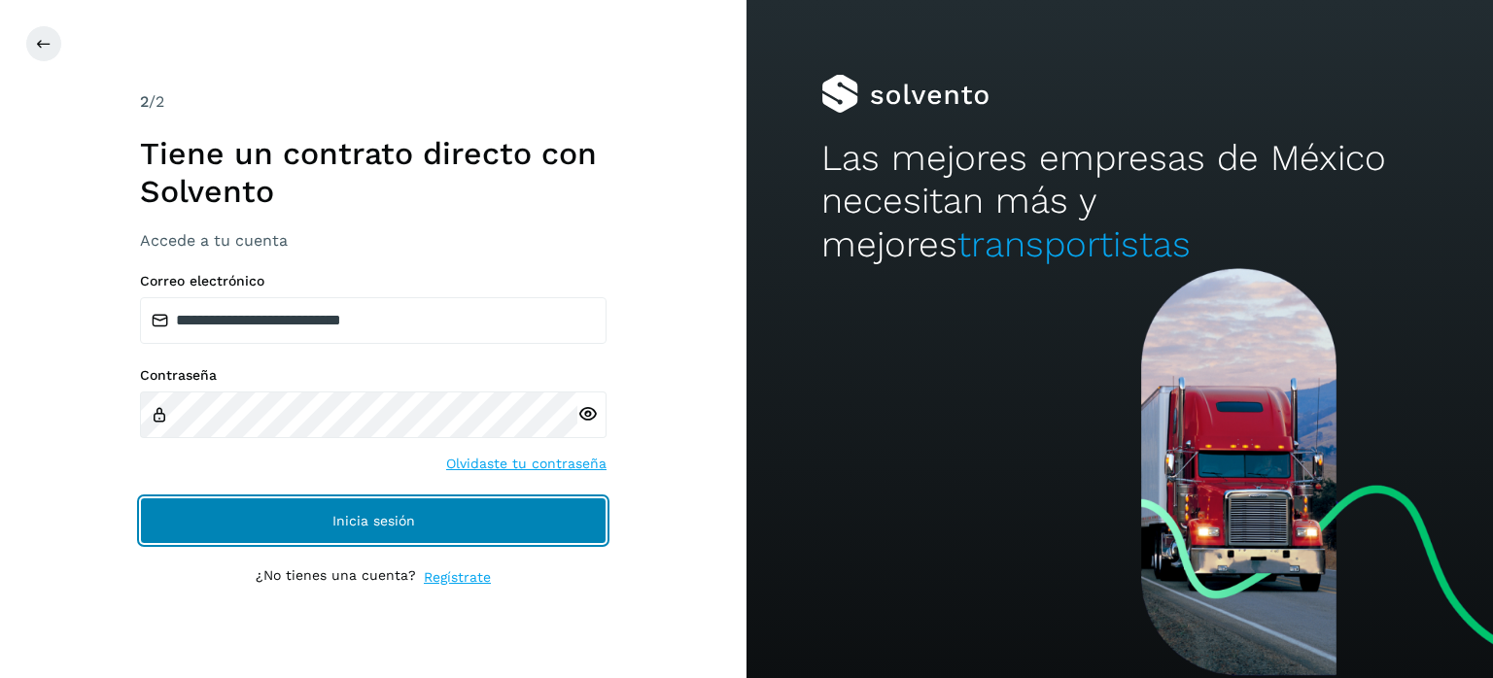
click at [310, 512] on button "Inicia sesión" at bounding box center [373, 521] width 466 height 47
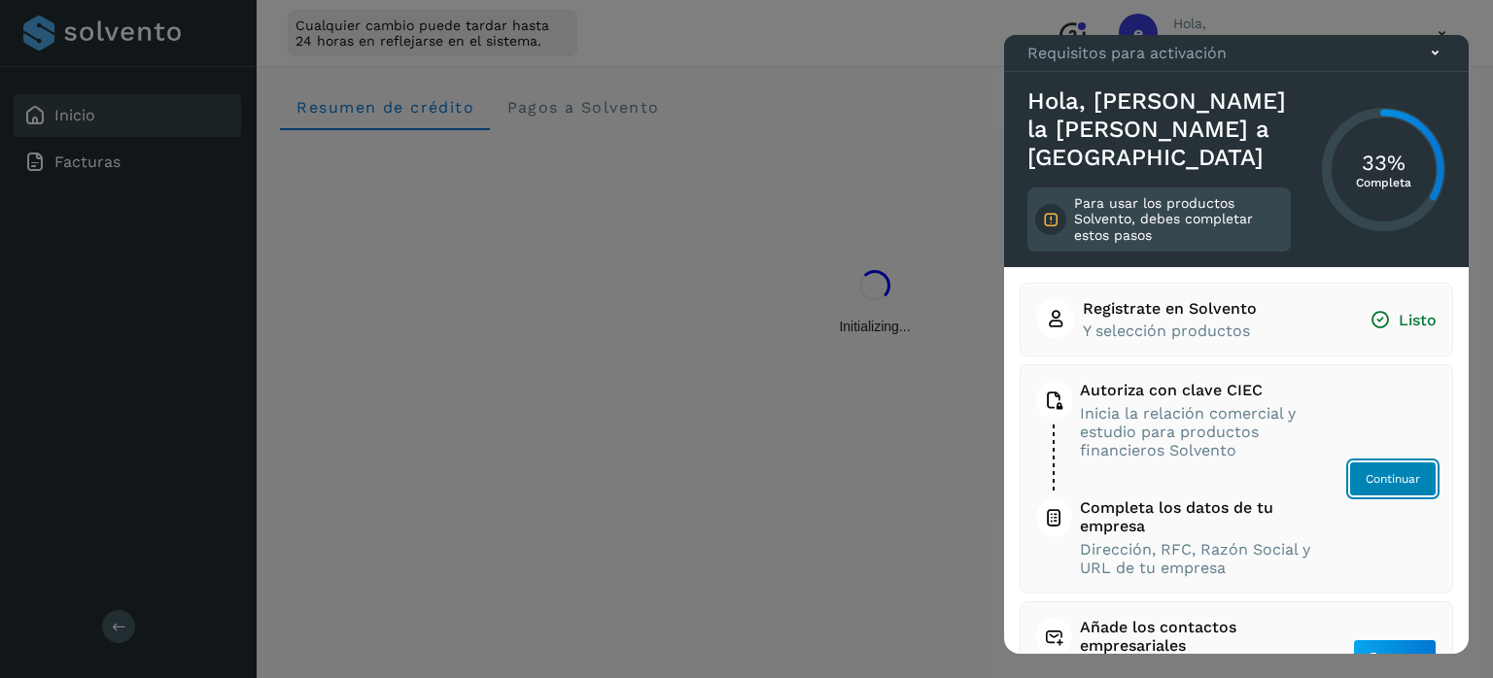
click at [1397, 484] on span "Continuar" at bounding box center [1392, 478] width 54 height 17
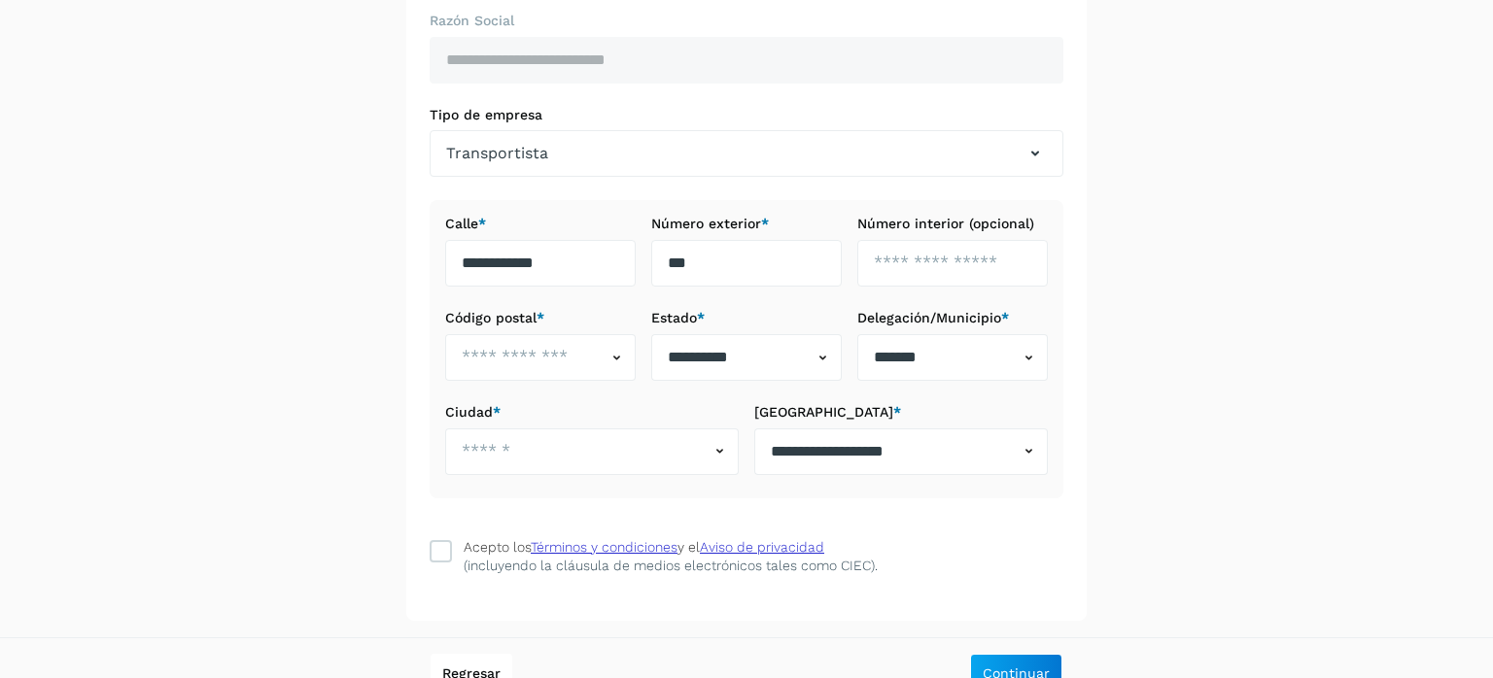
scroll to position [331, 0]
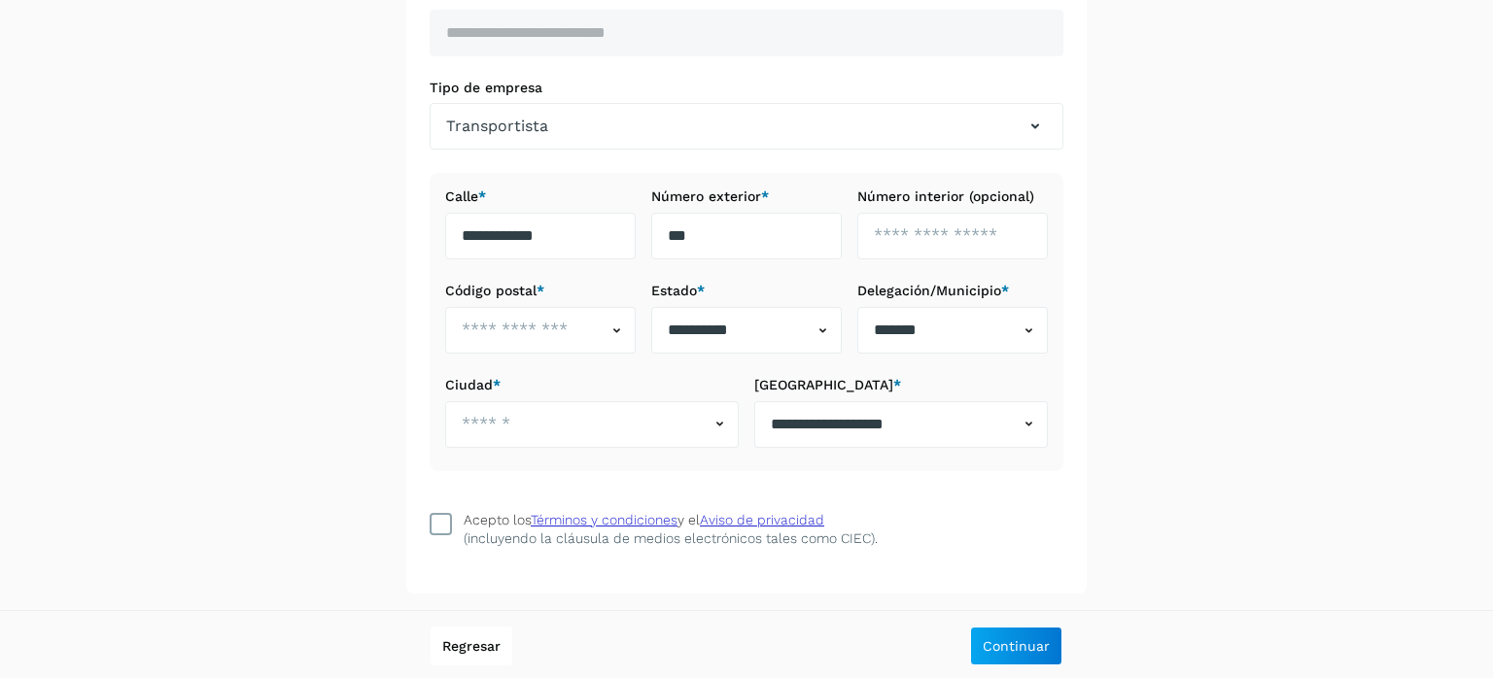
click at [433, 525] on icon at bounding box center [440, 523] width 19 height 19
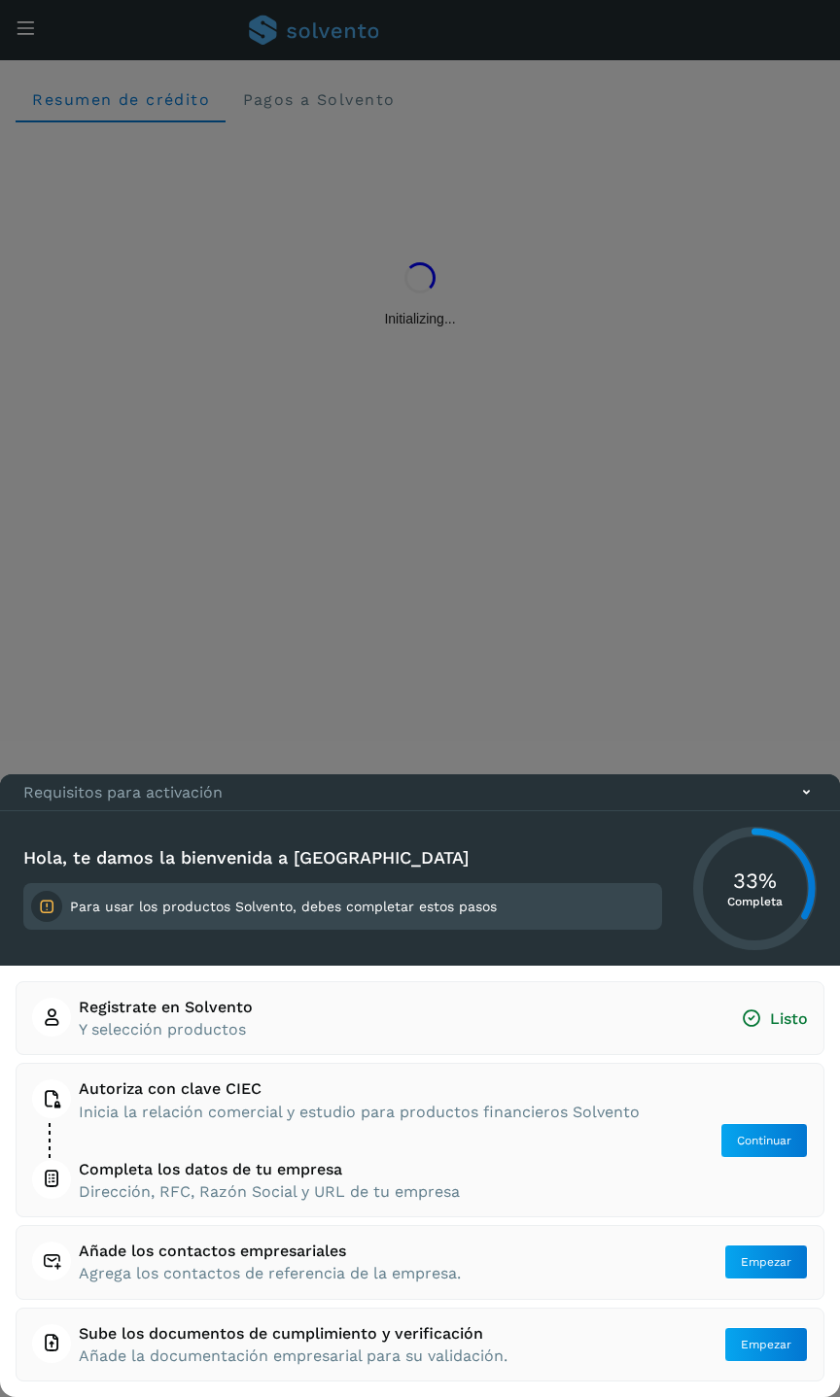
drag, startPoint x: 16, startPoint y: 26, endPoint x: 24, endPoint y: 33, distance: 11.1
click at [17, 27] on div at bounding box center [420, 698] width 840 height 1397
click at [26, 31] on div at bounding box center [420, 698] width 840 height 1397
click at [801, 796] on icon at bounding box center [806, 792] width 20 height 20
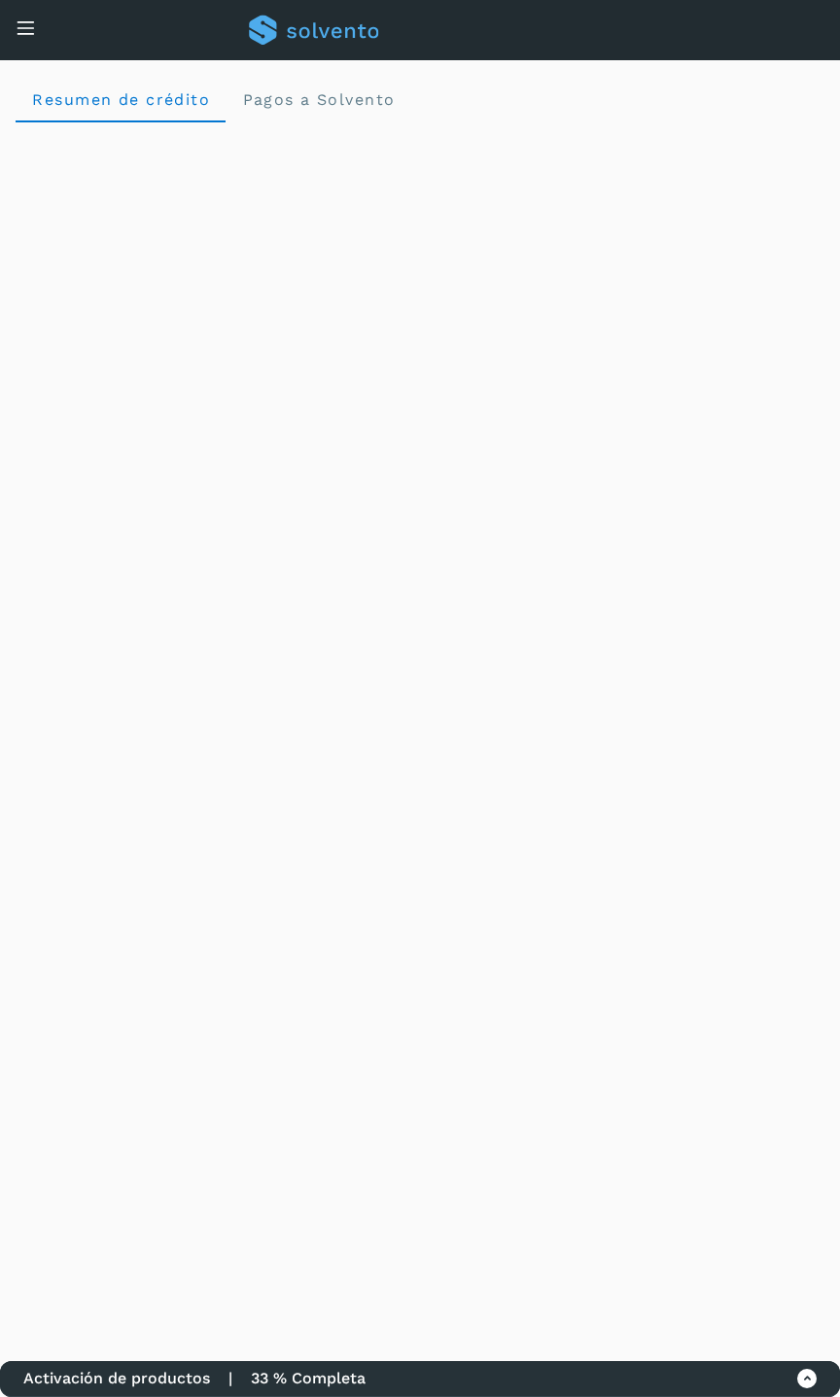
drag, startPoint x: 44, startPoint y: 52, endPoint x: 38, endPoint y: 35, distance: 18.4
click at [43, 48] on div "Conoce nuestros beneficios e [PERSON_NAME], [PERSON_NAME][EMAIL_ADDRESS][DOMAIN…" at bounding box center [420, 30] width 840 height 60
click at [38, 34] on div "Conoce nuestros beneficios e [PERSON_NAME], [PERSON_NAME][EMAIL_ADDRESS][DOMAIN…" at bounding box center [420, 30] width 840 height 60
click at [31, 33] on icon at bounding box center [26, 27] width 20 height 20
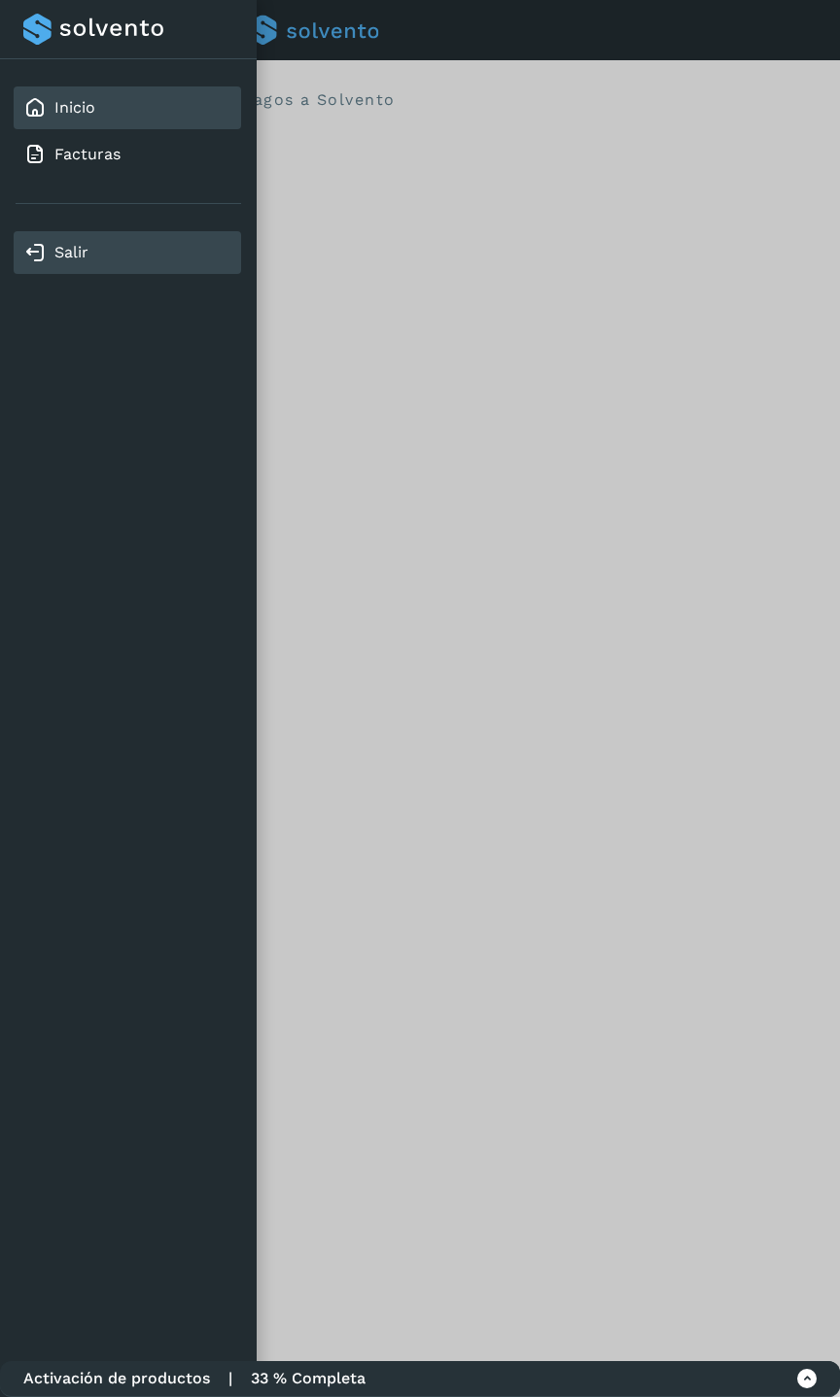
click at [72, 254] on link "Salir" at bounding box center [71, 252] width 34 height 18
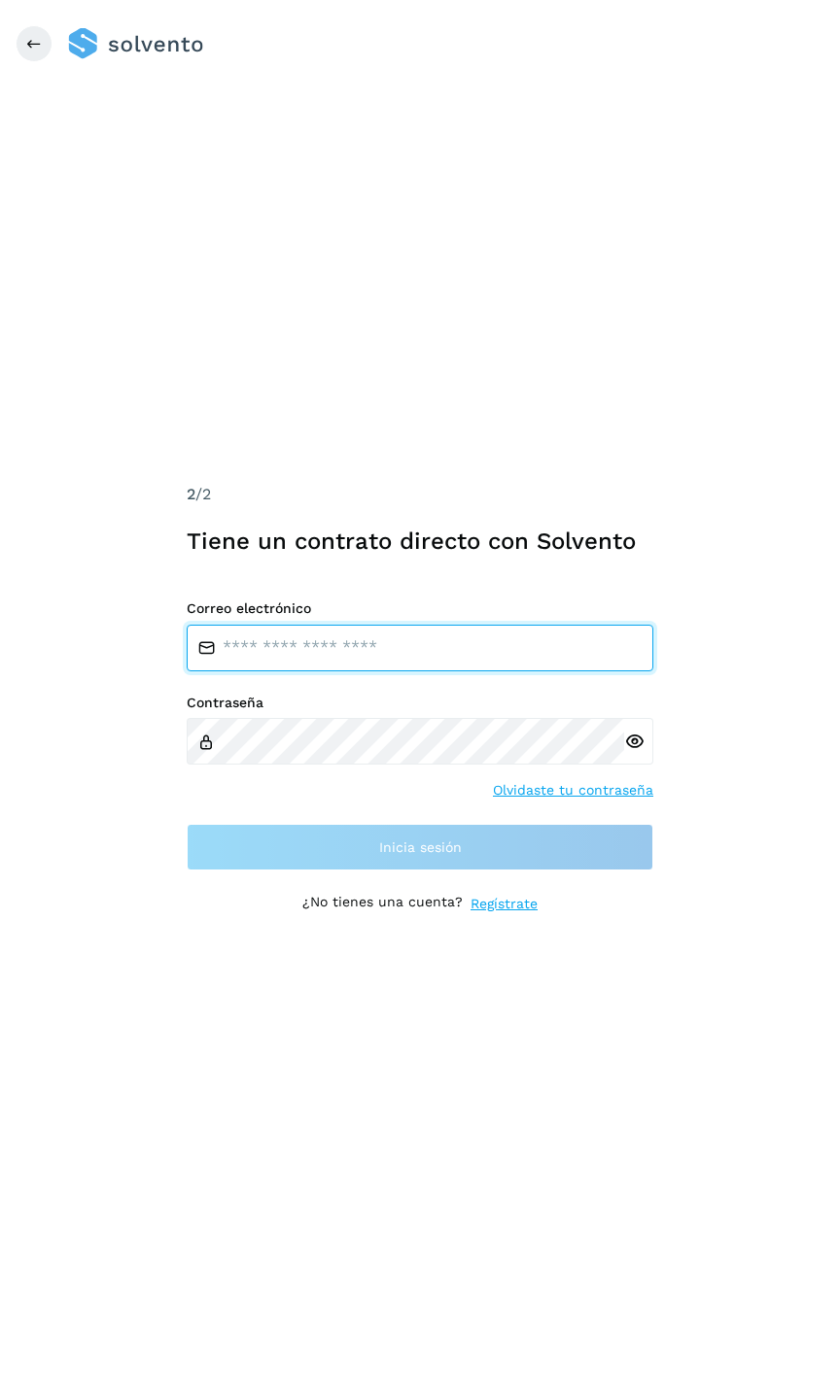
click at [349, 656] on input "email" at bounding box center [420, 648] width 466 height 47
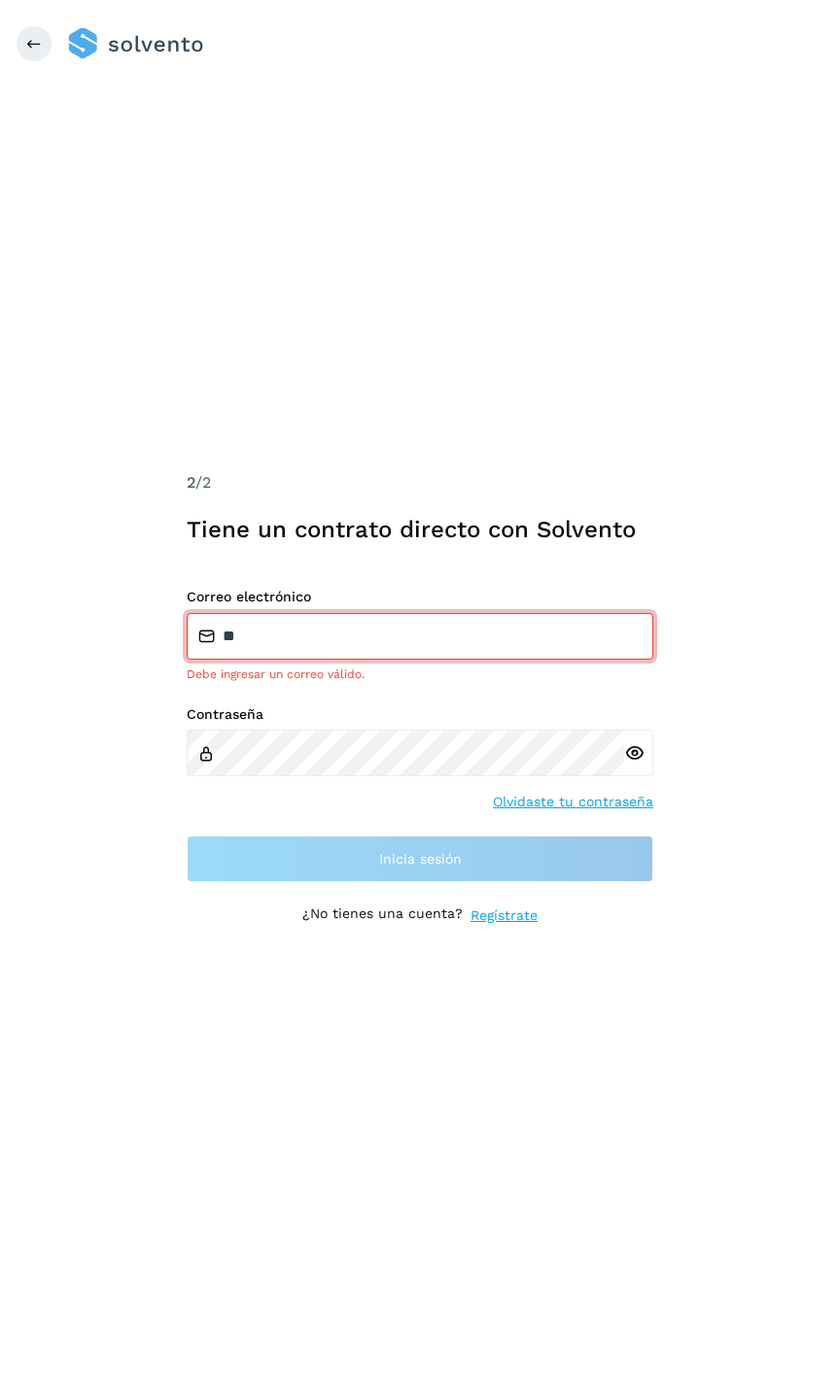
type input "**********"
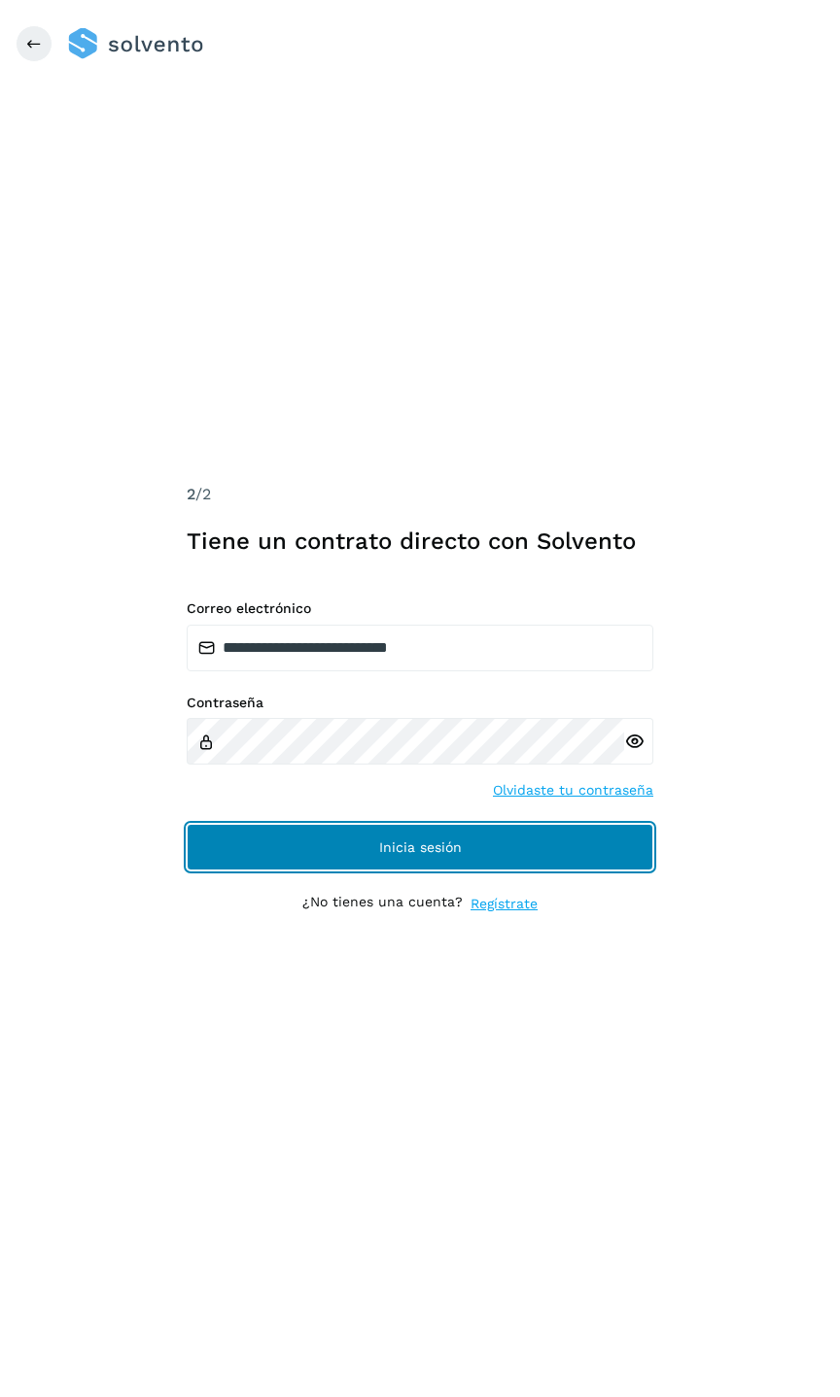
click at [424, 842] on span "Inicia sesión" at bounding box center [420, 848] width 83 height 14
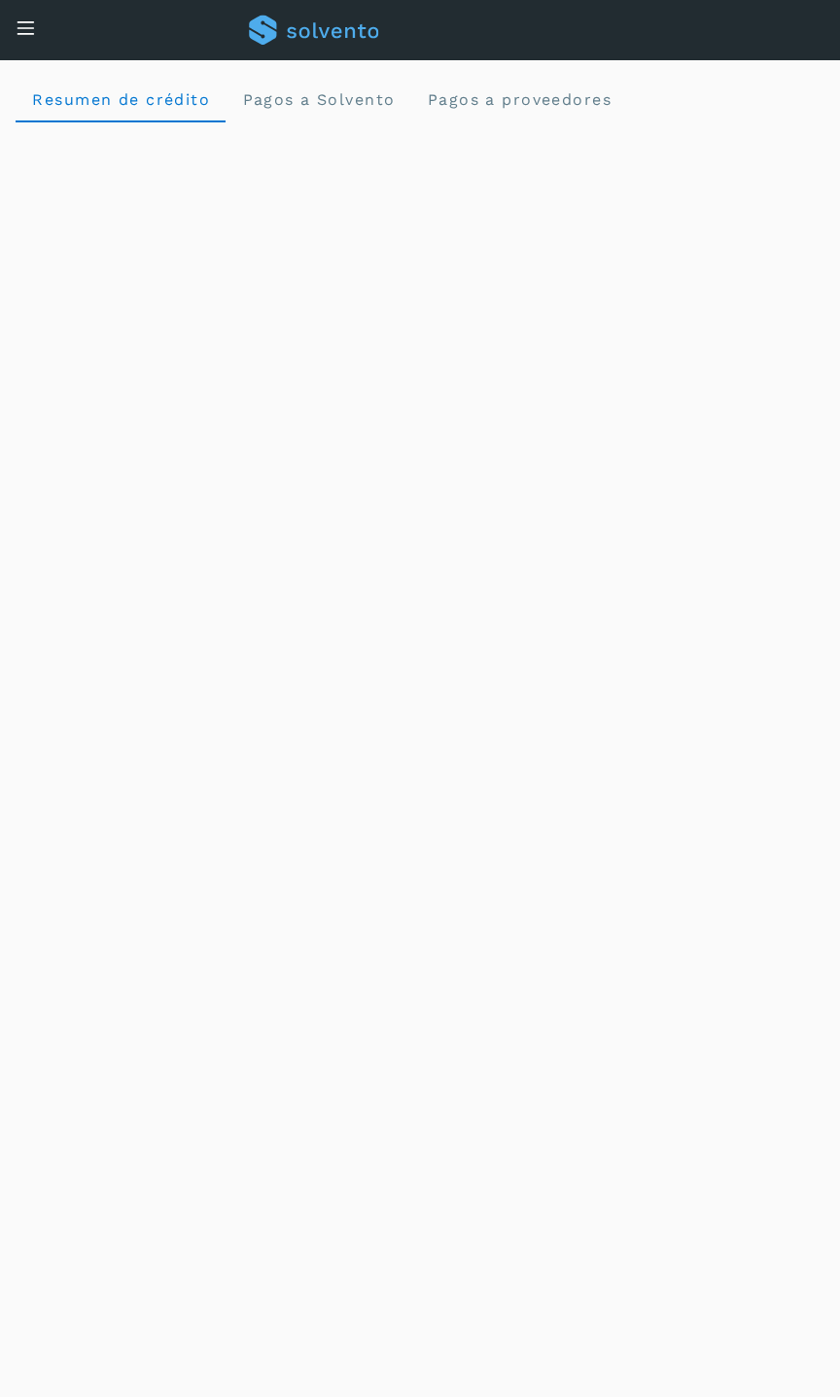
click at [22, 30] on icon at bounding box center [26, 27] width 20 height 20
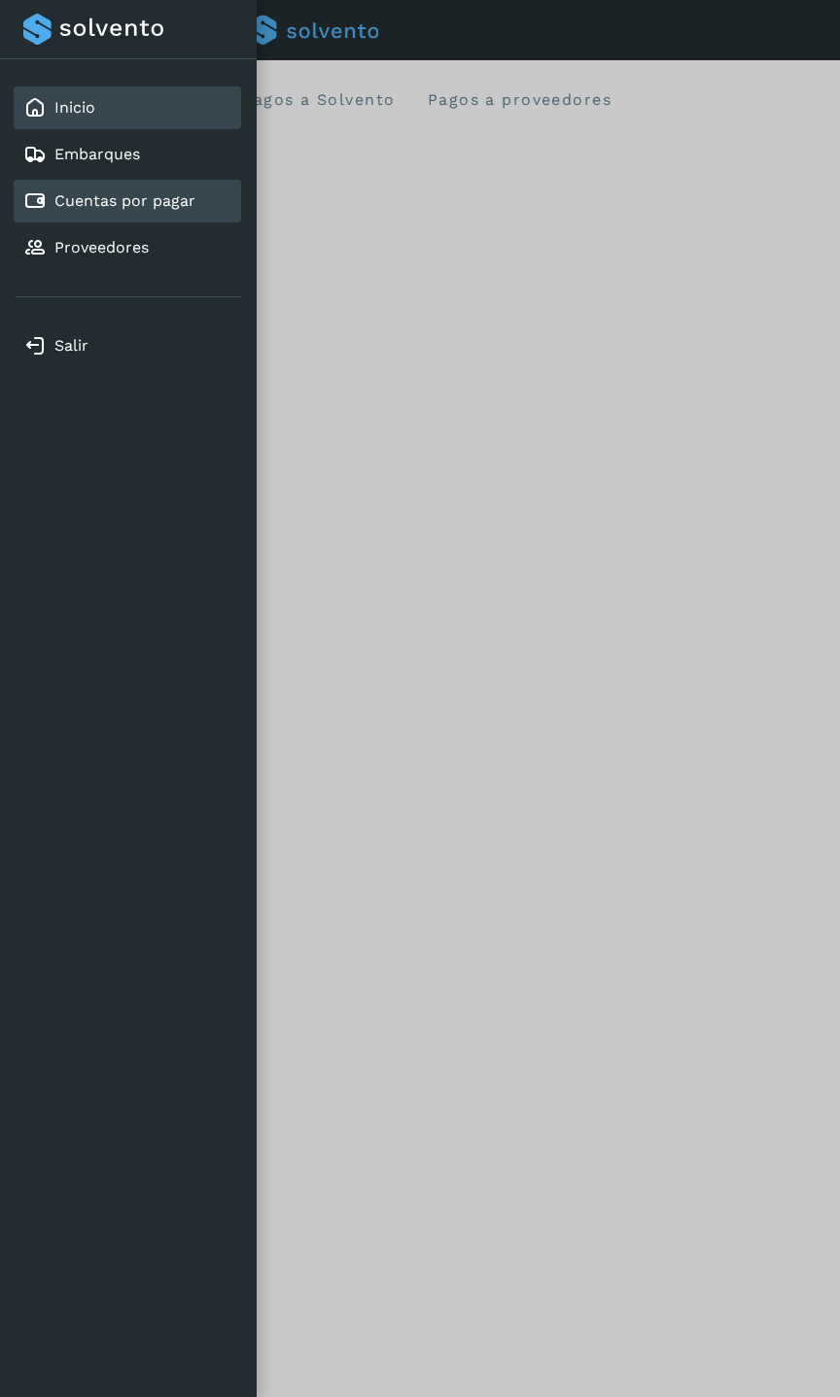
click at [111, 199] on link "Cuentas por pagar" at bounding box center [124, 200] width 141 height 18
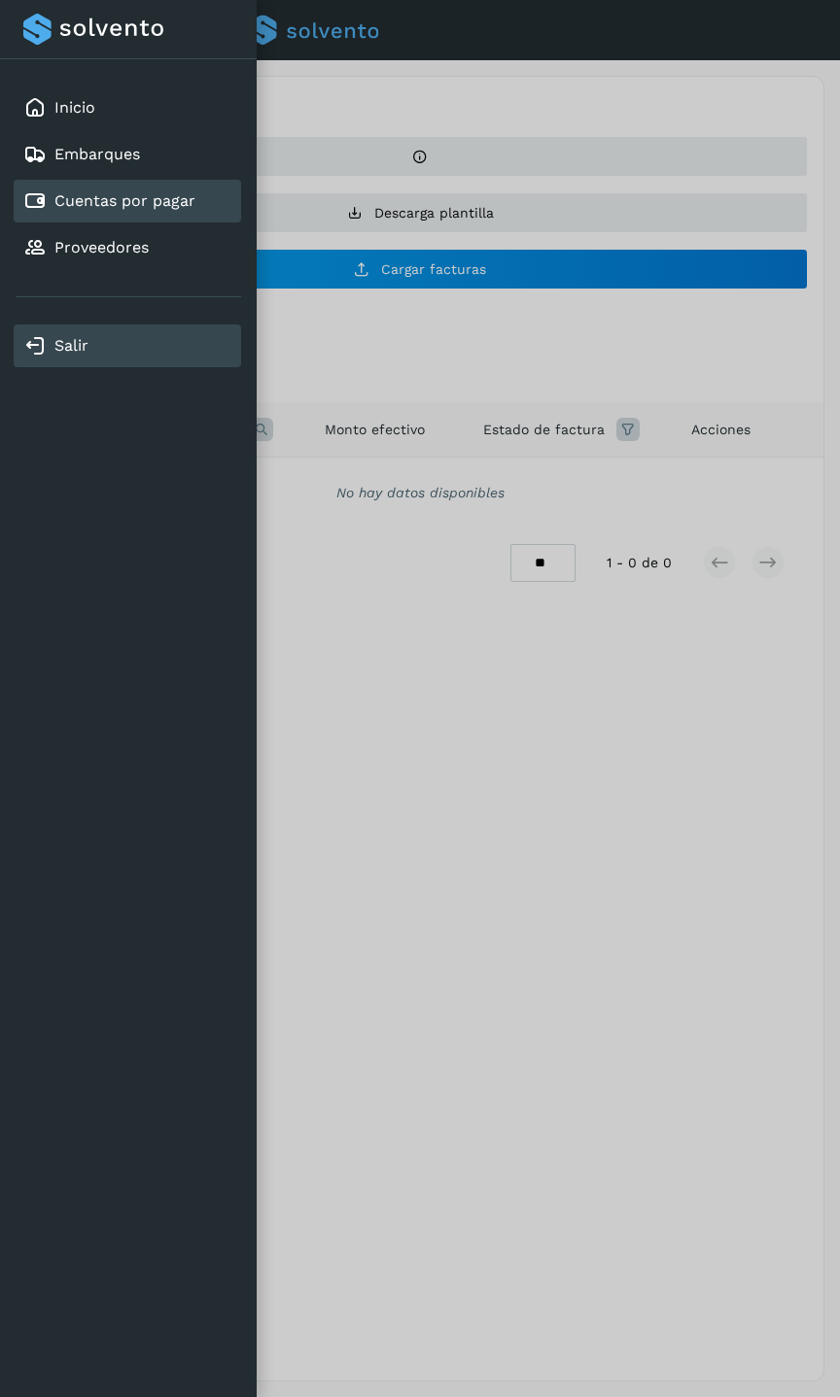
click at [70, 349] on link "Salir" at bounding box center [71, 345] width 34 height 18
